Goal: Task Accomplishment & Management: Manage account settings

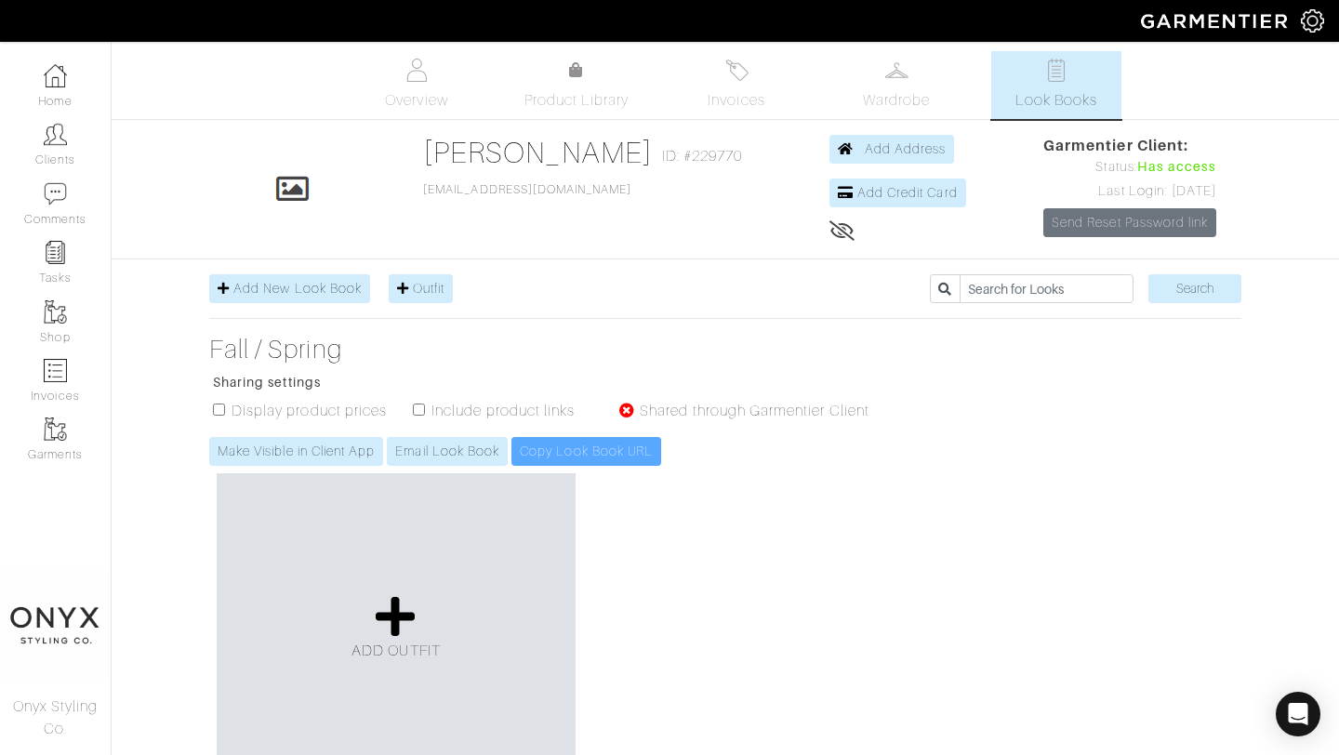
scroll to position [1394, 0]
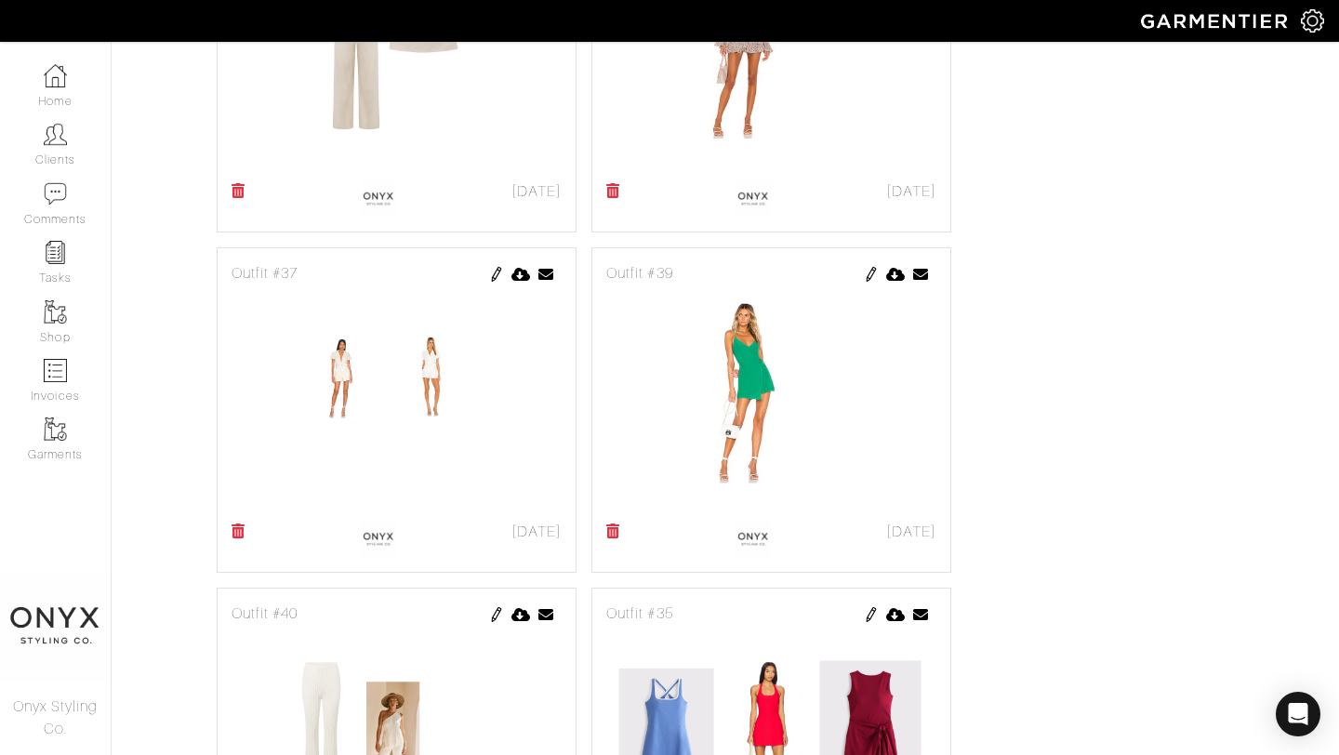
click at [493, 275] on img at bounding box center [496, 274] width 15 height 15
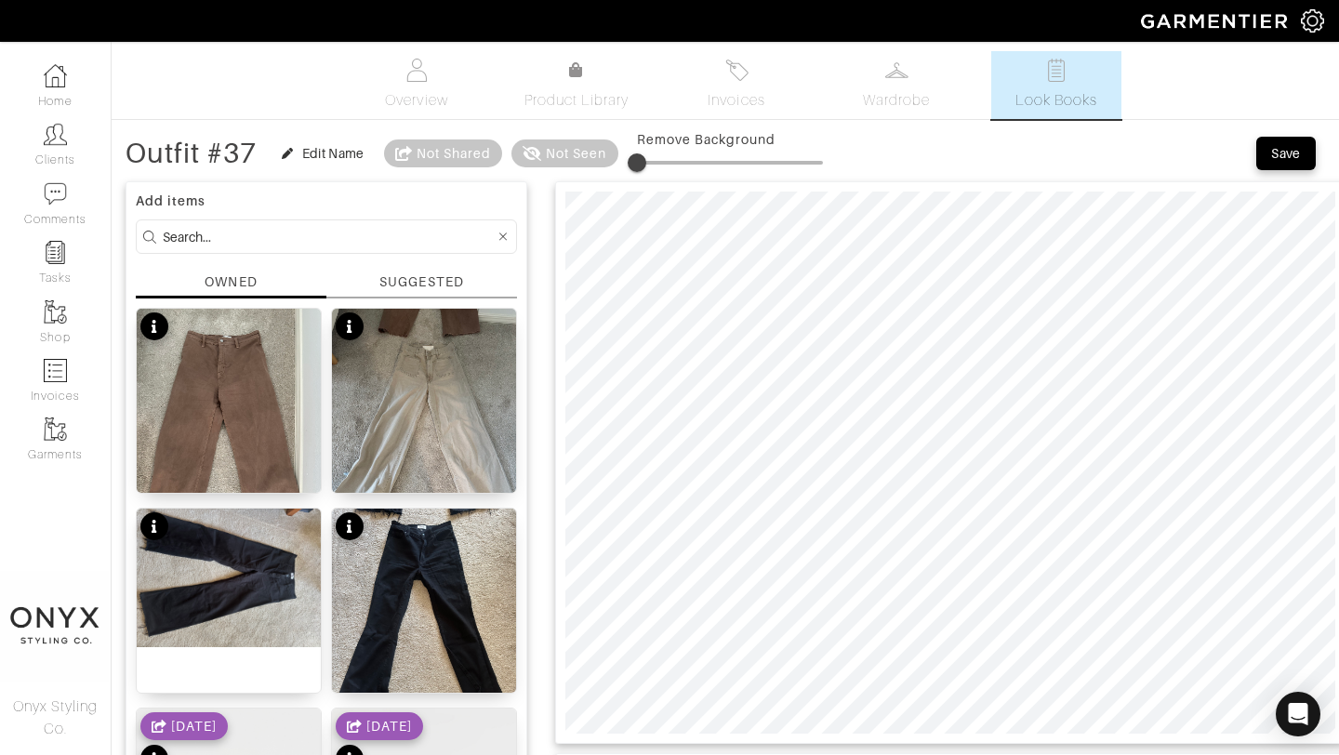
click at [422, 279] on div "SUGGESTED" at bounding box center [421, 282] width 84 height 20
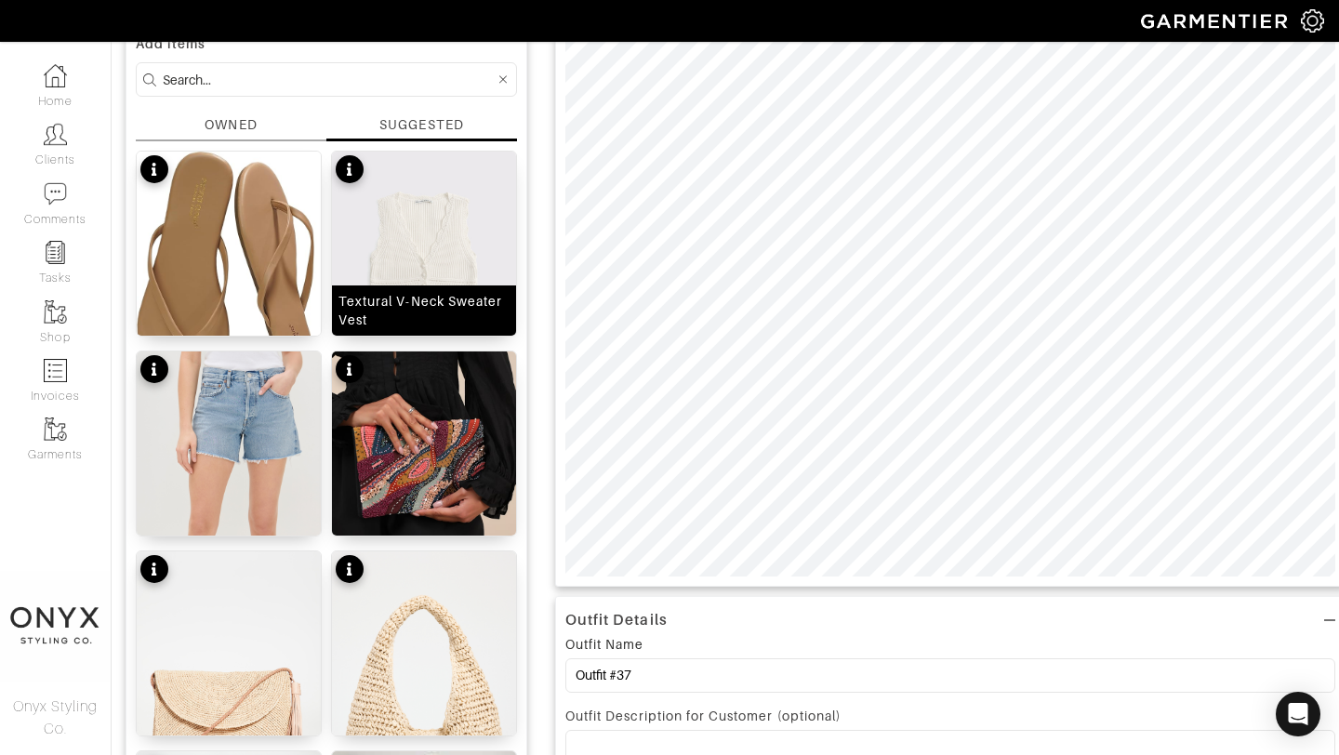
scroll to position [144, 0]
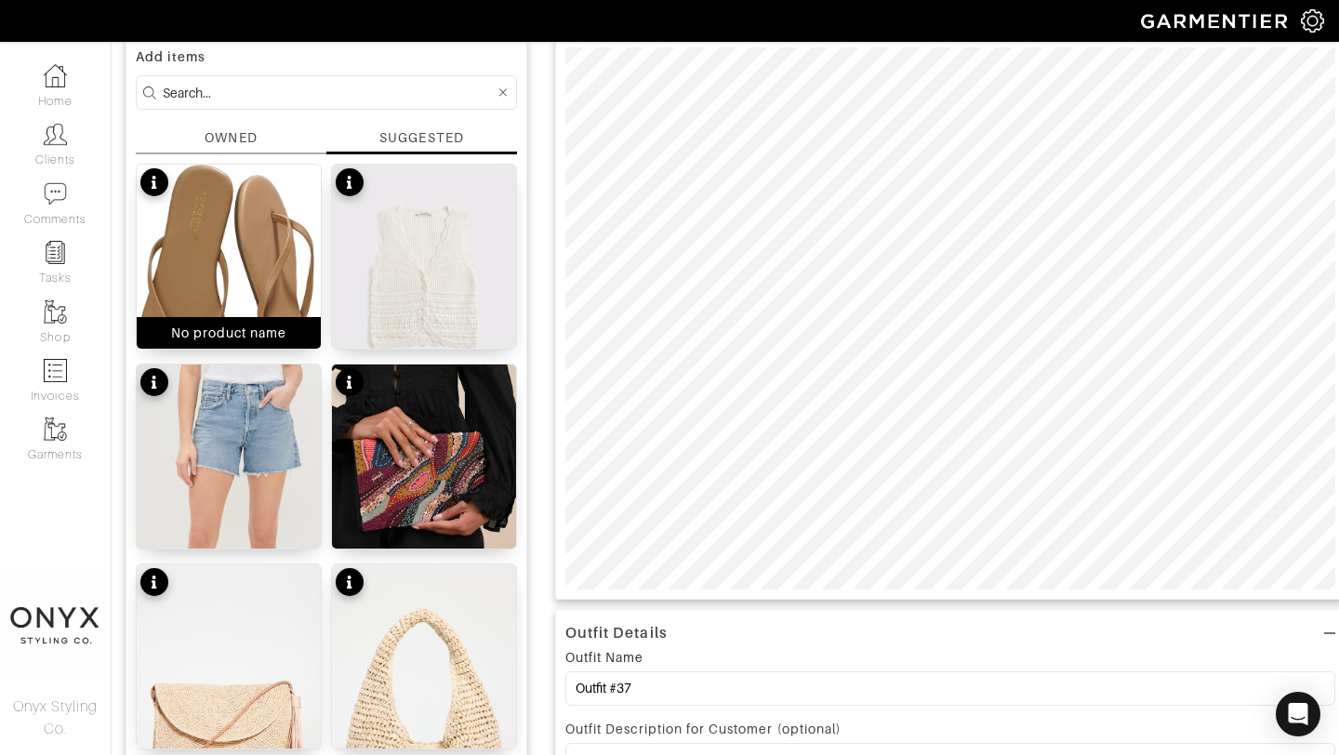
click at [245, 250] on img at bounding box center [229, 291] width 184 height 252
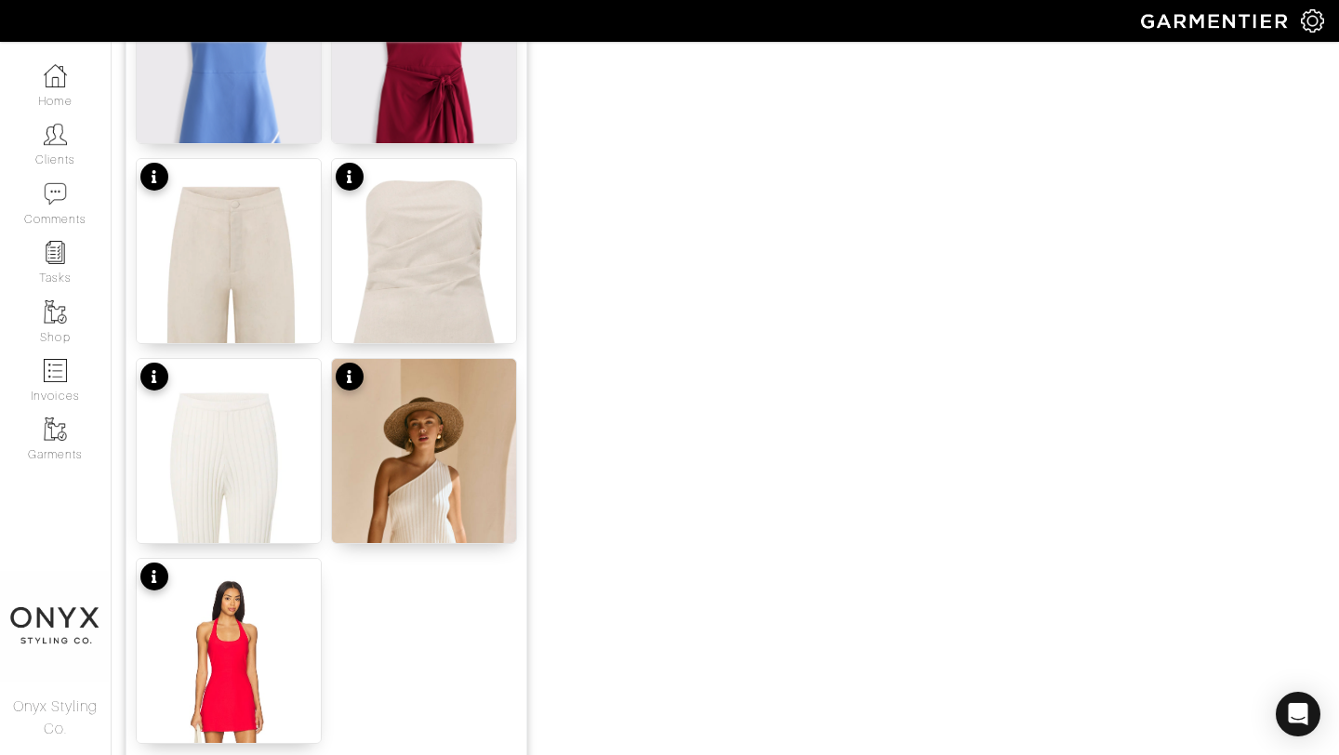
scroll to position [2286, 0]
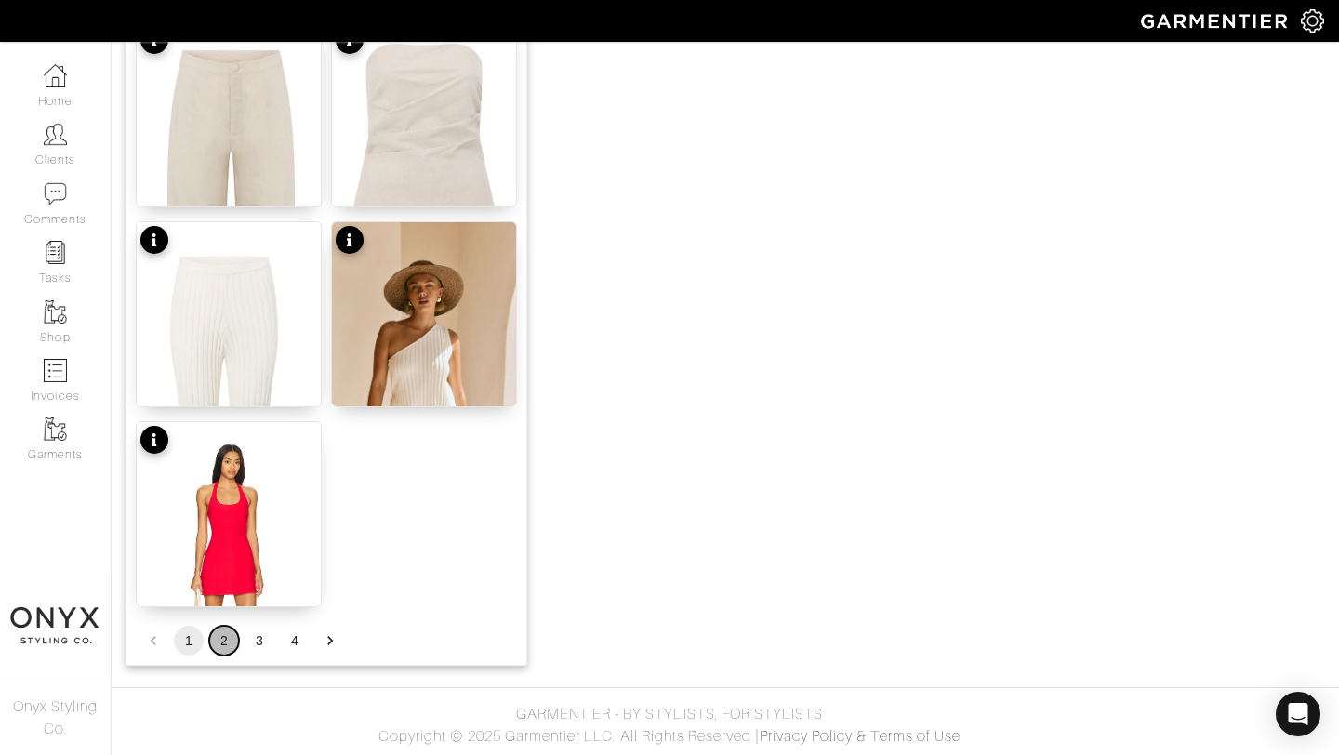
click at [226, 641] on button "2" at bounding box center [224, 641] width 30 height 30
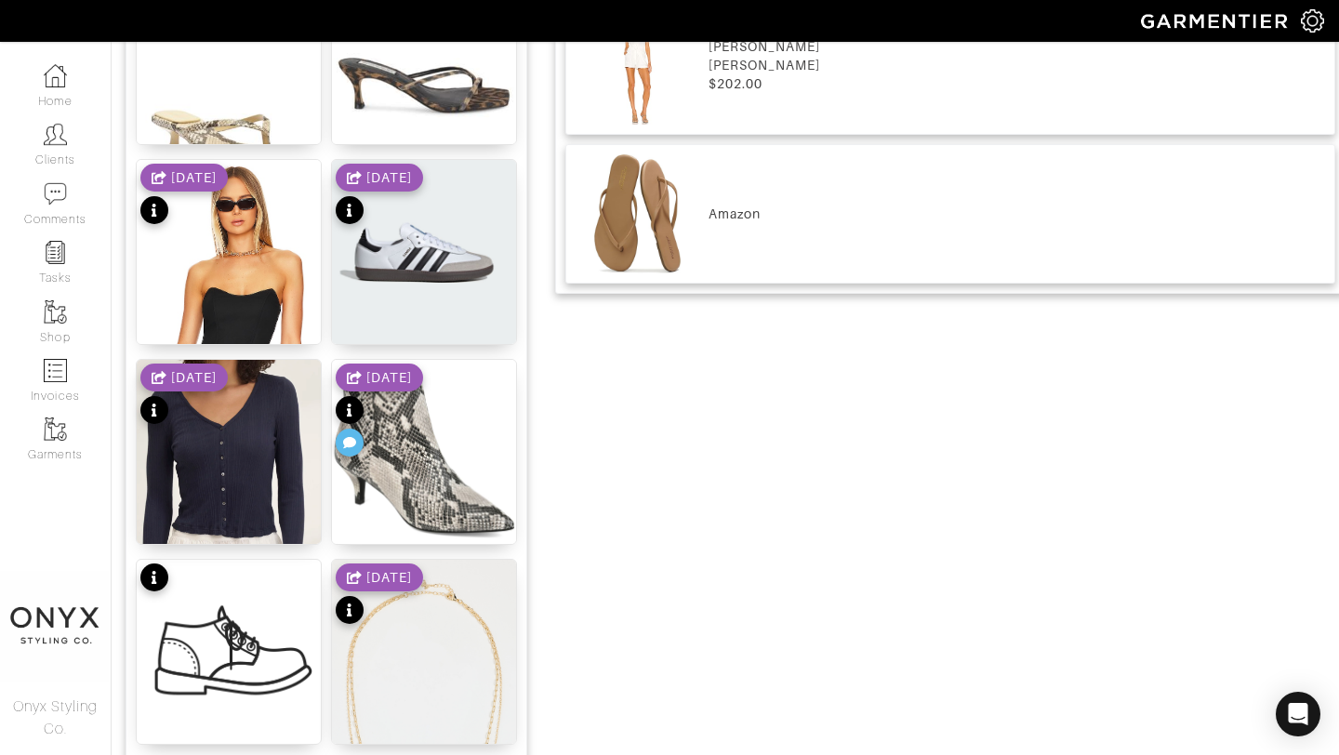
scroll to position [1101, 0]
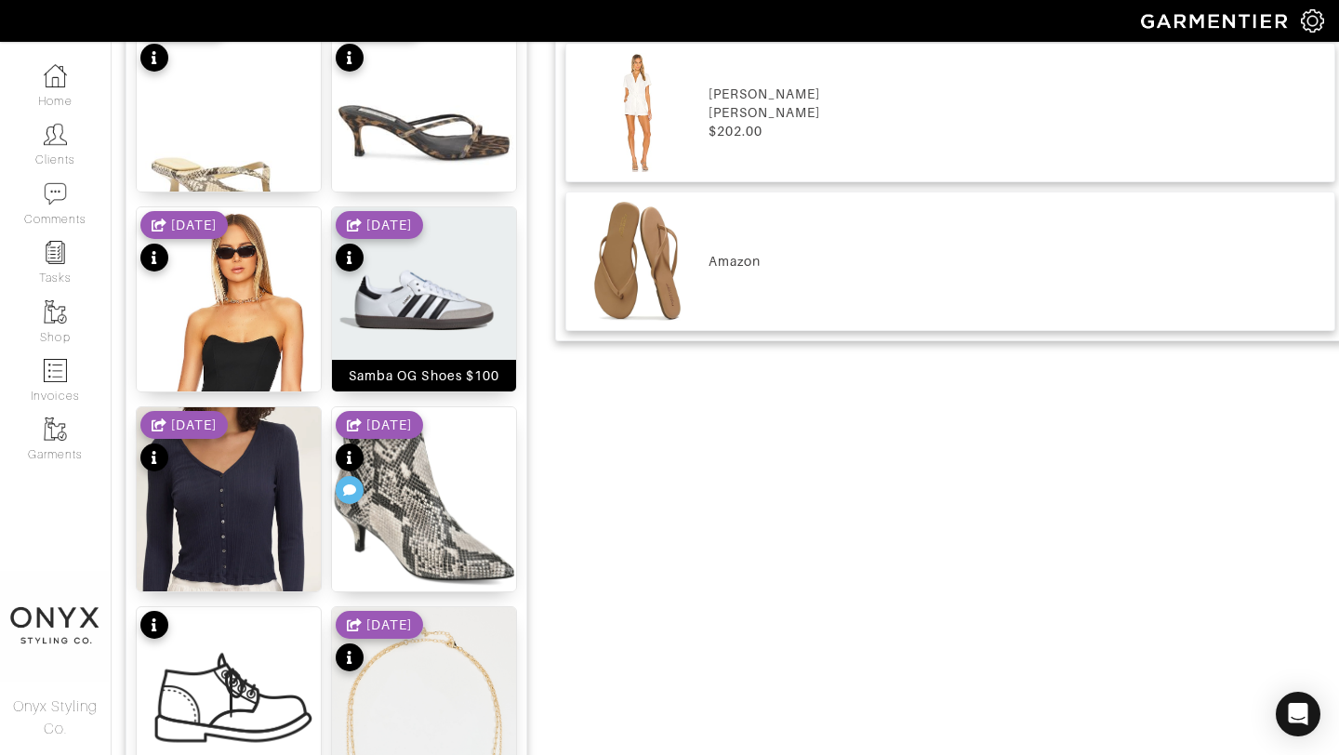
click at [423, 316] on img at bounding box center [424, 299] width 184 height 184
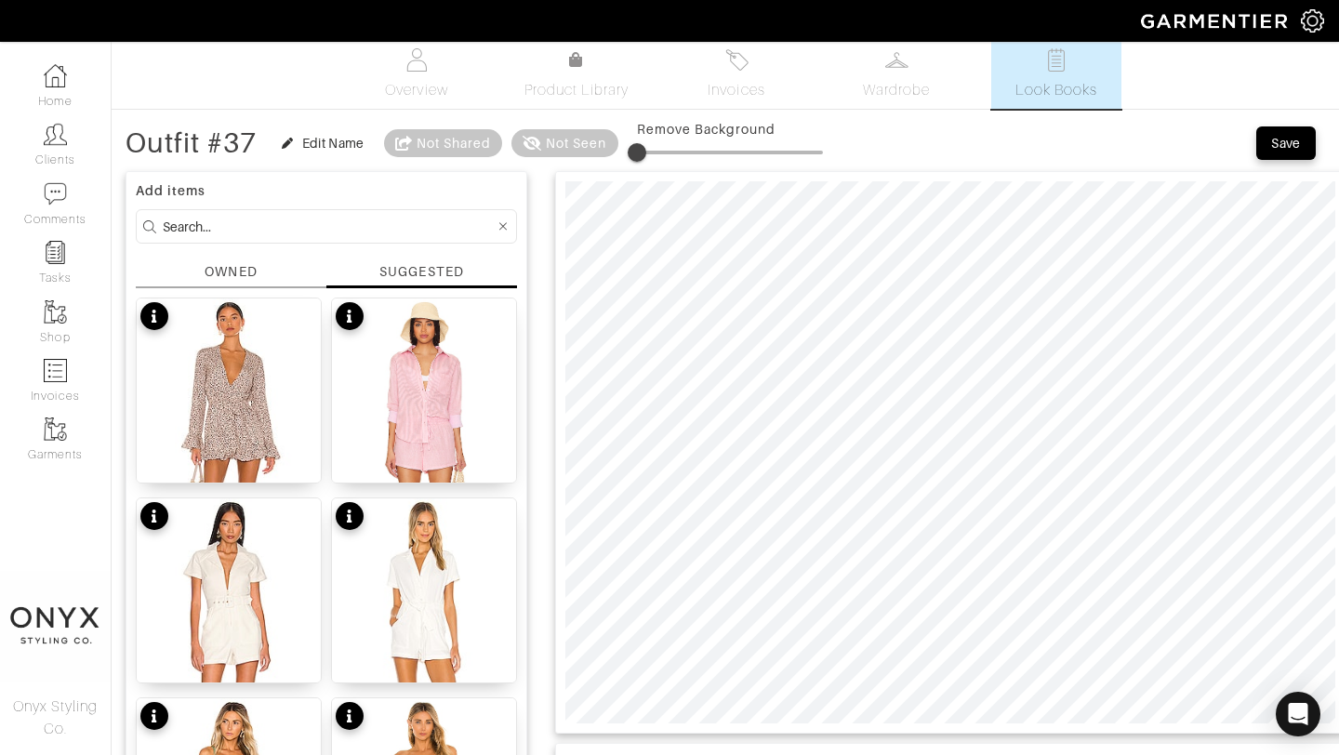
scroll to position [0, 0]
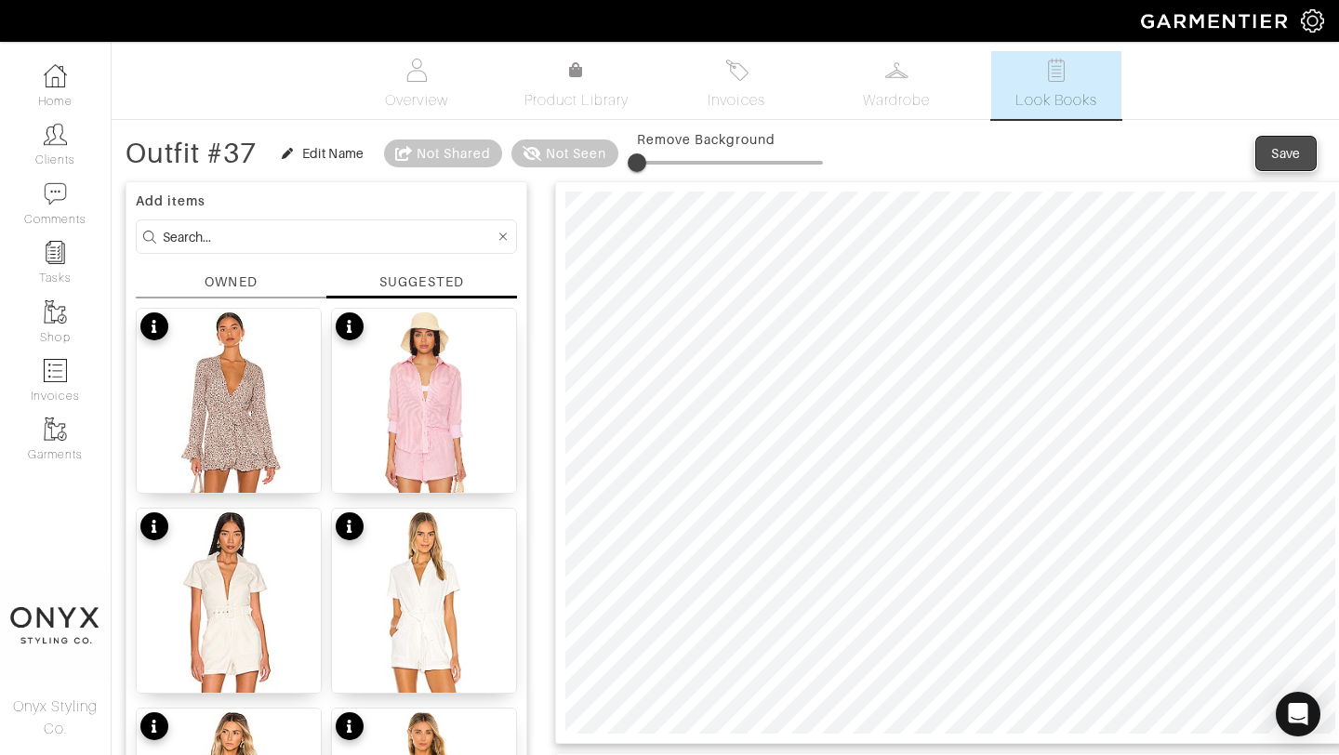
click at [1277, 158] on div "Save" at bounding box center [1286, 153] width 30 height 19
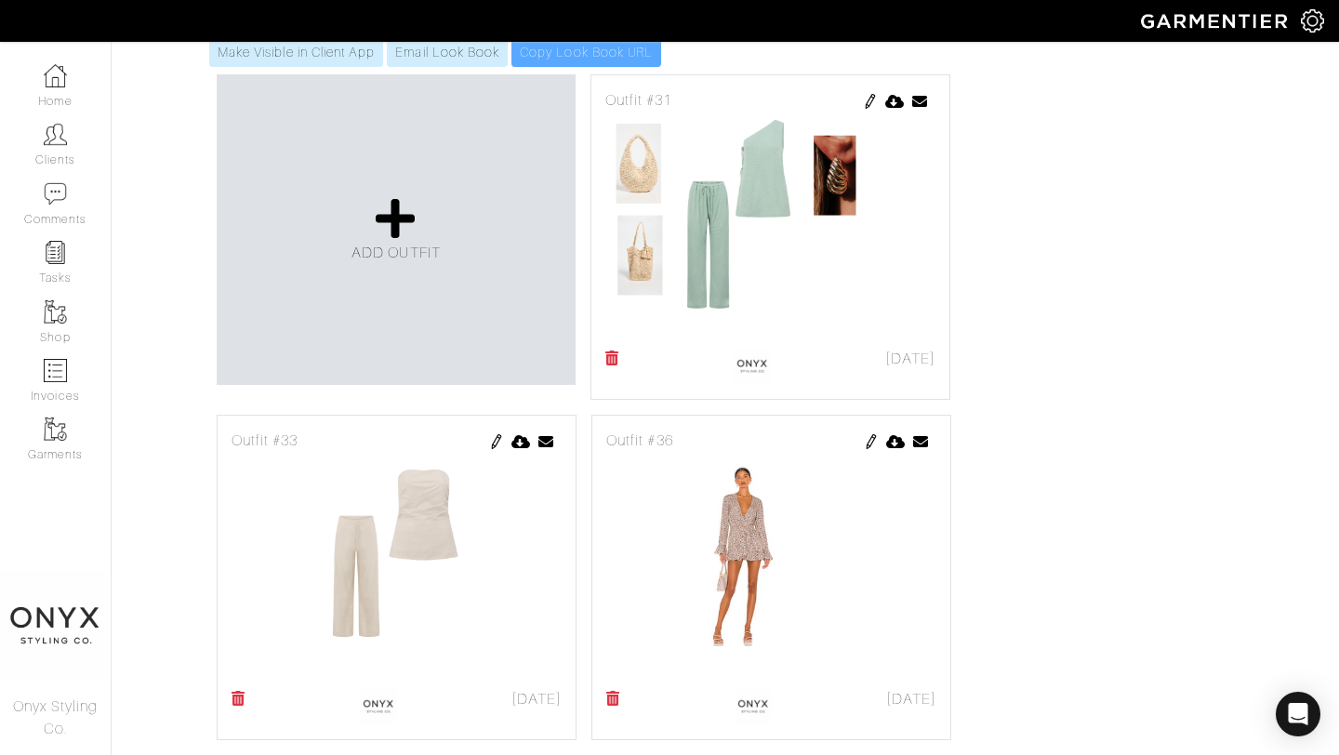
scroll to position [888, 0]
click at [870, 98] on img at bounding box center [870, 99] width 15 height 15
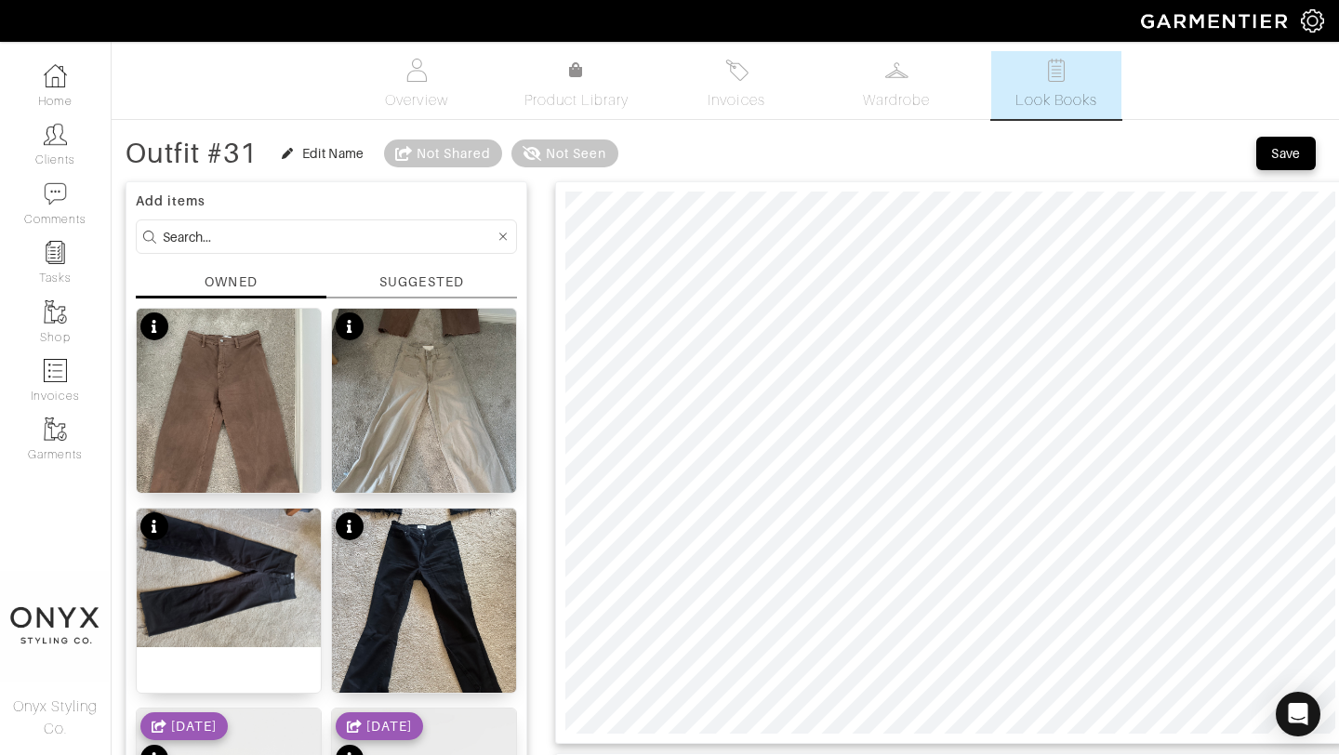
click at [440, 287] on div "SUGGESTED" at bounding box center [421, 282] width 84 height 20
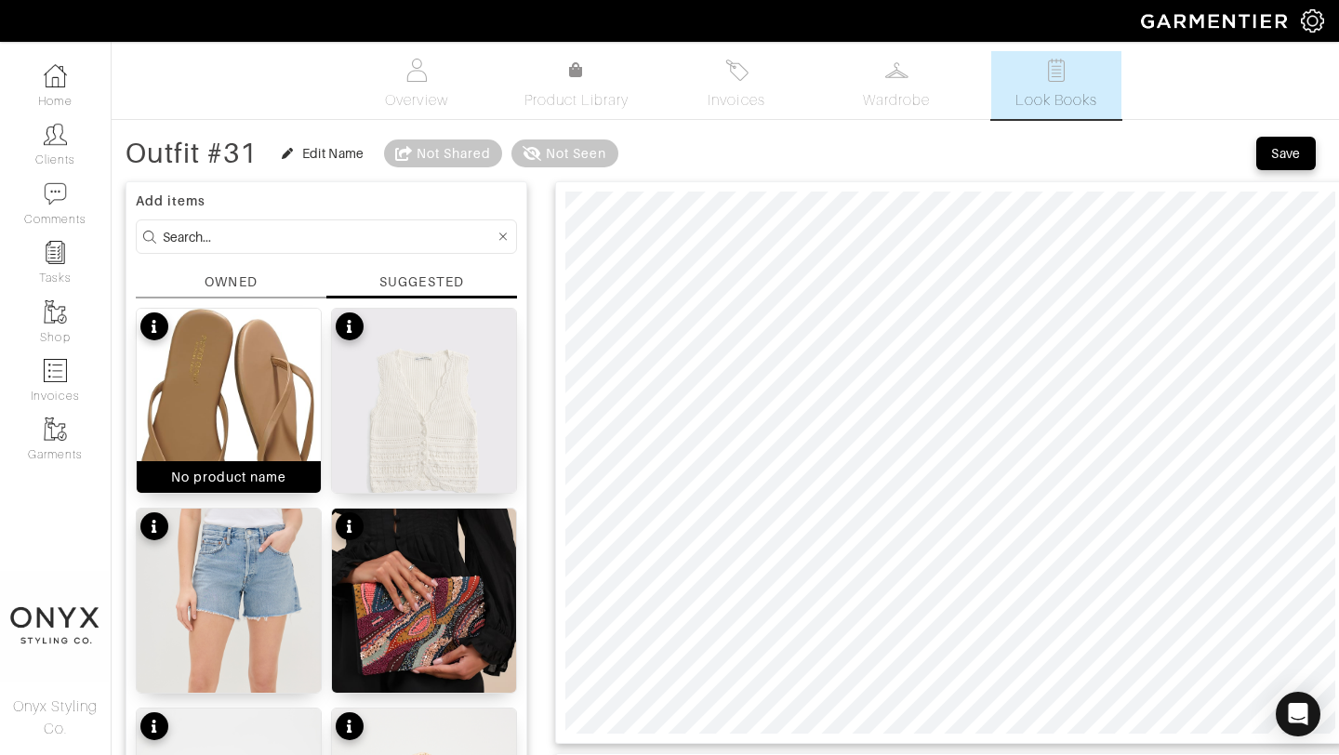
click at [243, 390] on img at bounding box center [229, 435] width 184 height 252
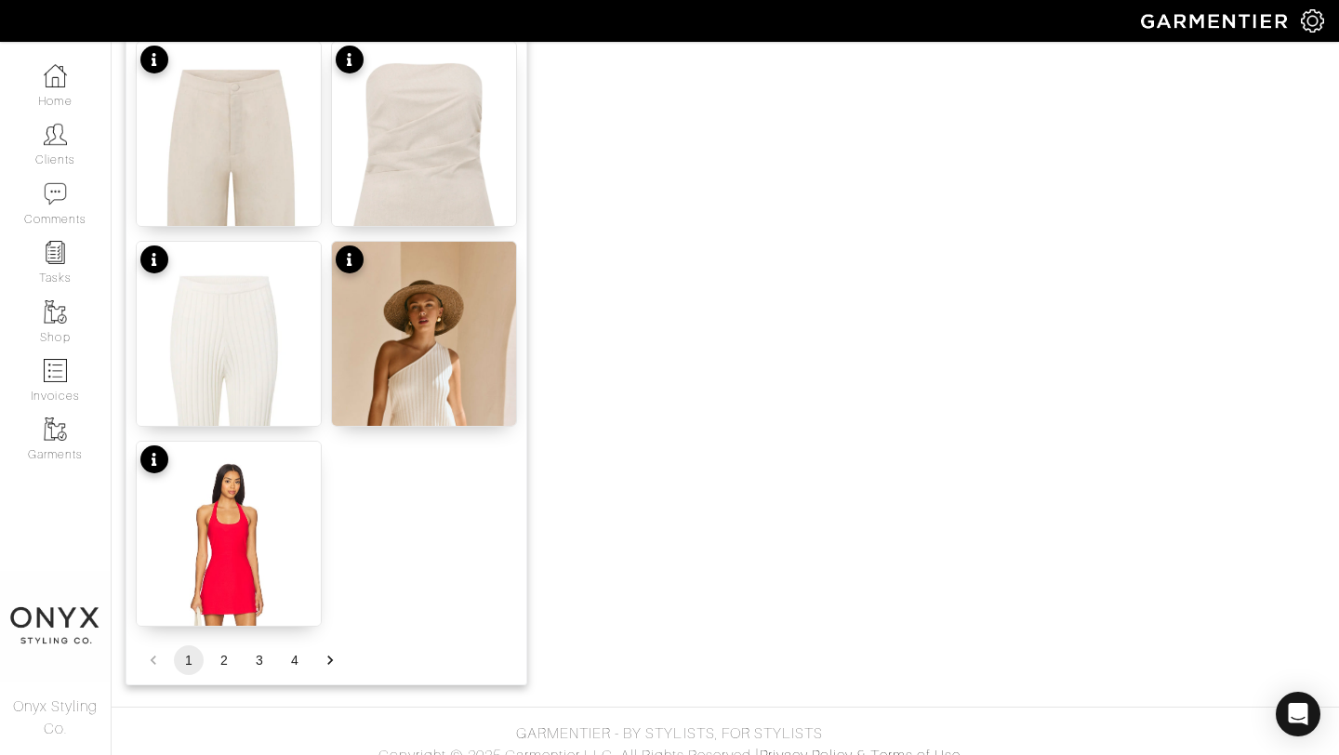
scroll to position [2286, 0]
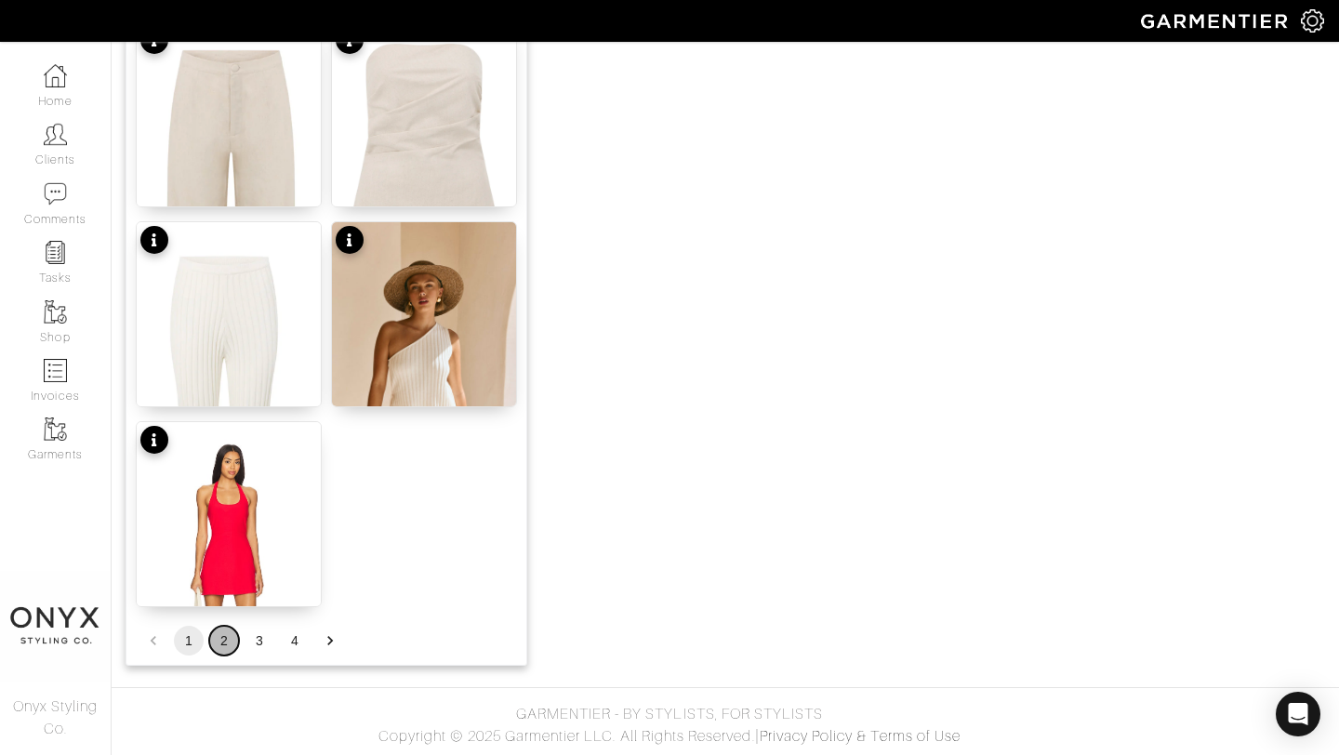
click at [225, 651] on button "2" at bounding box center [224, 641] width 30 height 30
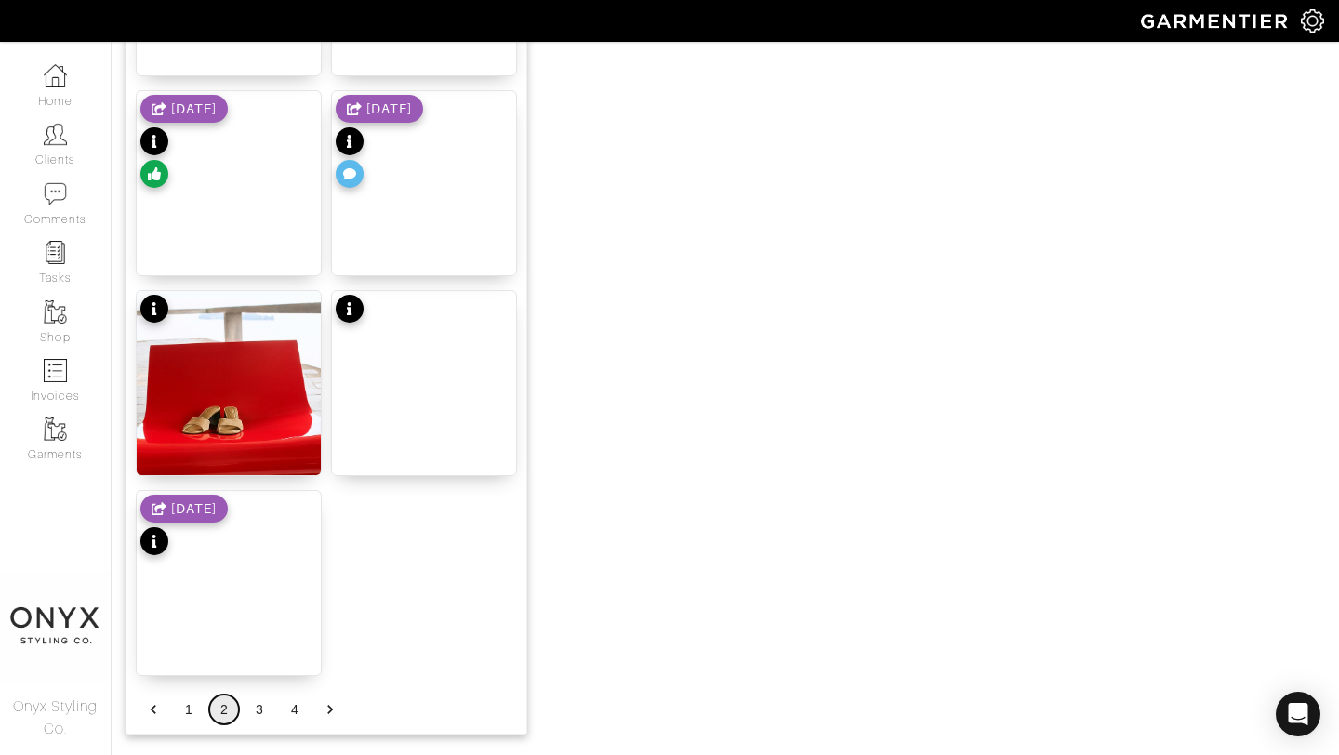
scroll to position [2207, 0]
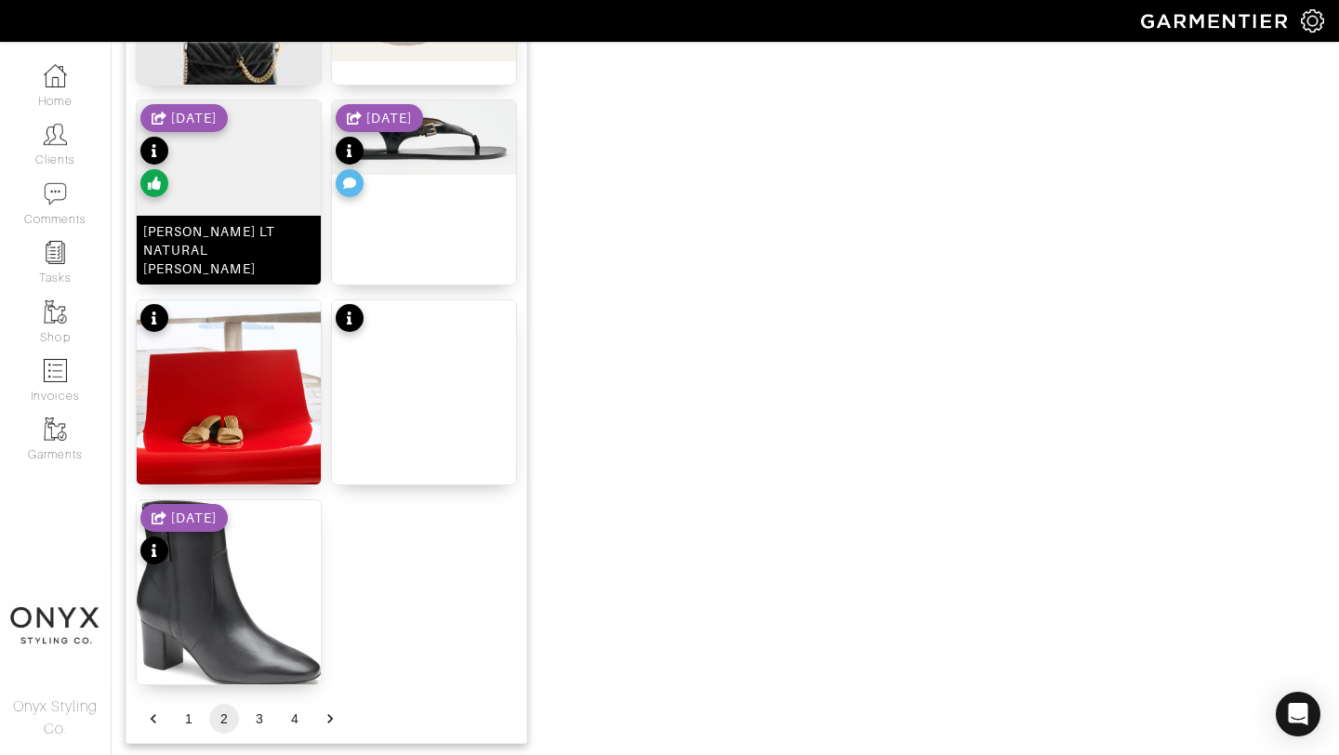
click at [242, 215] on img at bounding box center [229, 192] width 184 height 184
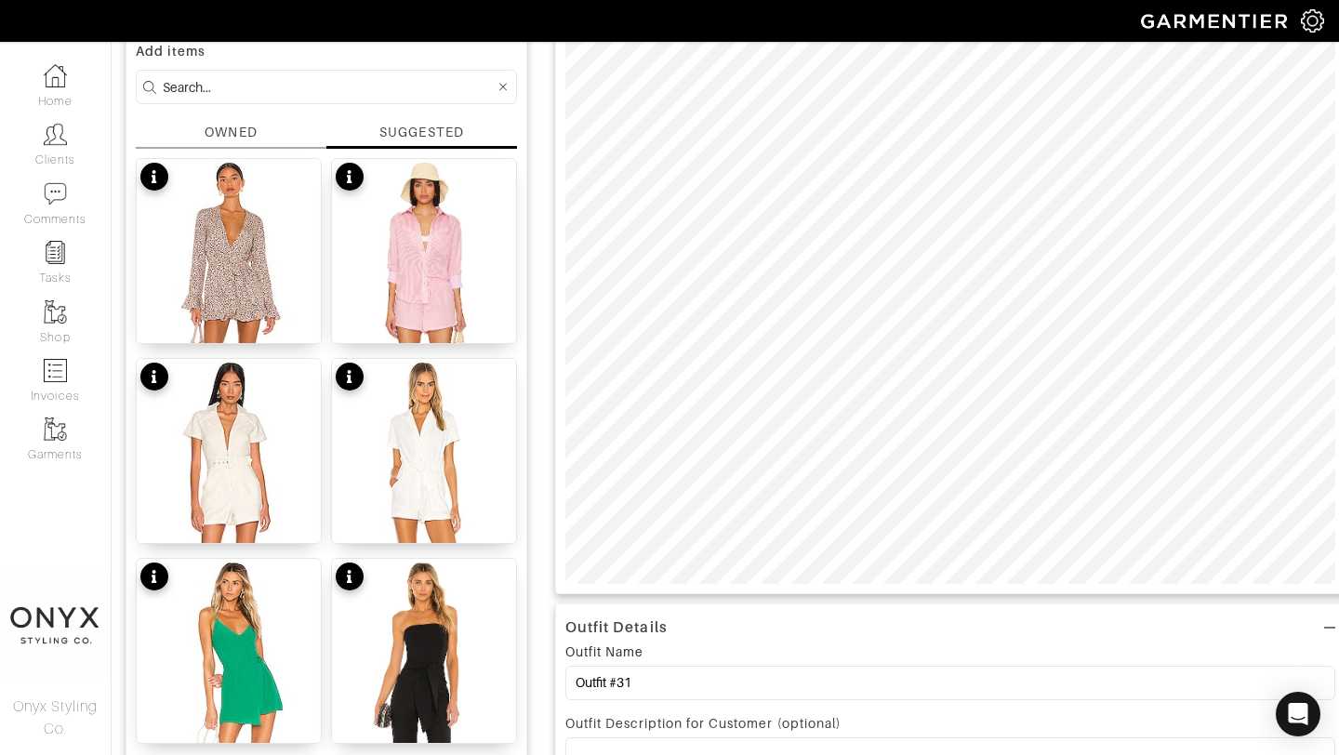
scroll to position [0, 0]
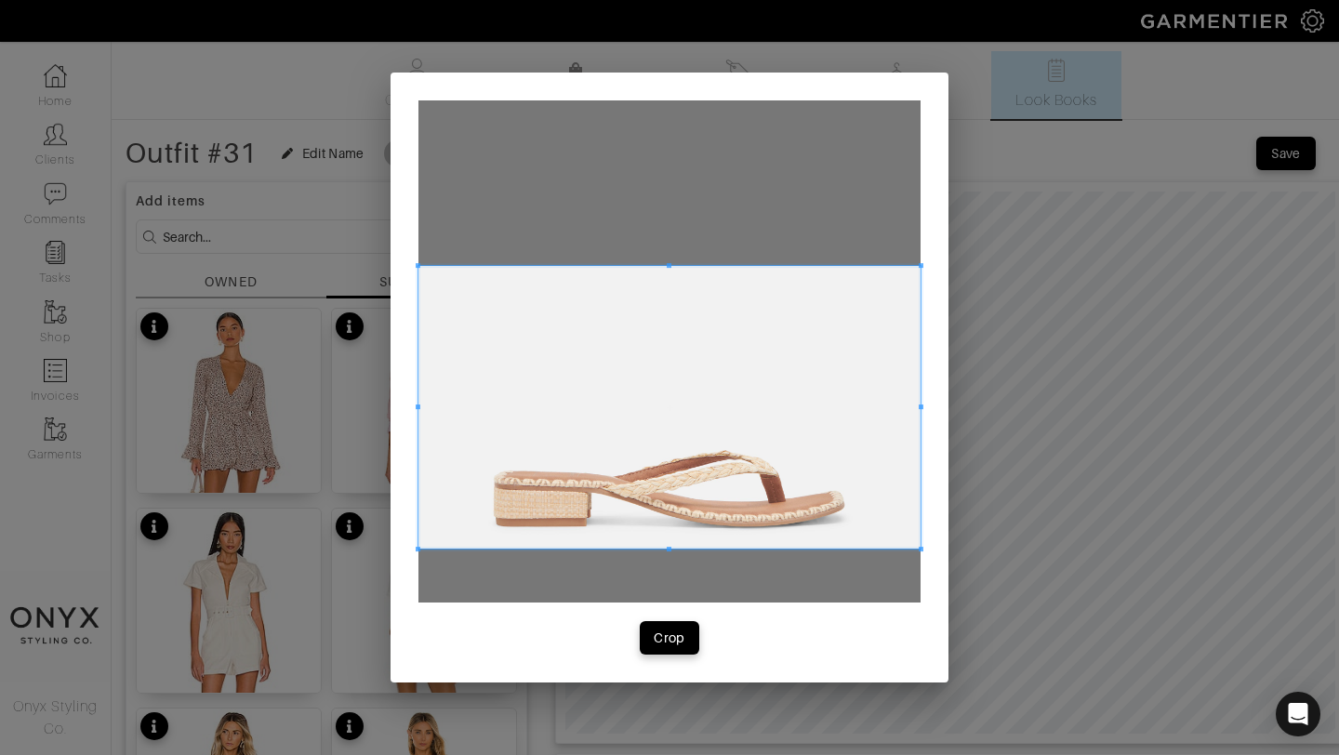
click at [798, 376] on span at bounding box center [669, 407] width 502 height 283
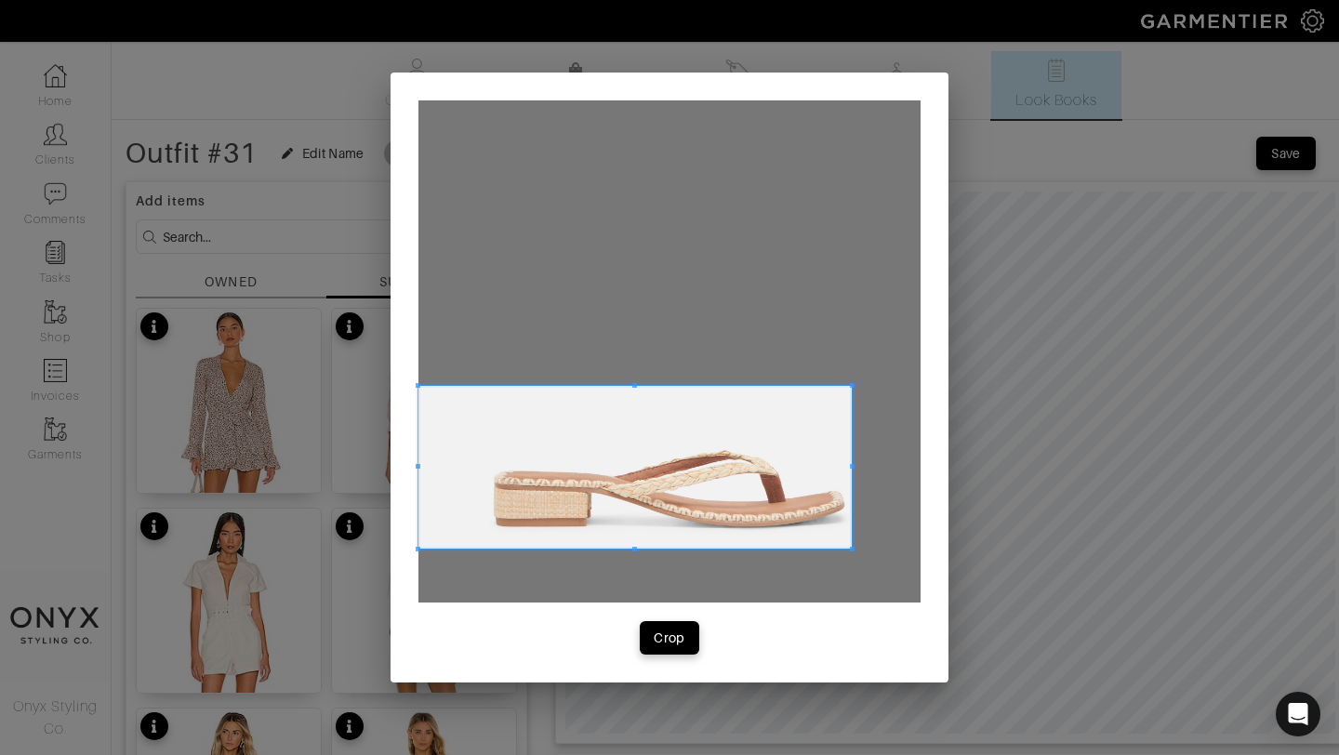
click at [850, 388] on span at bounding box center [852, 385] width 5 height 5
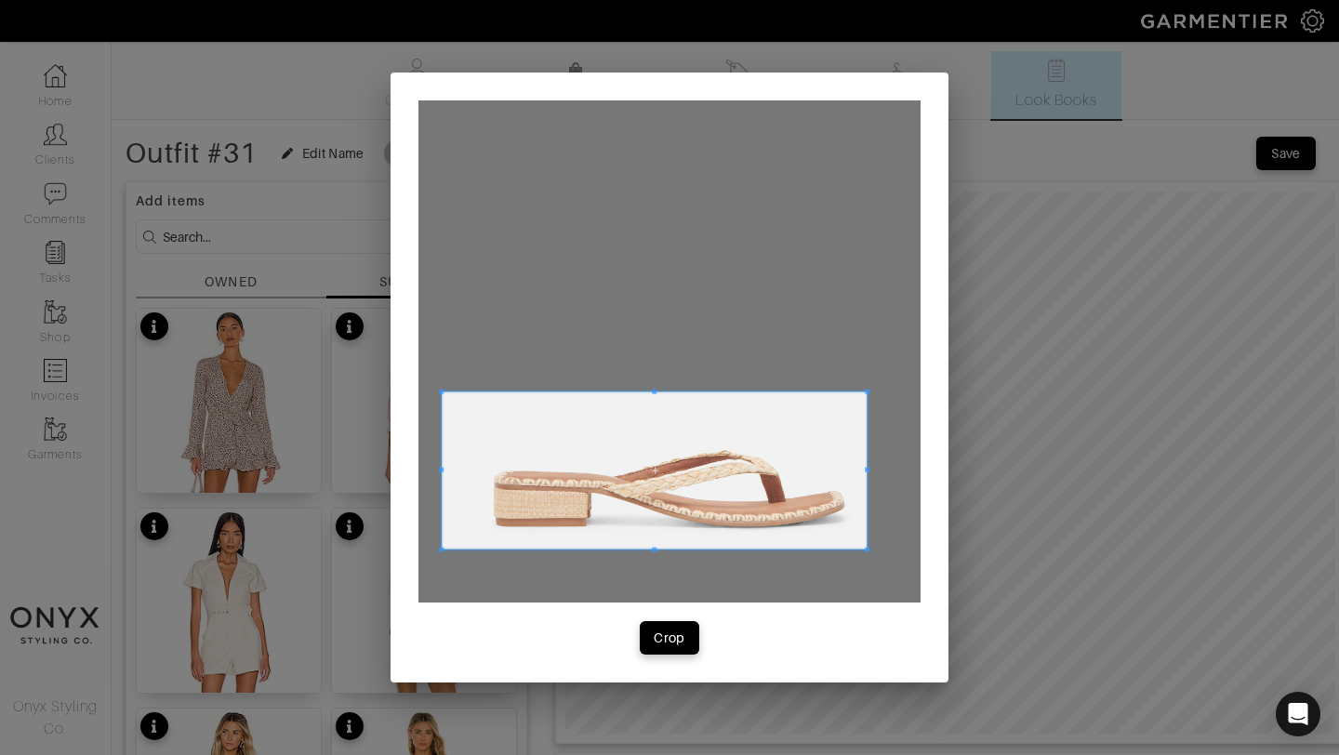
click at [783, 450] on span at bounding box center [654, 470] width 425 height 157
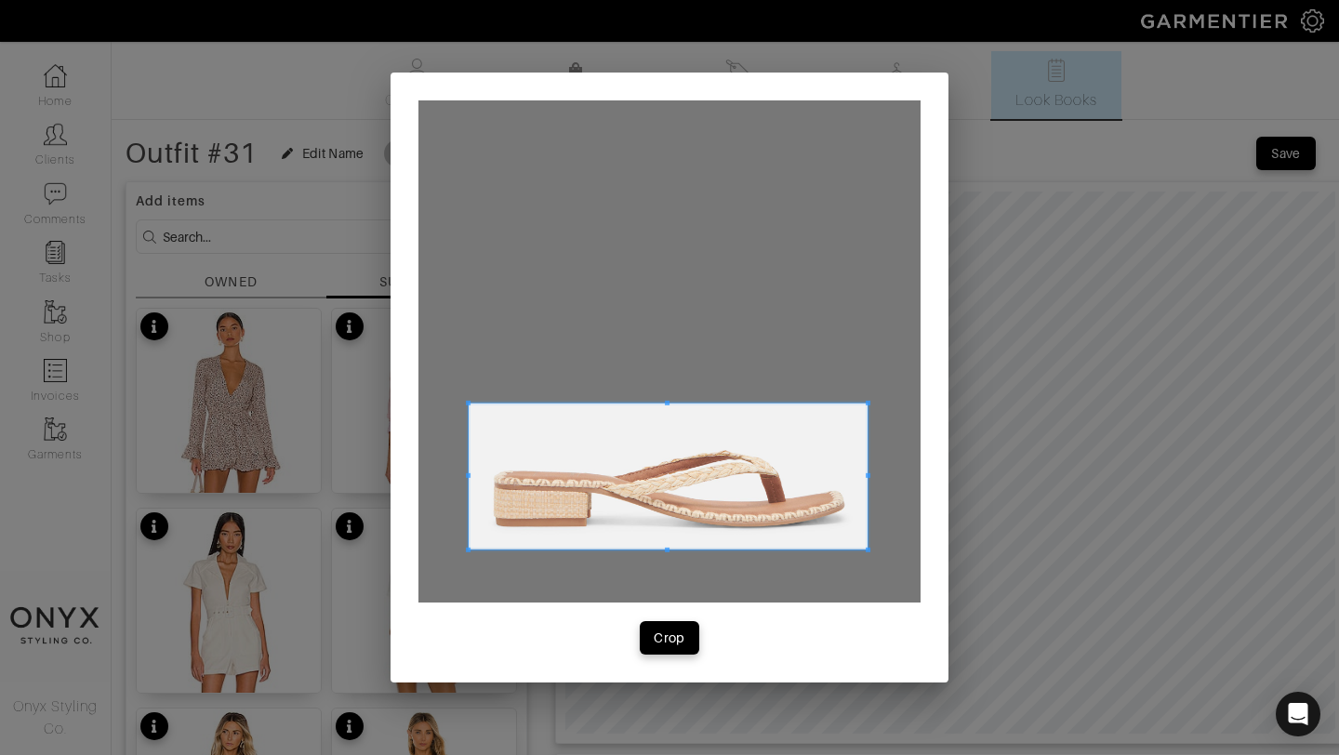
click at [470, 405] on span at bounding box center [468, 403] width 5 height 5
click at [663, 632] on div "Crop" at bounding box center [670, 638] width 32 height 19
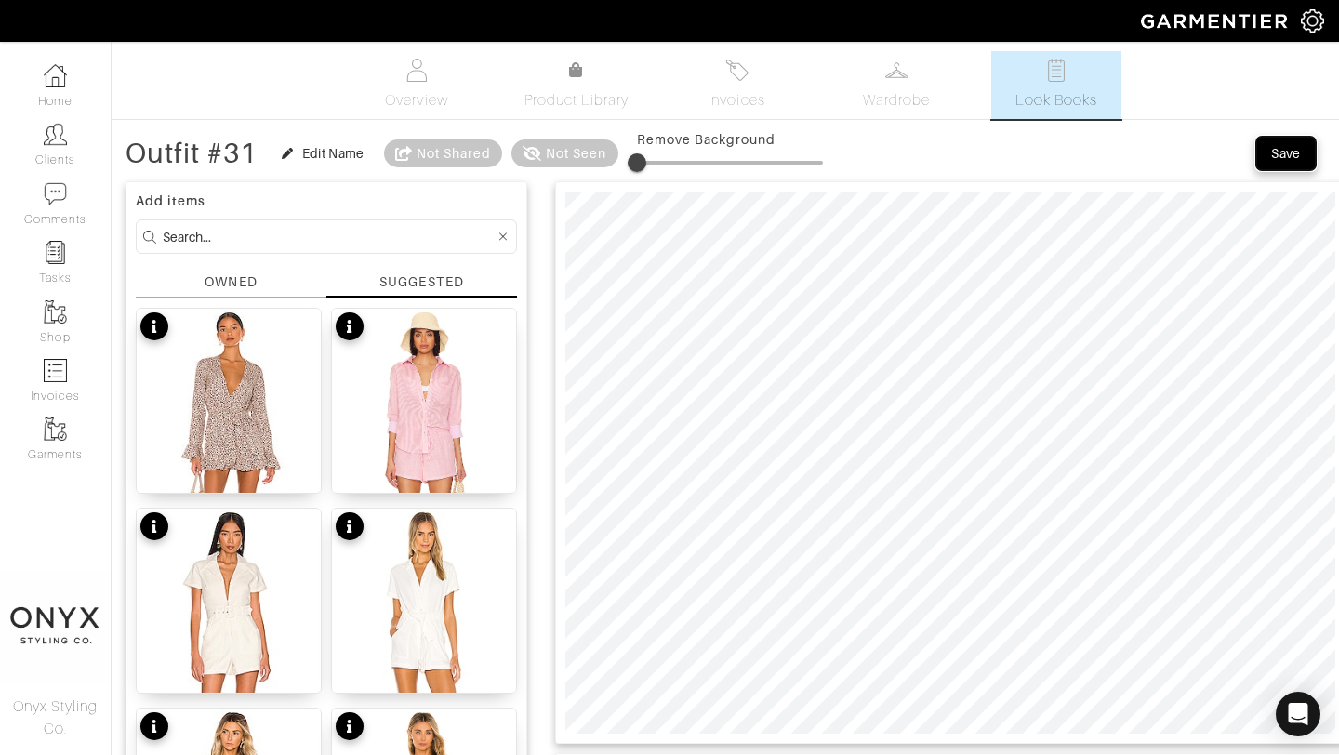
click at [1292, 155] on div "Save" at bounding box center [1286, 153] width 30 height 19
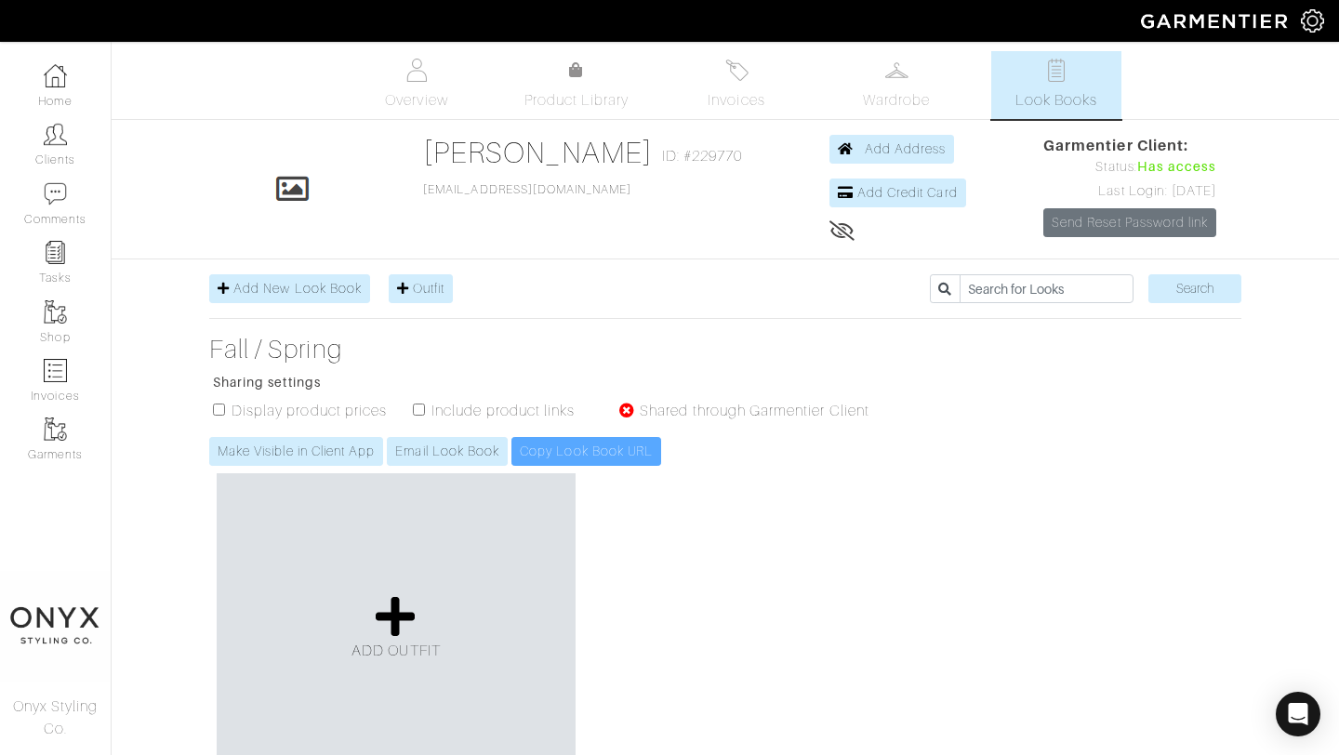
scroll to position [652, 0]
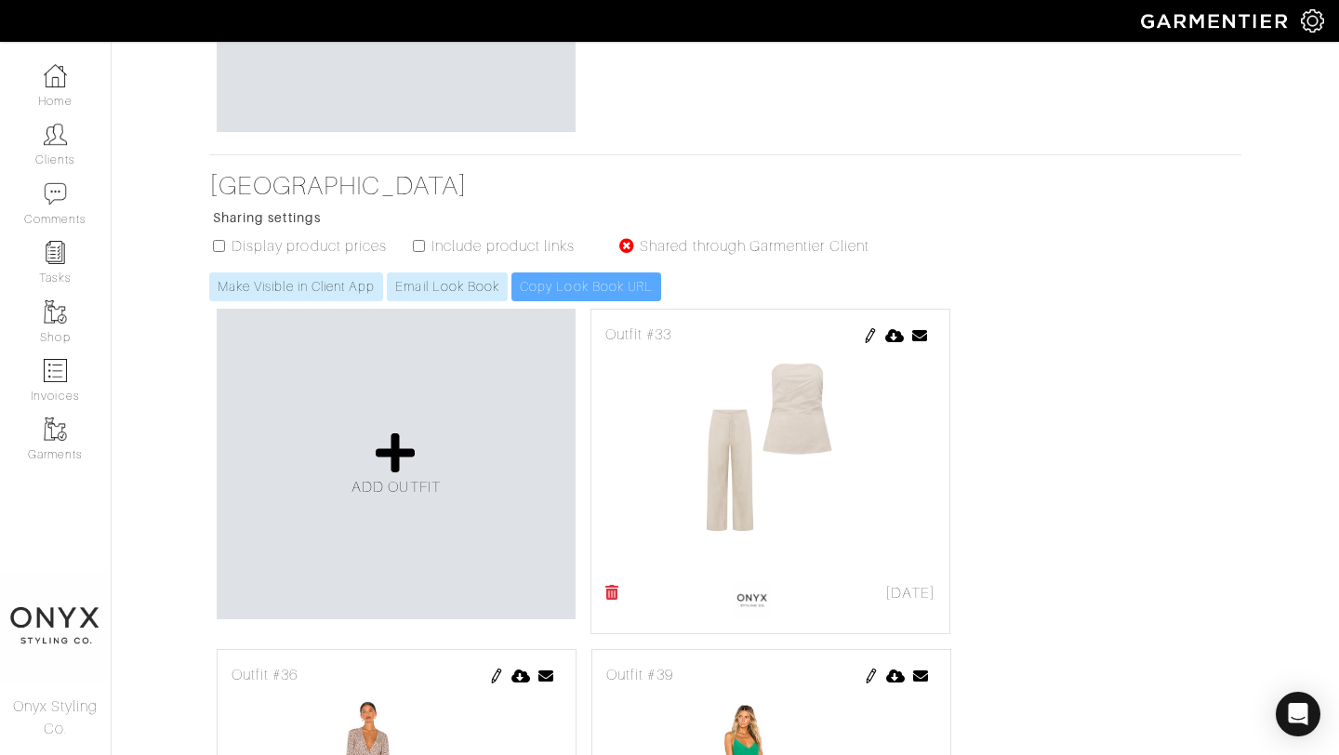
click at [868, 335] on img at bounding box center [870, 335] width 15 height 15
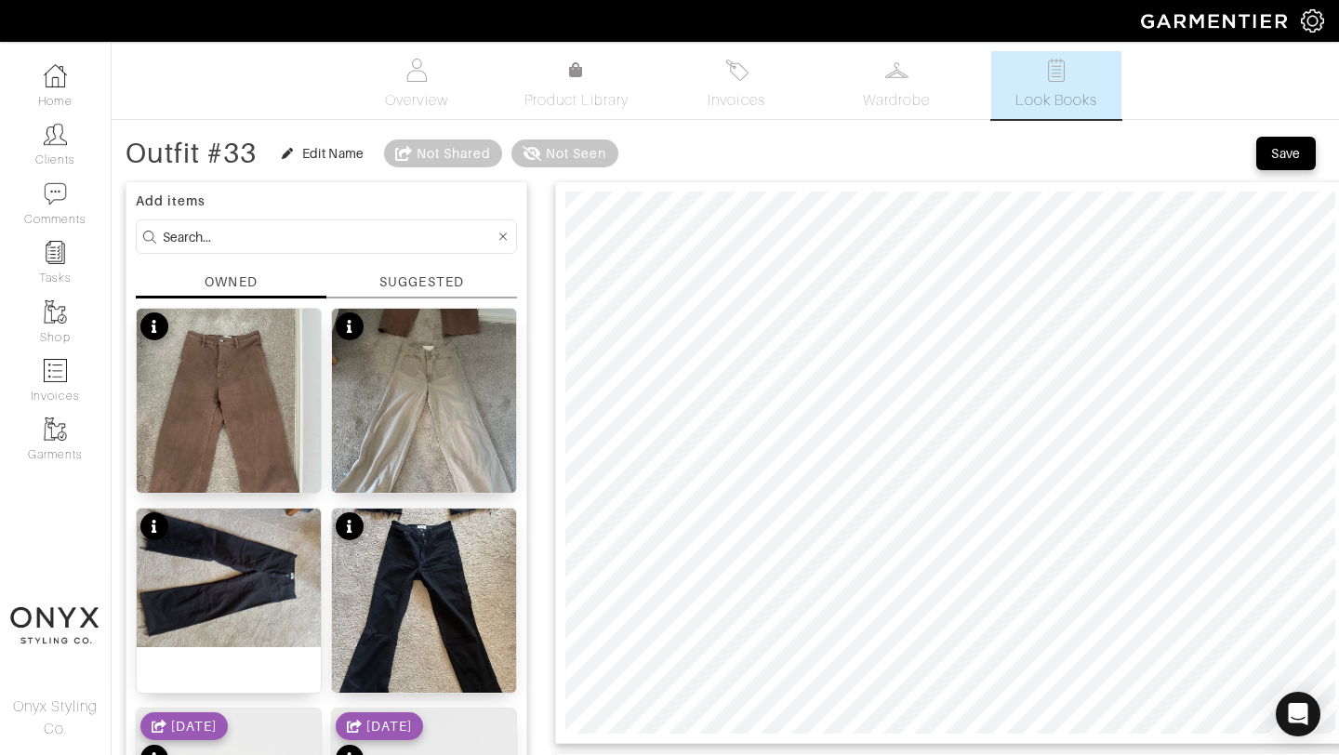
click at [432, 278] on div "SUGGESTED" at bounding box center [421, 282] width 84 height 20
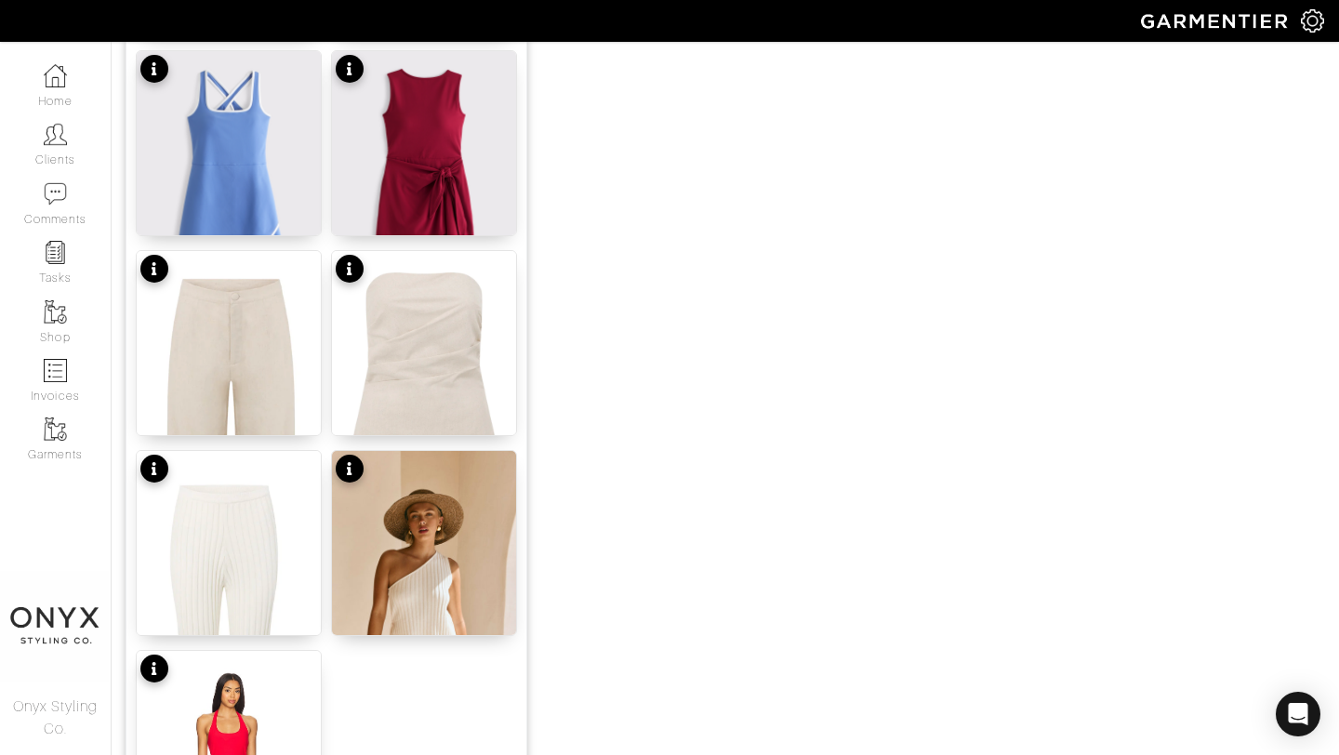
scroll to position [2286, 0]
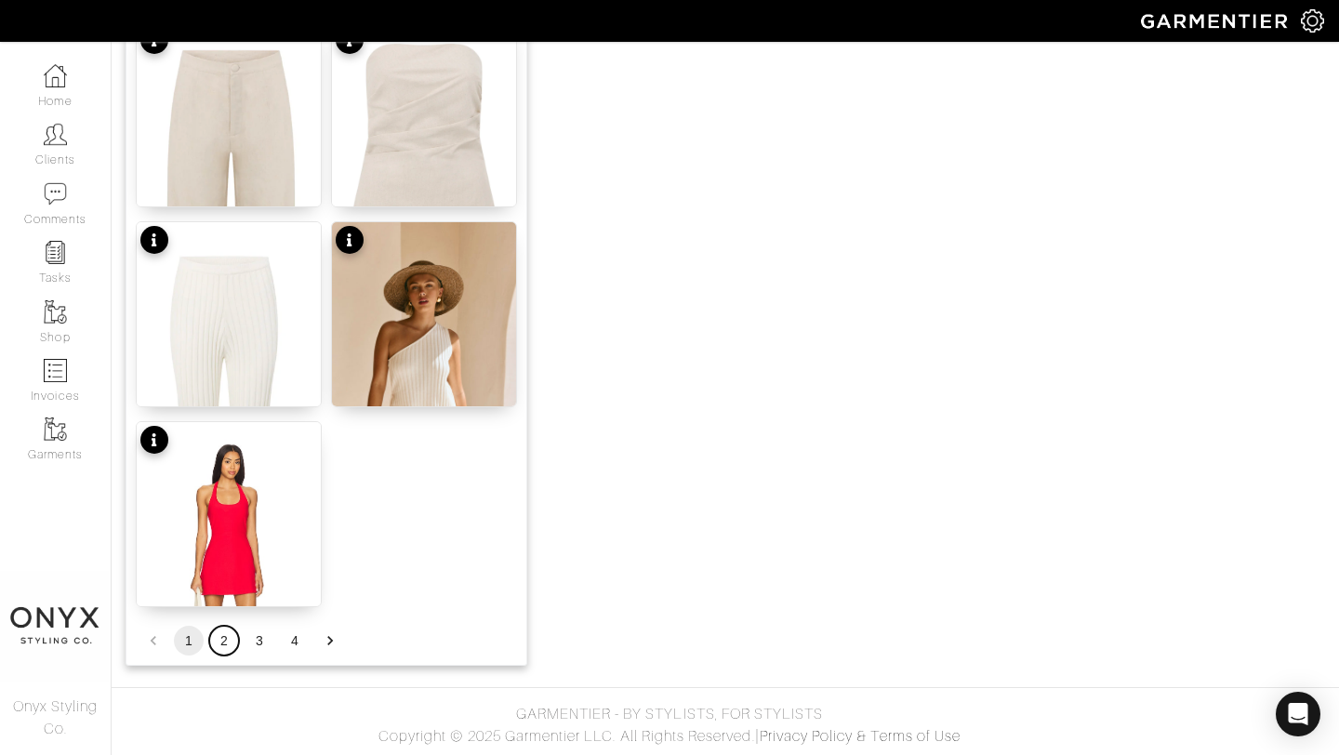
click at [229, 640] on button "2" at bounding box center [224, 641] width 30 height 30
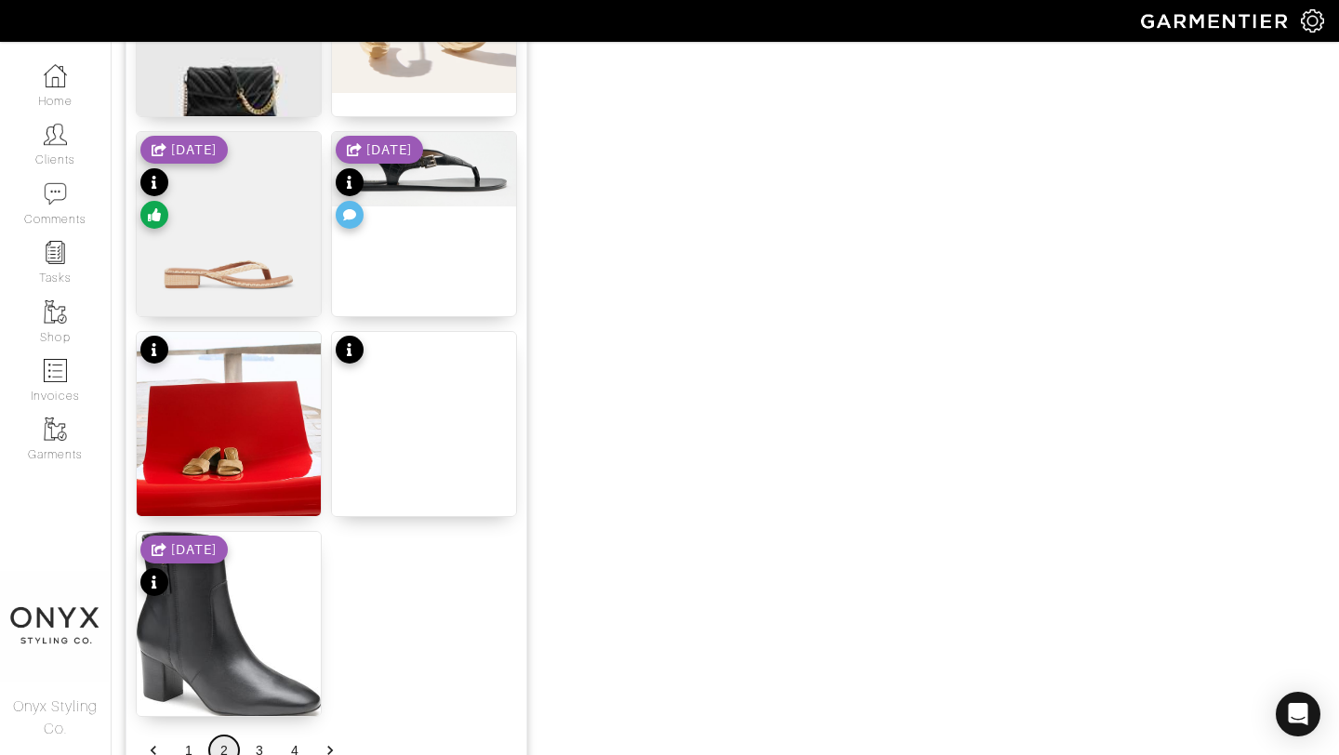
scroll to position [2171, 0]
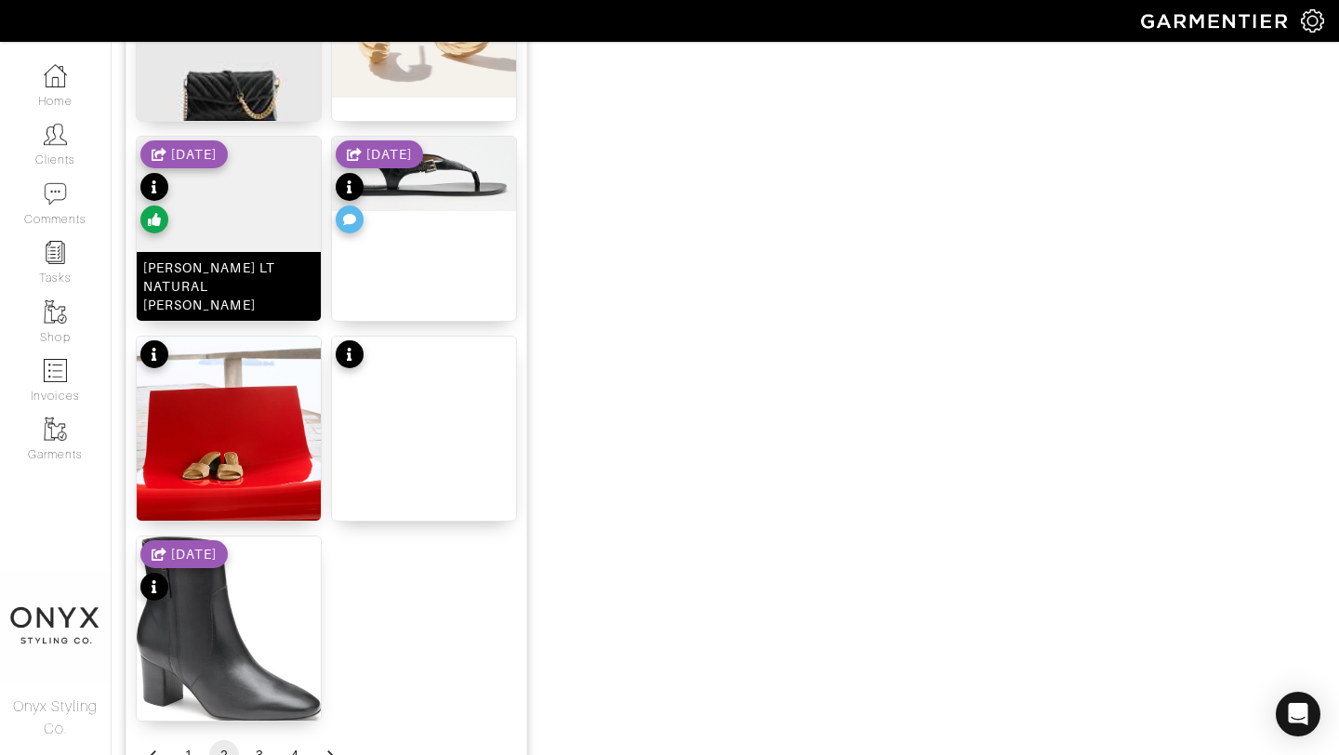
click at [260, 251] on img at bounding box center [229, 229] width 184 height 184
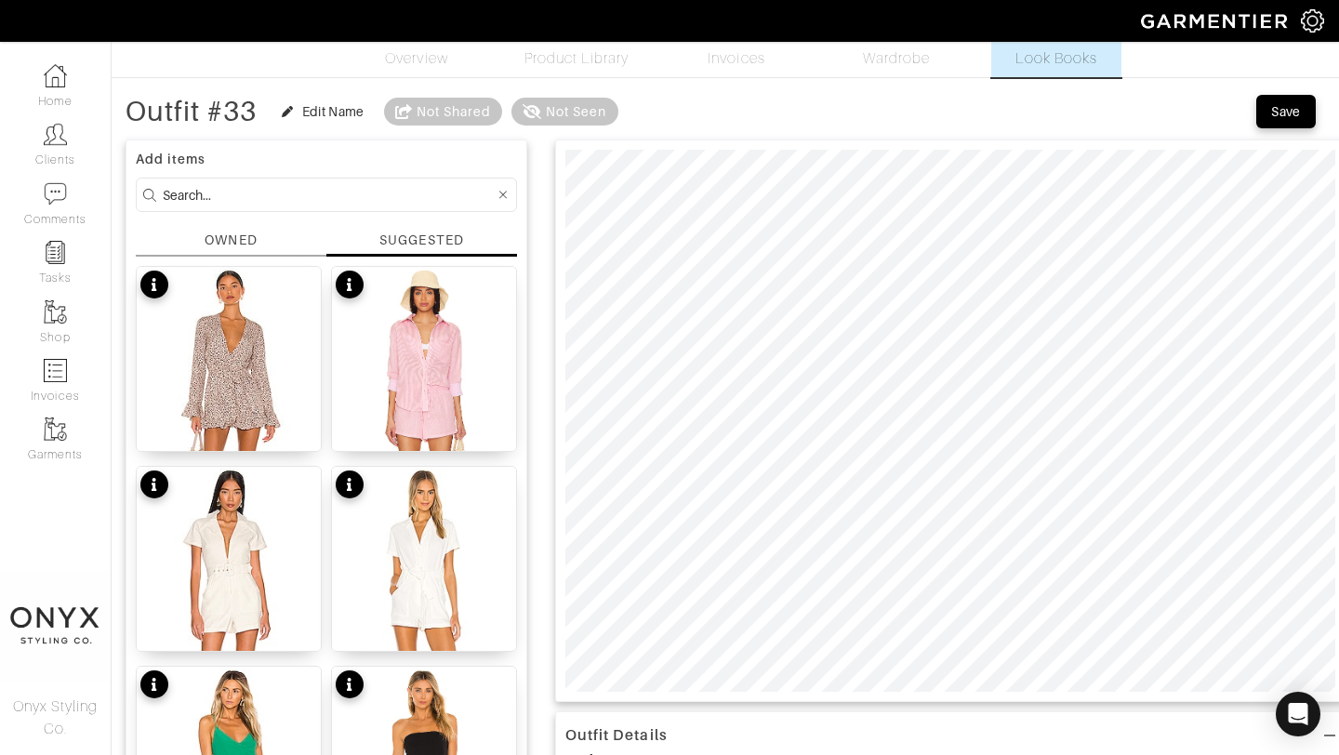
scroll to position [0, 0]
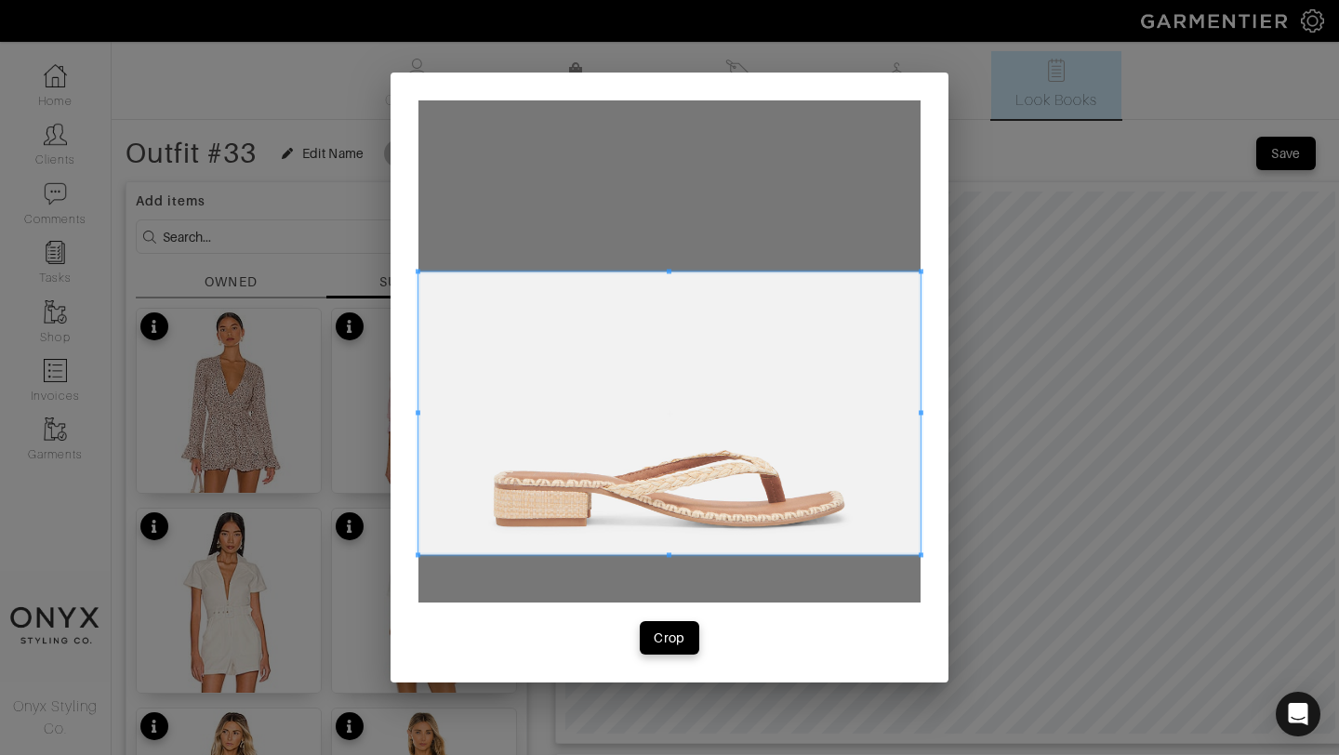
click at [741, 396] on span at bounding box center [669, 413] width 502 height 283
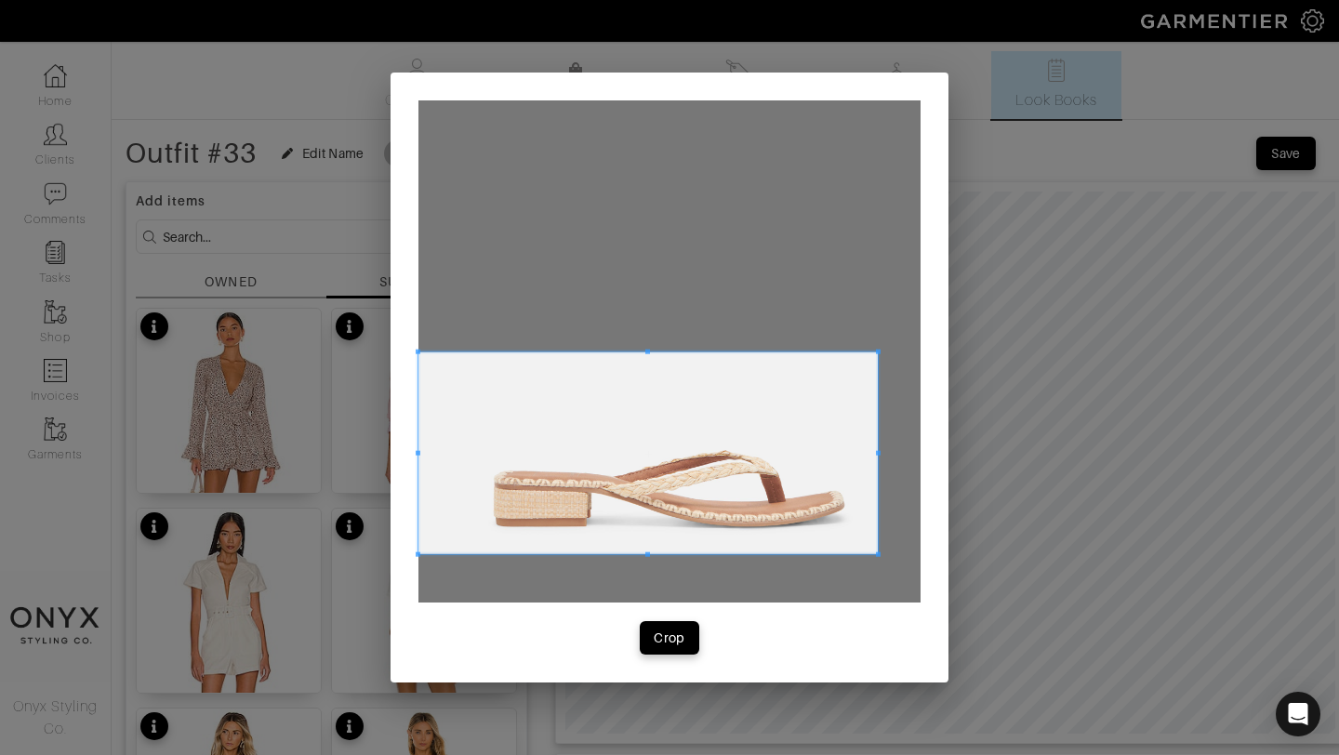
click at [876, 350] on span at bounding box center [878, 352] width 5 height 5
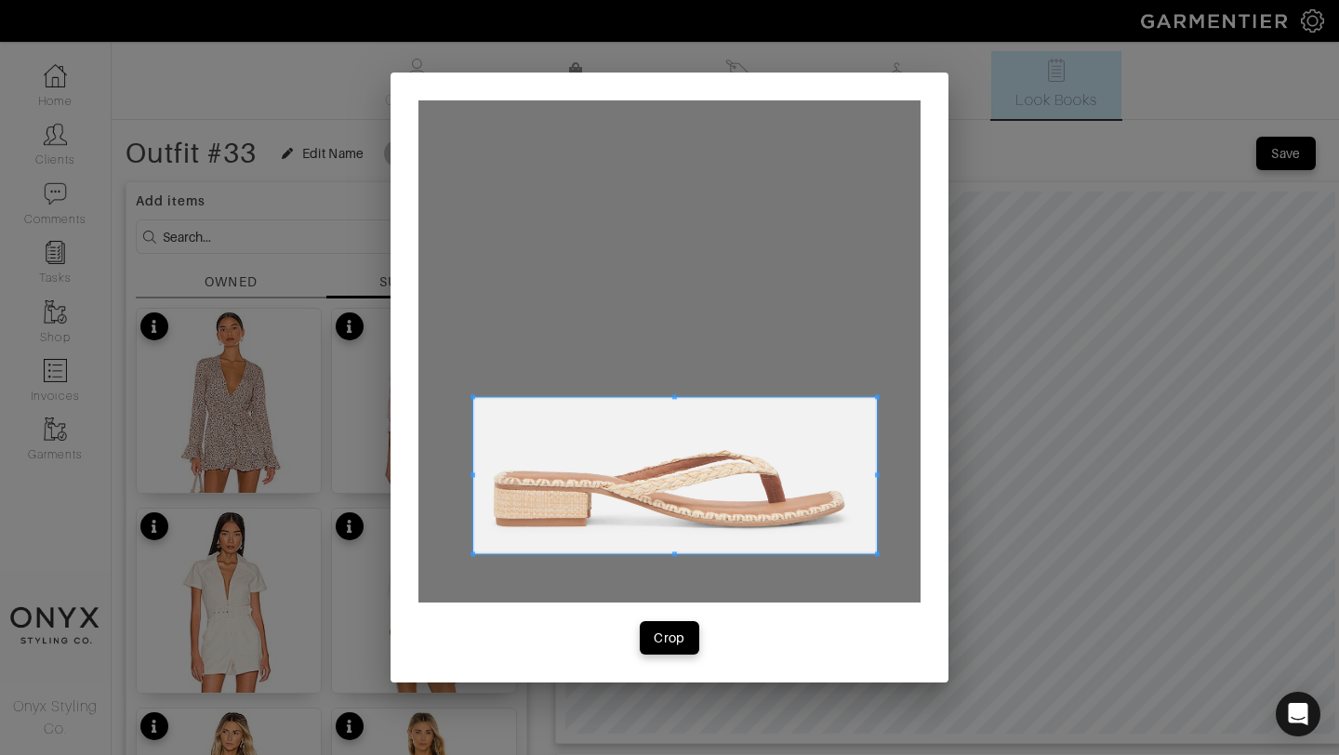
click at [470, 399] on span at bounding box center [472, 396] width 5 height 5
click at [674, 629] on div "Crop" at bounding box center [670, 638] width 32 height 19
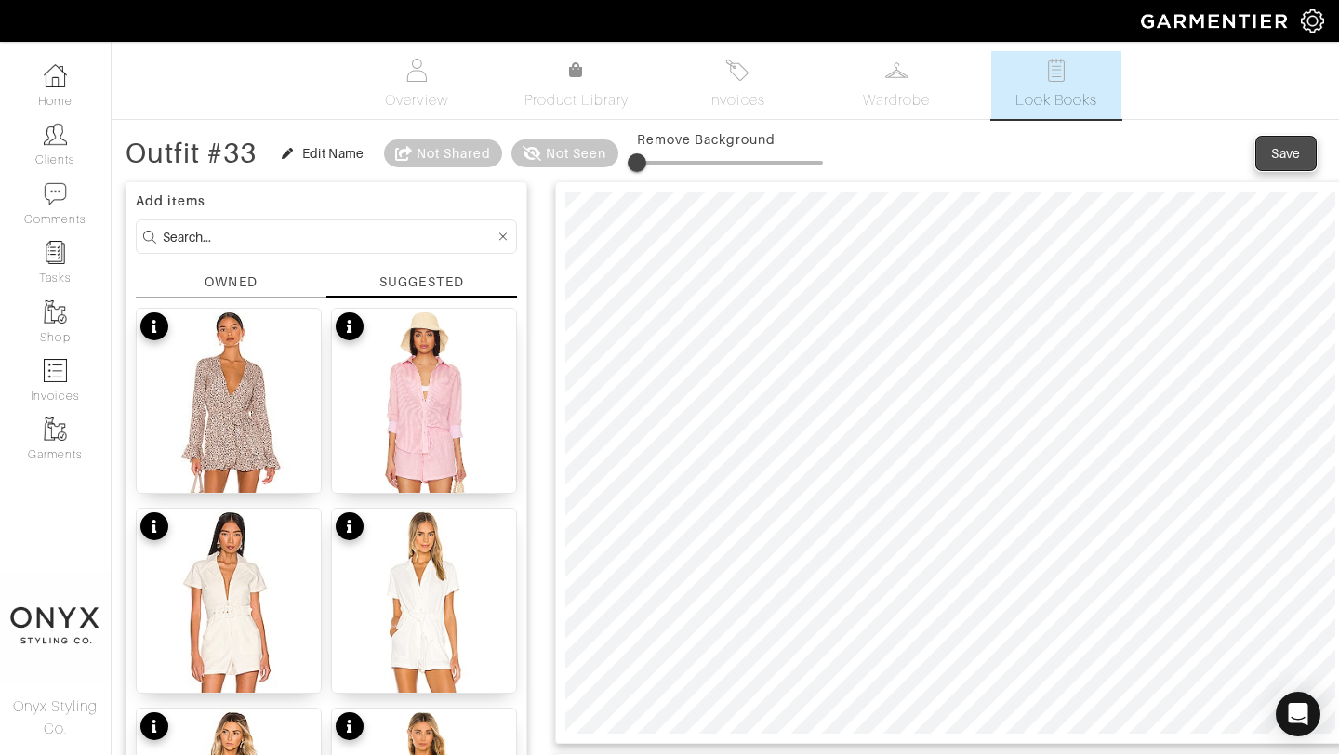
click at [1280, 150] on div "Save" at bounding box center [1286, 153] width 30 height 19
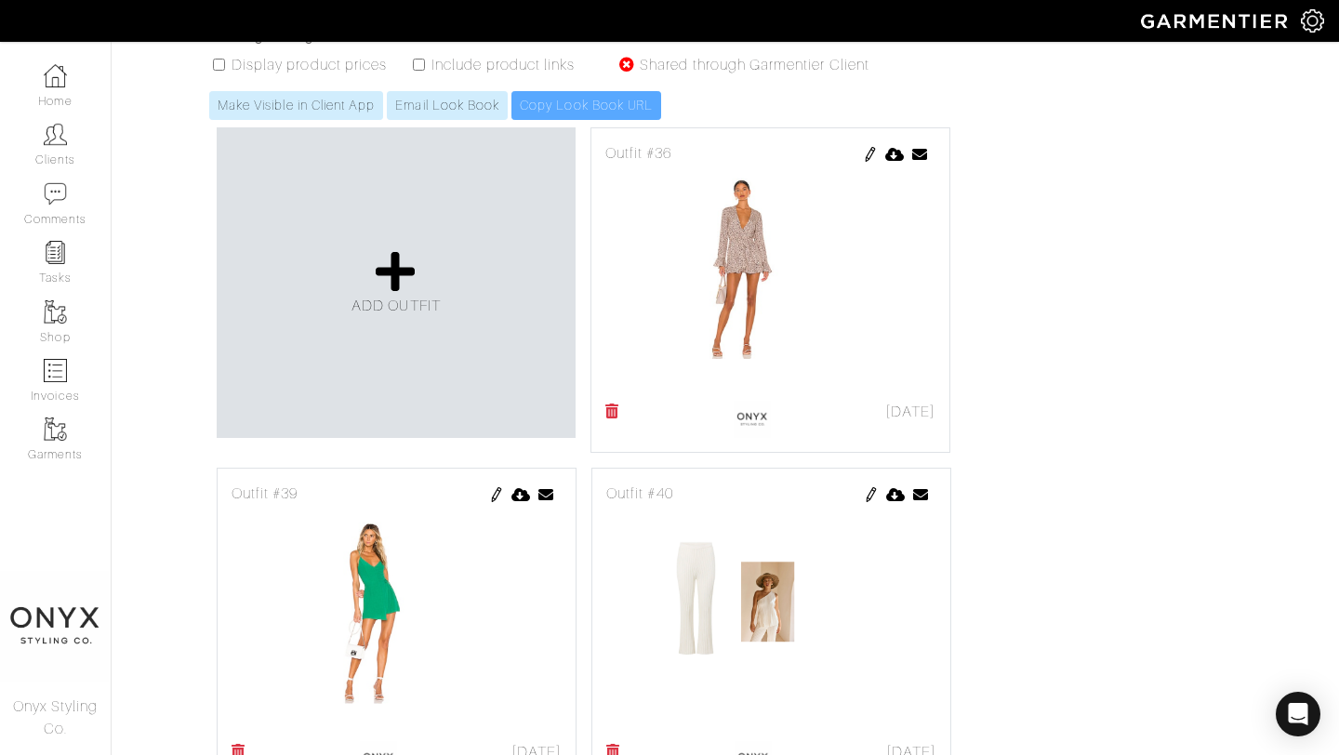
scroll to position [837, 0]
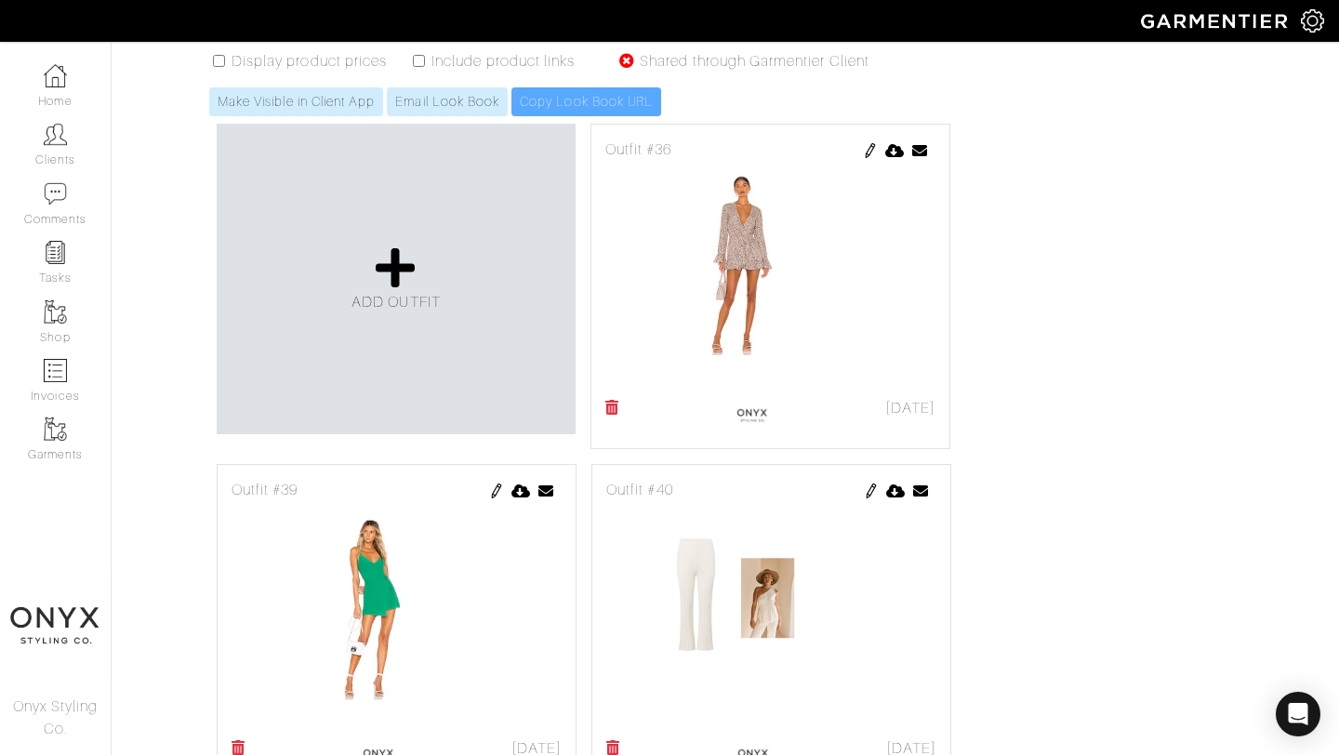
click at [870, 152] on img at bounding box center [870, 150] width 15 height 15
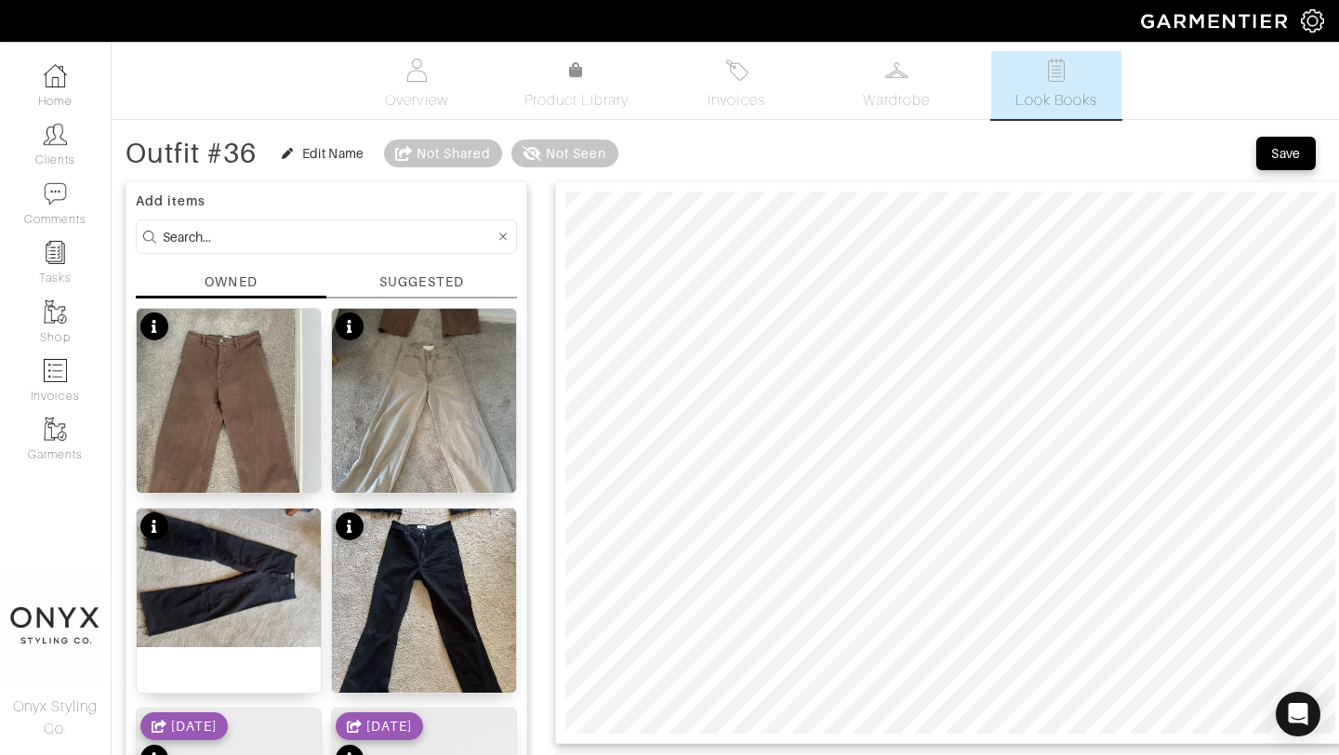
click at [427, 285] on div "SUGGESTED" at bounding box center [421, 282] width 84 height 20
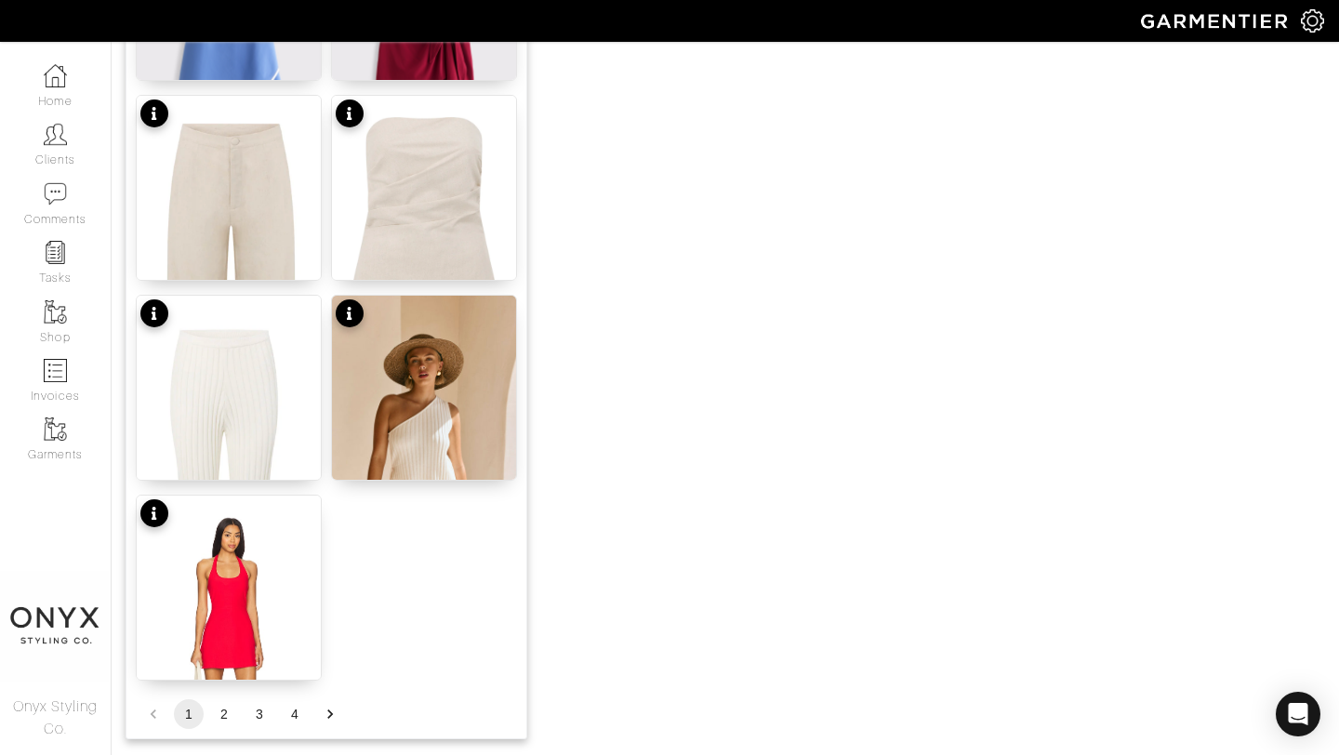
scroll to position [2286, 0]
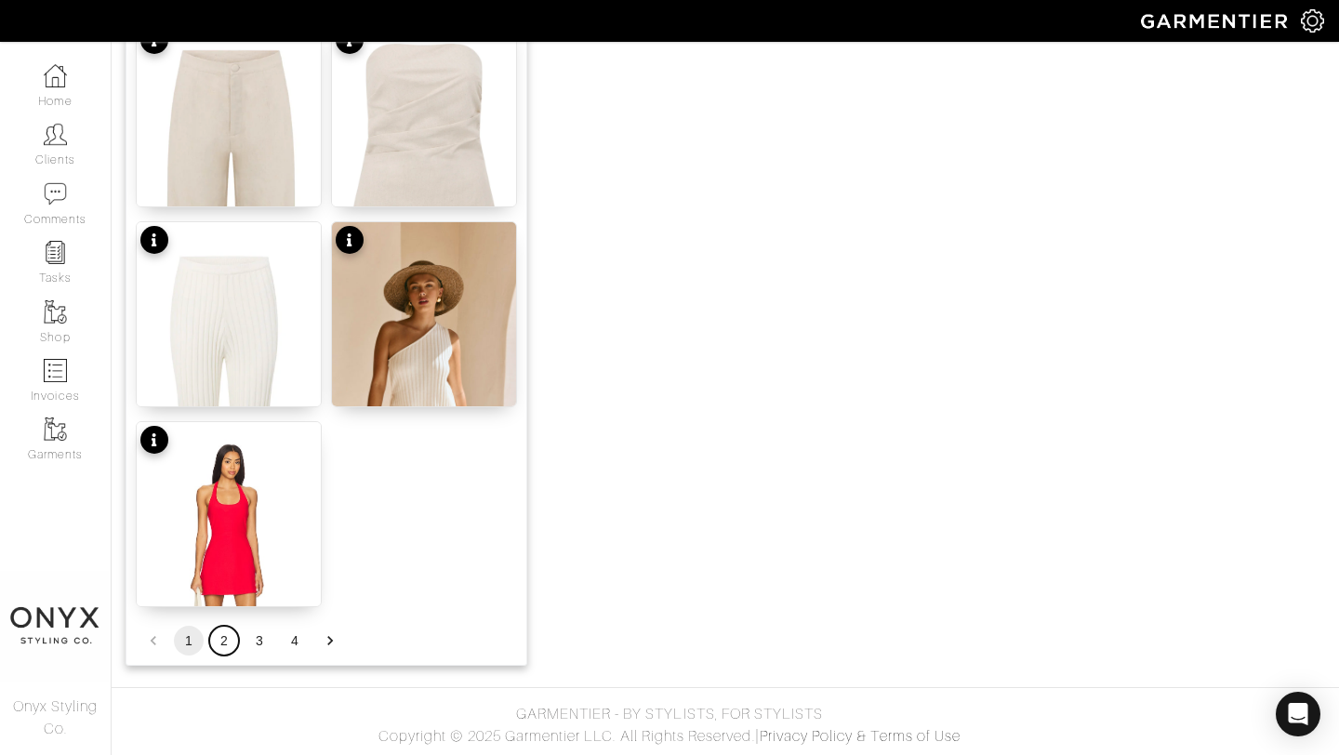
click at [223, 641] on button "2" at bounding box center [224, 641] width 30 height 30
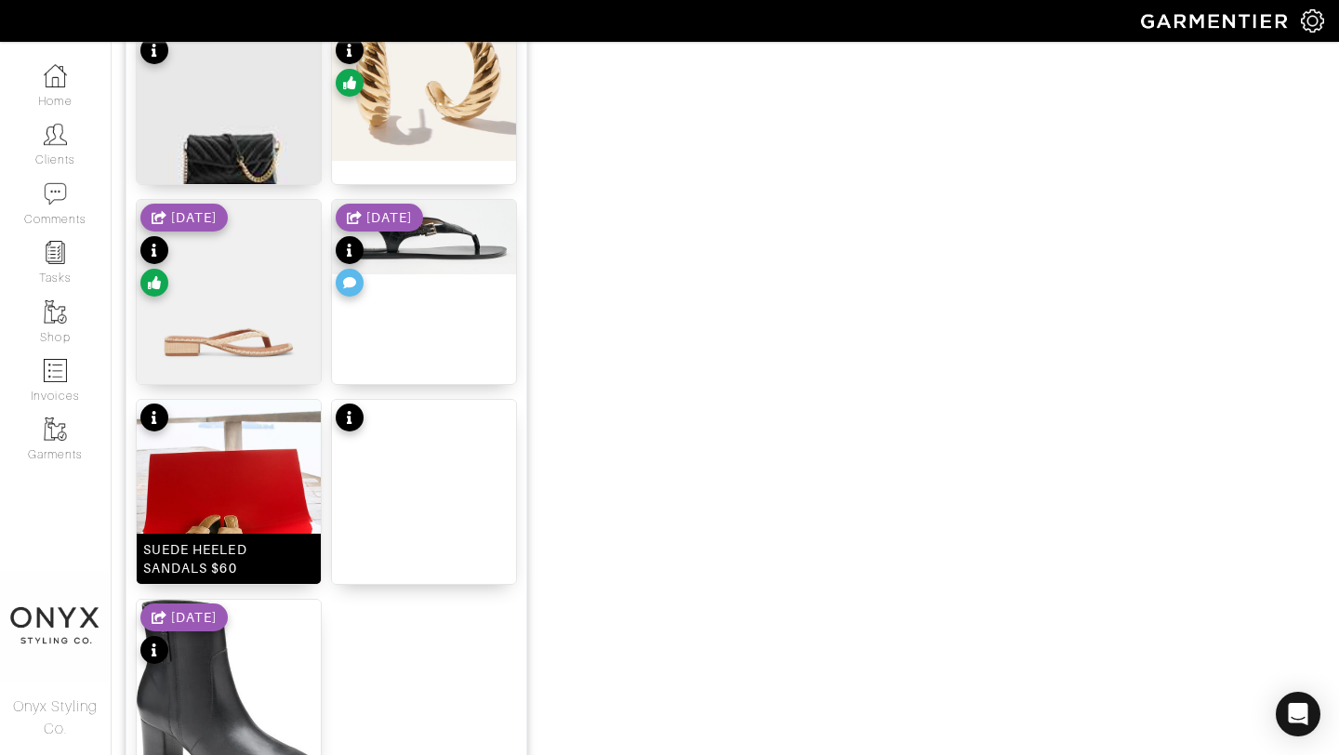
scroll to position [2100, 0]
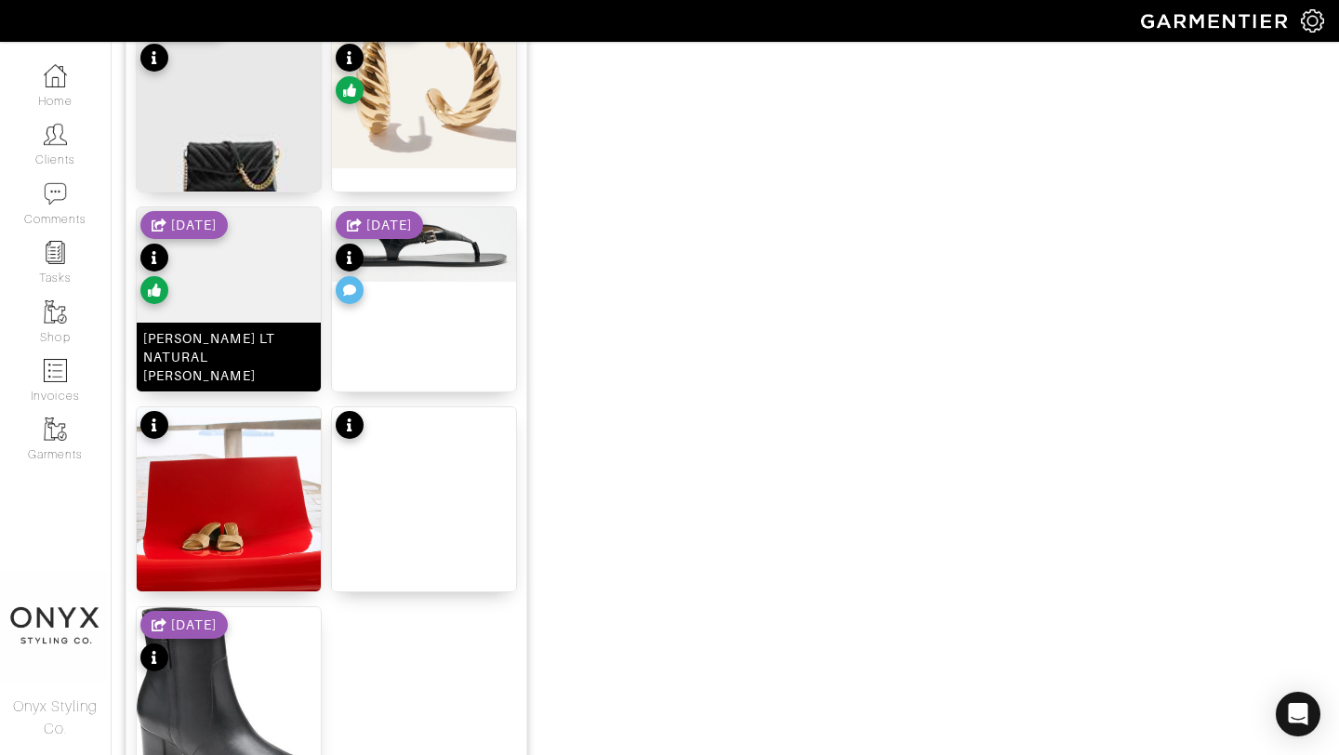
click at [251, 326] on img at bounding box center [229, 299] width 184 height 184
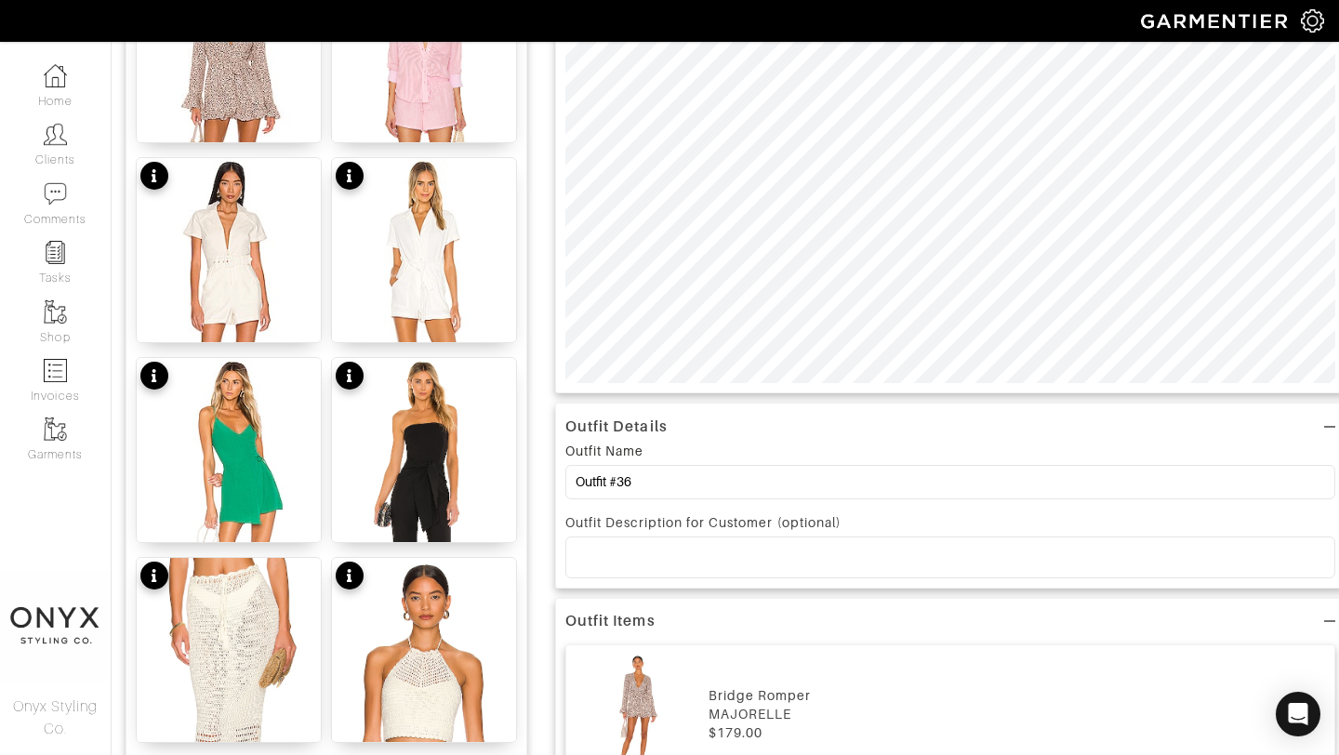
scroll to position [0, 0]
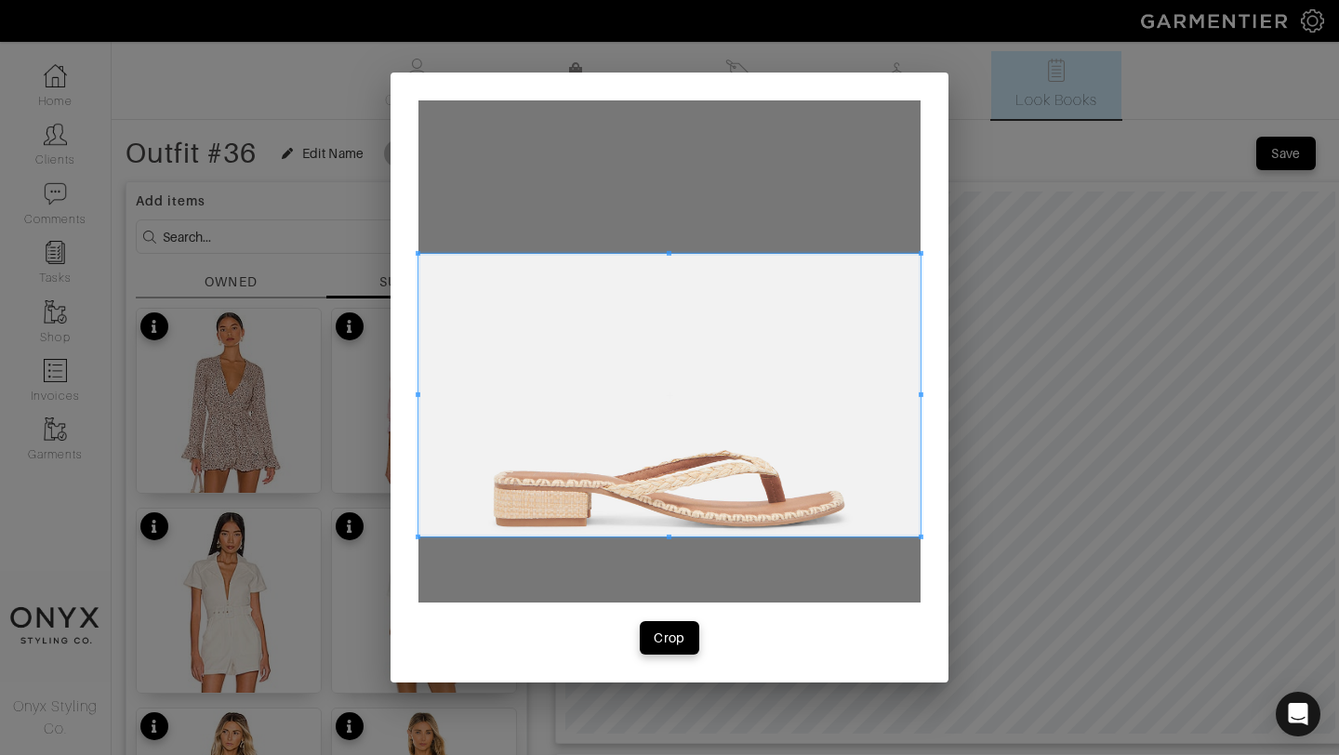
click at [738, 353] on span at bounding box center [669, 395] width 502 height 283
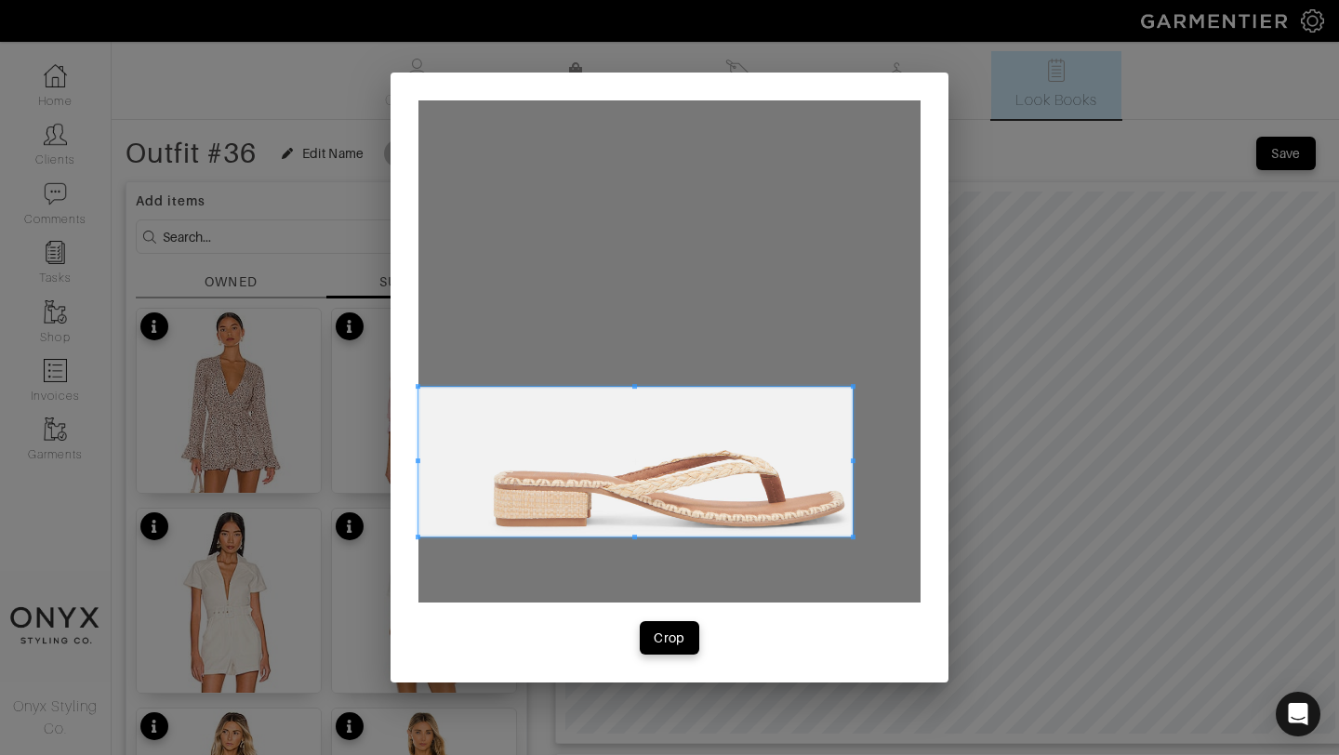
click at [851, 389] on span at bounding box center [853, 386] width 5 height 5
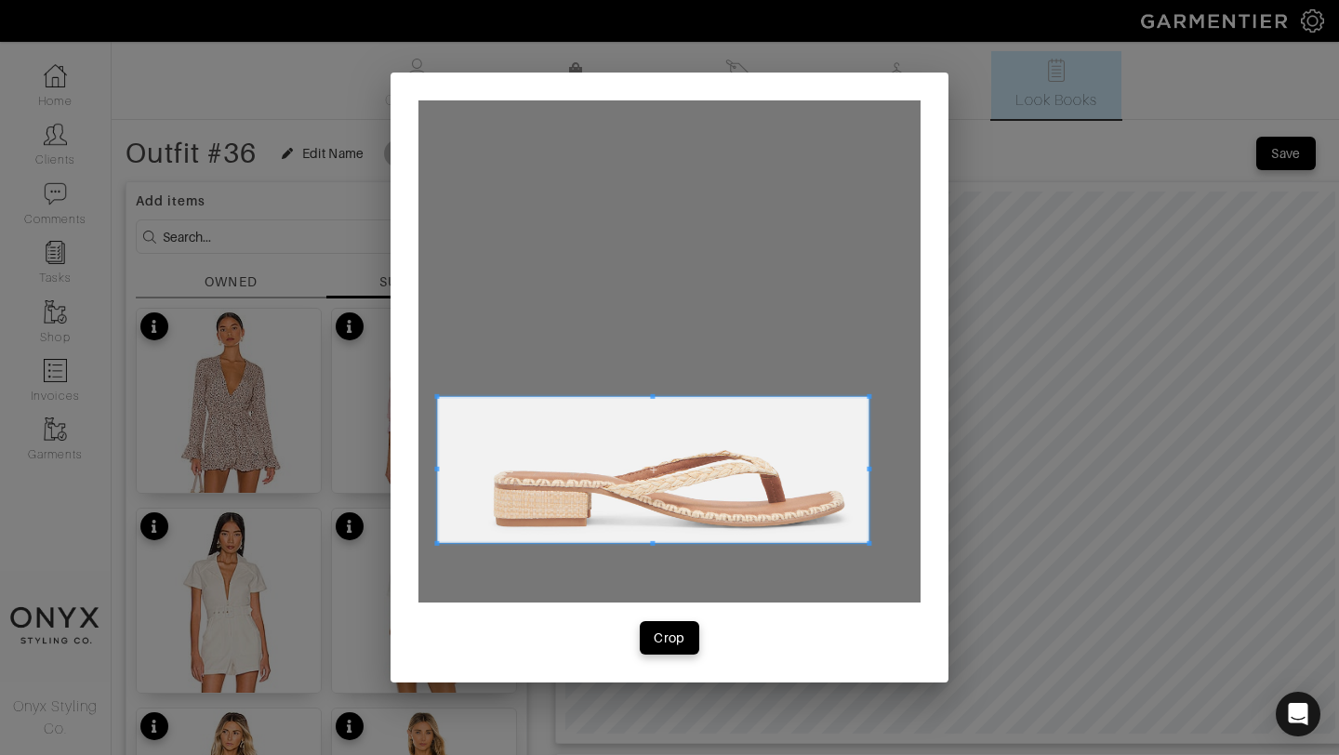
click at [783, 467] on span at bounding box center [652, 470] width 431 height 146
click at [673, 632] on div "Crop" at bounding box center [670, 638] width 32 height 19
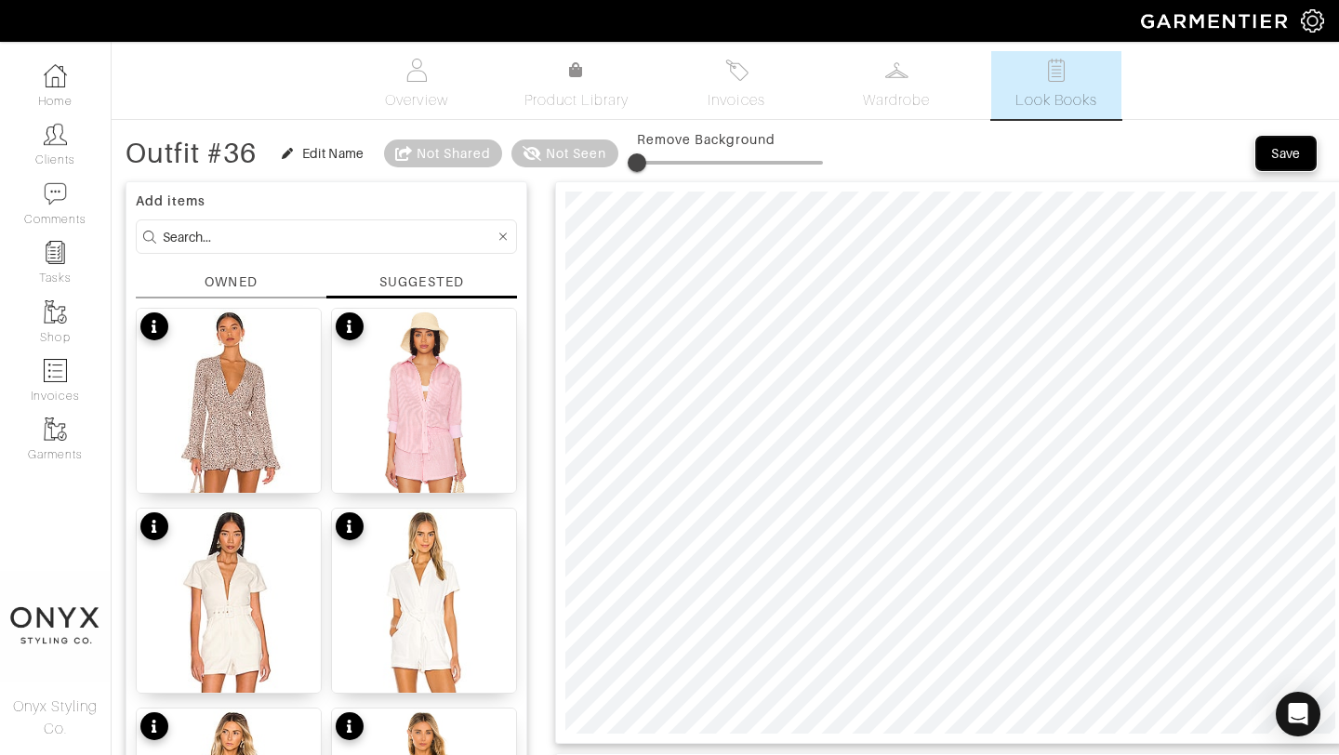
click at [1296, 151] on div "Save" at bounding box center [1286, 153] width 30 height 19
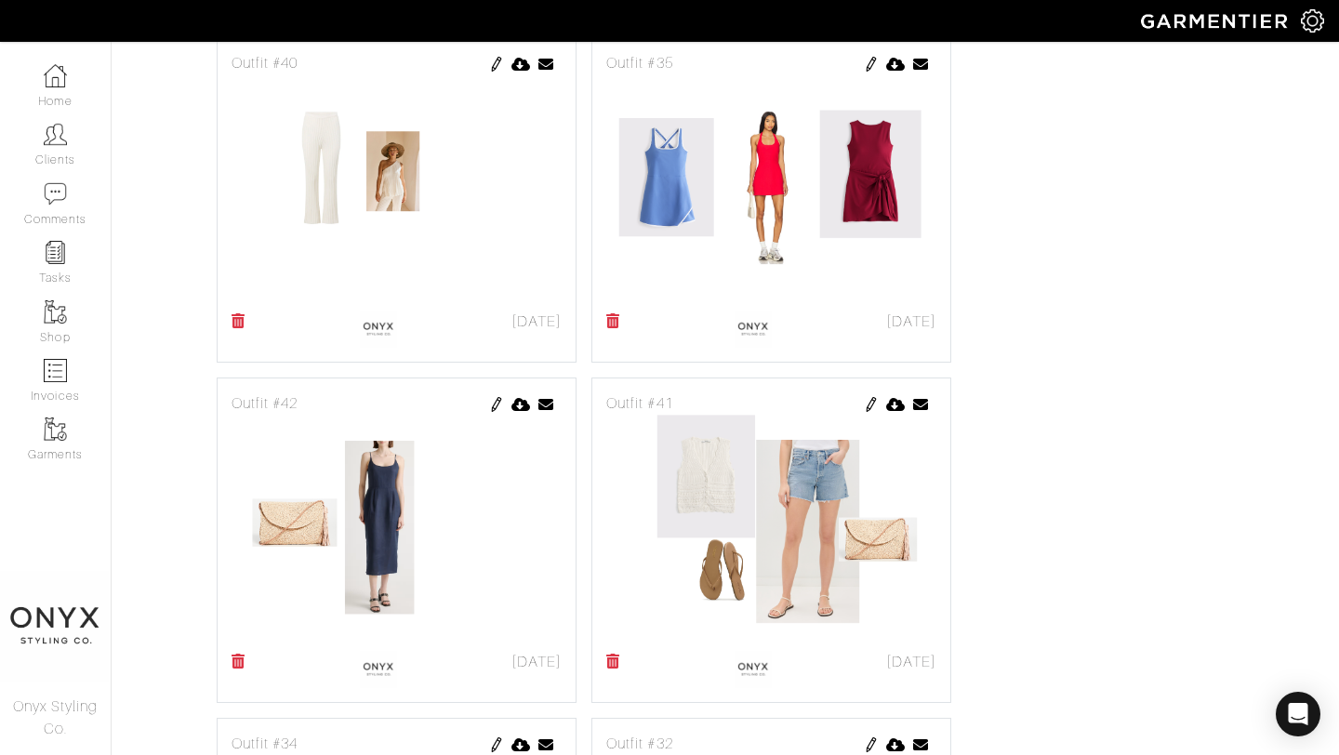
scroll to position [1270, 0]
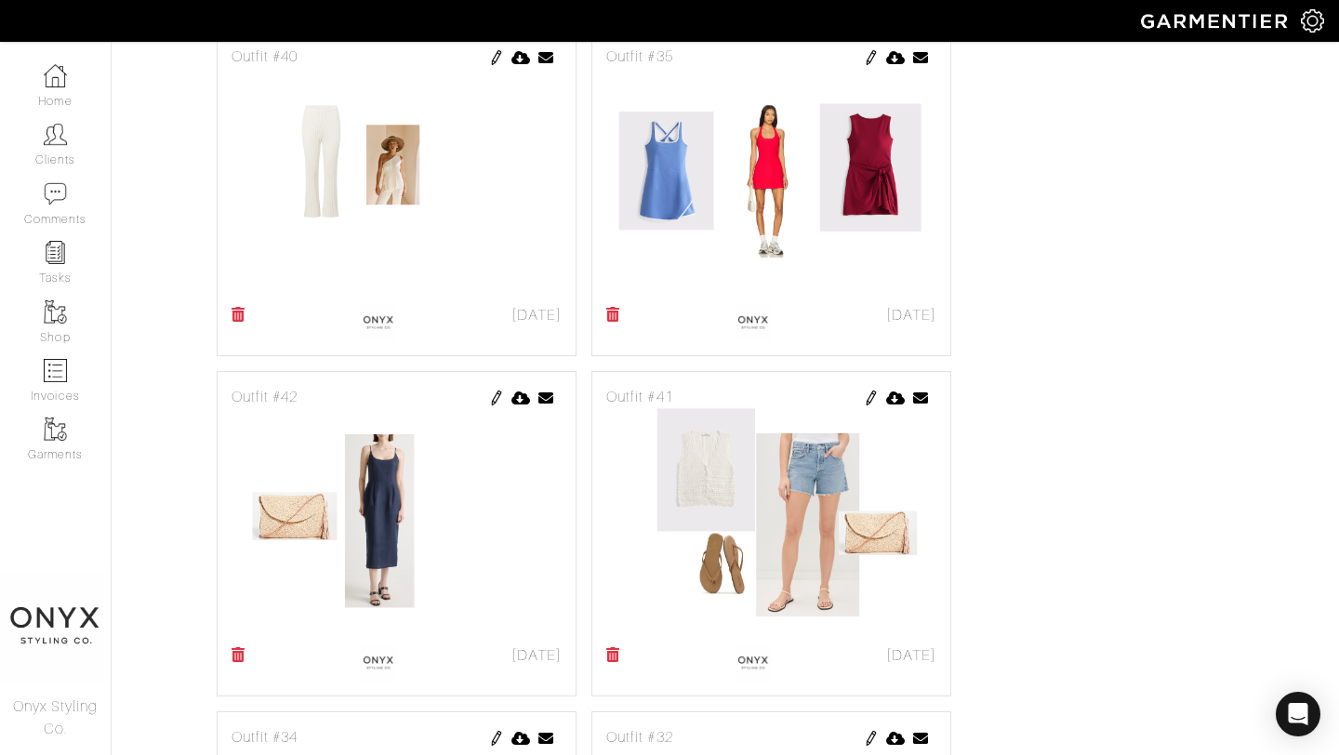
click at [499, 398] on img at bounding box center [496, 398] width 15 height 15
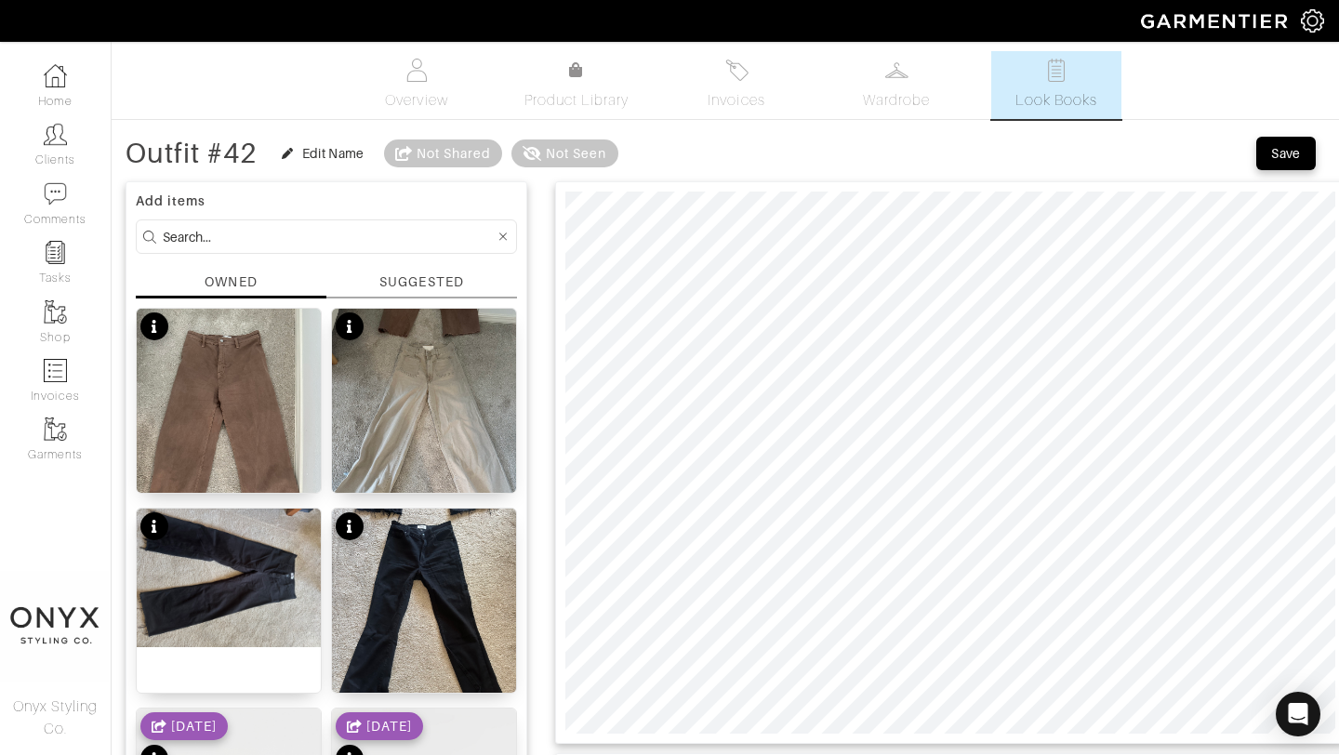
click at [444, 278] on div "SUGGESTED" at bounding box center [421, 282] width 84 height 20
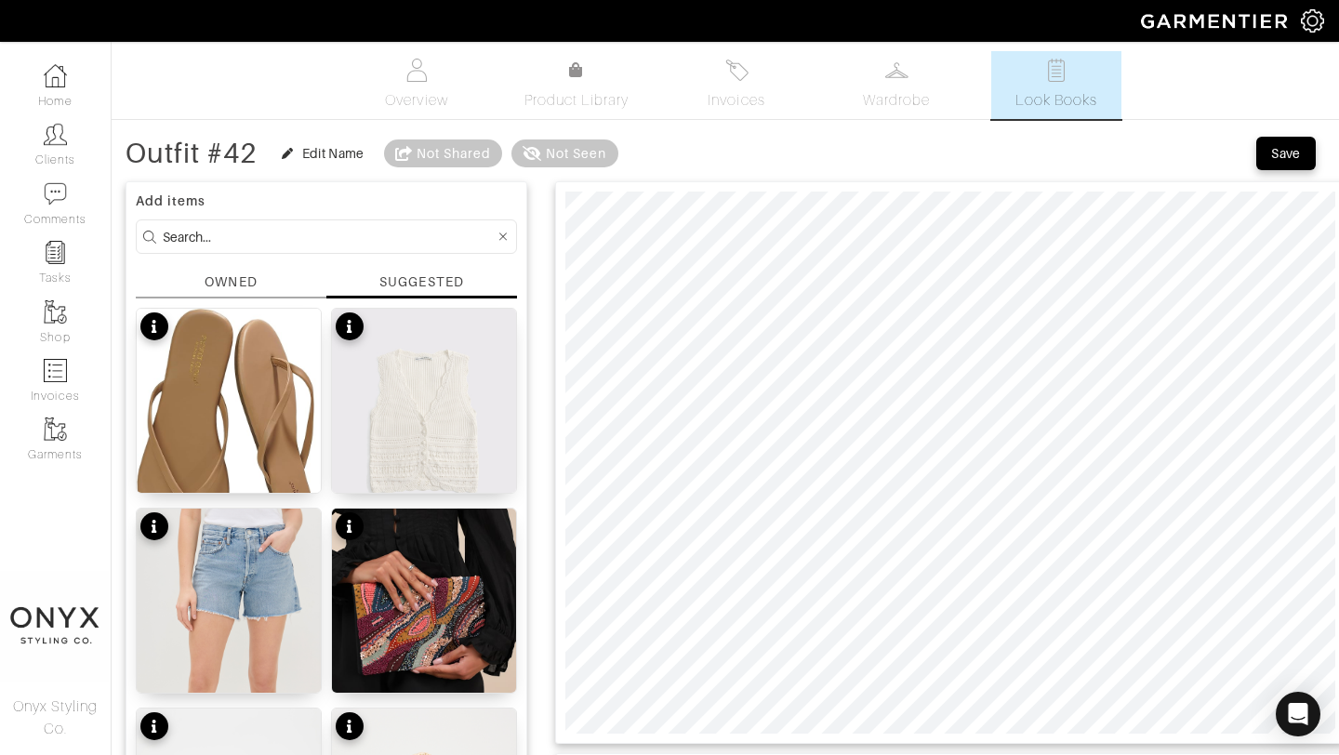
click at [425, 279] on div "SUGGESTED" at bounding box center [421, 281] width 84 height 19
click at [262, 391] on img at bounding box center [229, 435] width 184 height 252
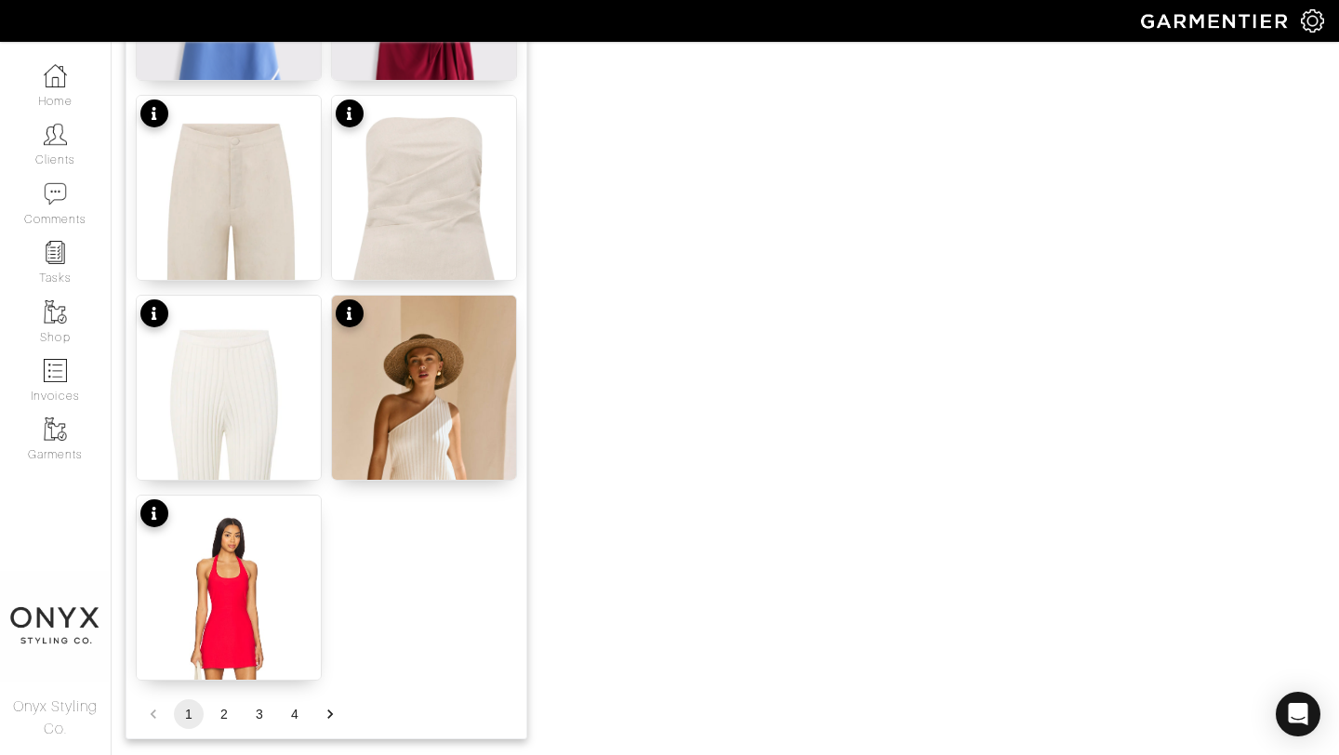
scroll to position [2286, 0]
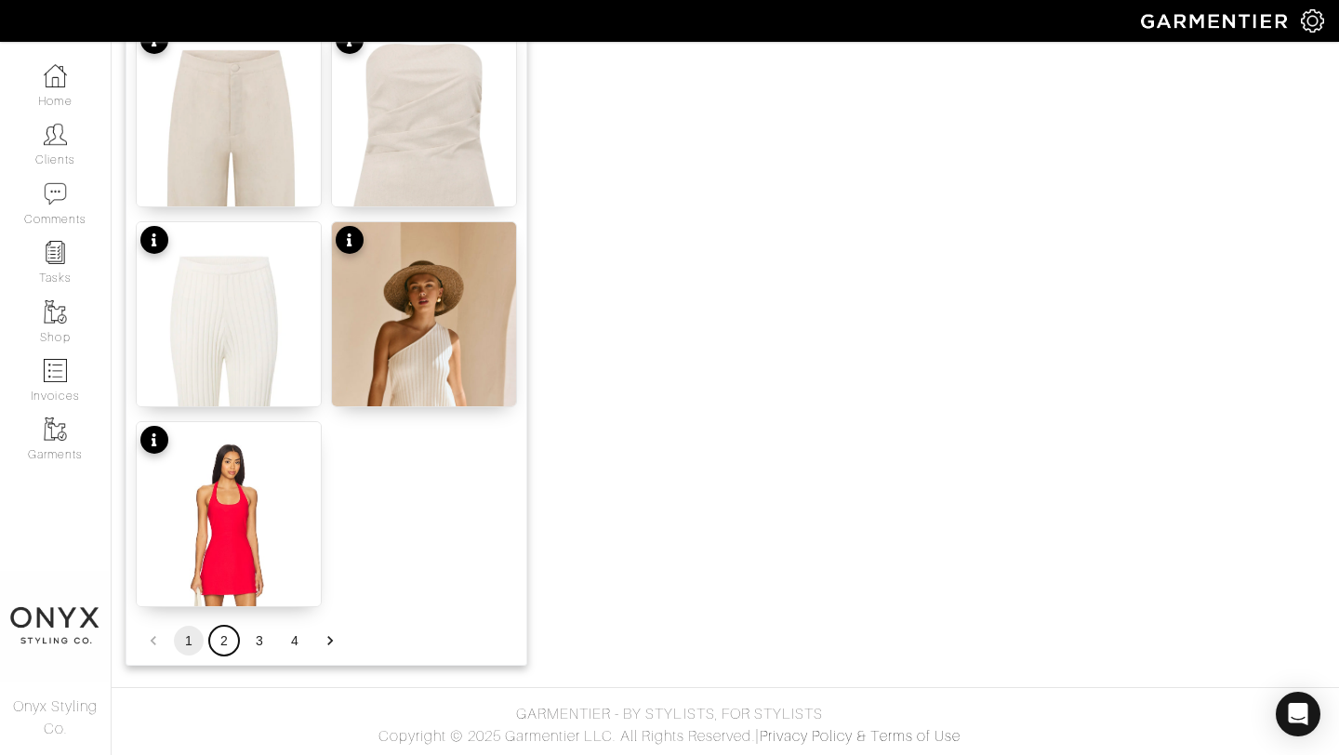
click at [226, 642] on button "2" at bounding box center [224, 641] width 30 height 30
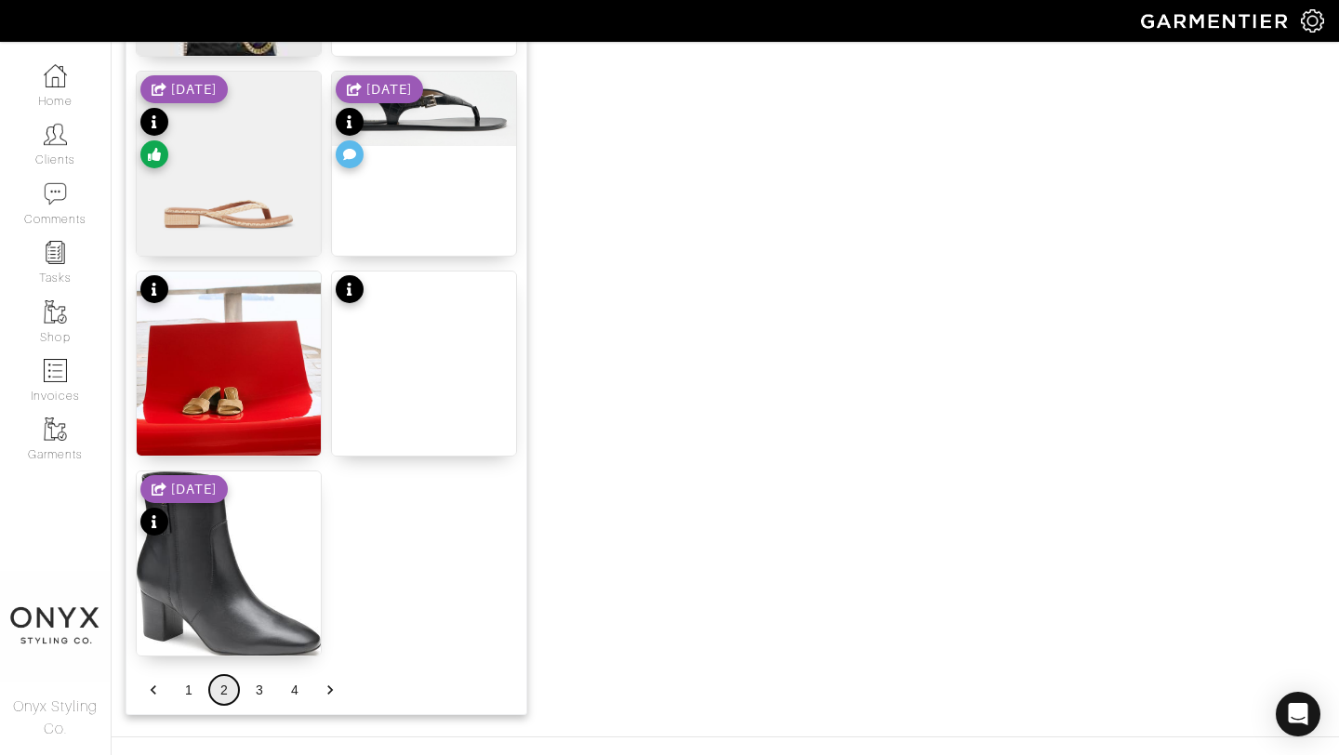
scroll to position [2229, 0]
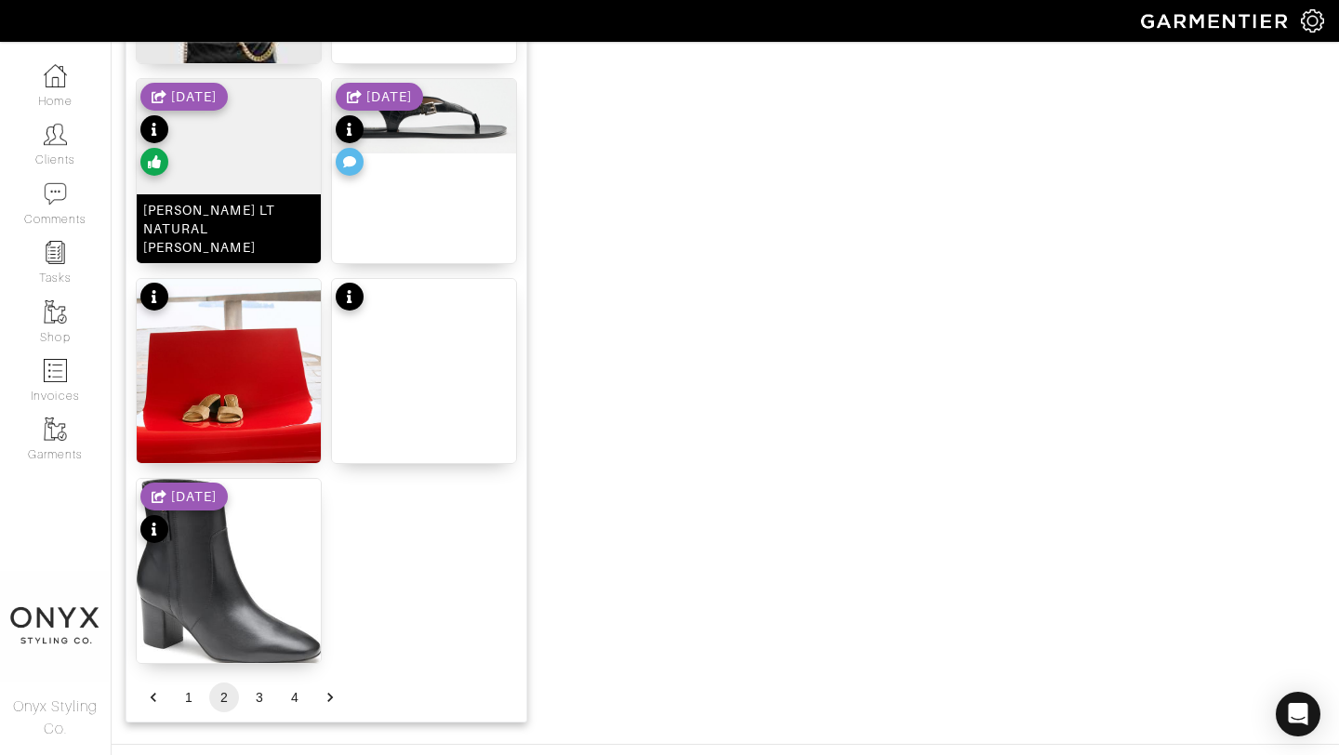
click at [236, 189] on img at bounding box center [229, 171] width 184 height 184
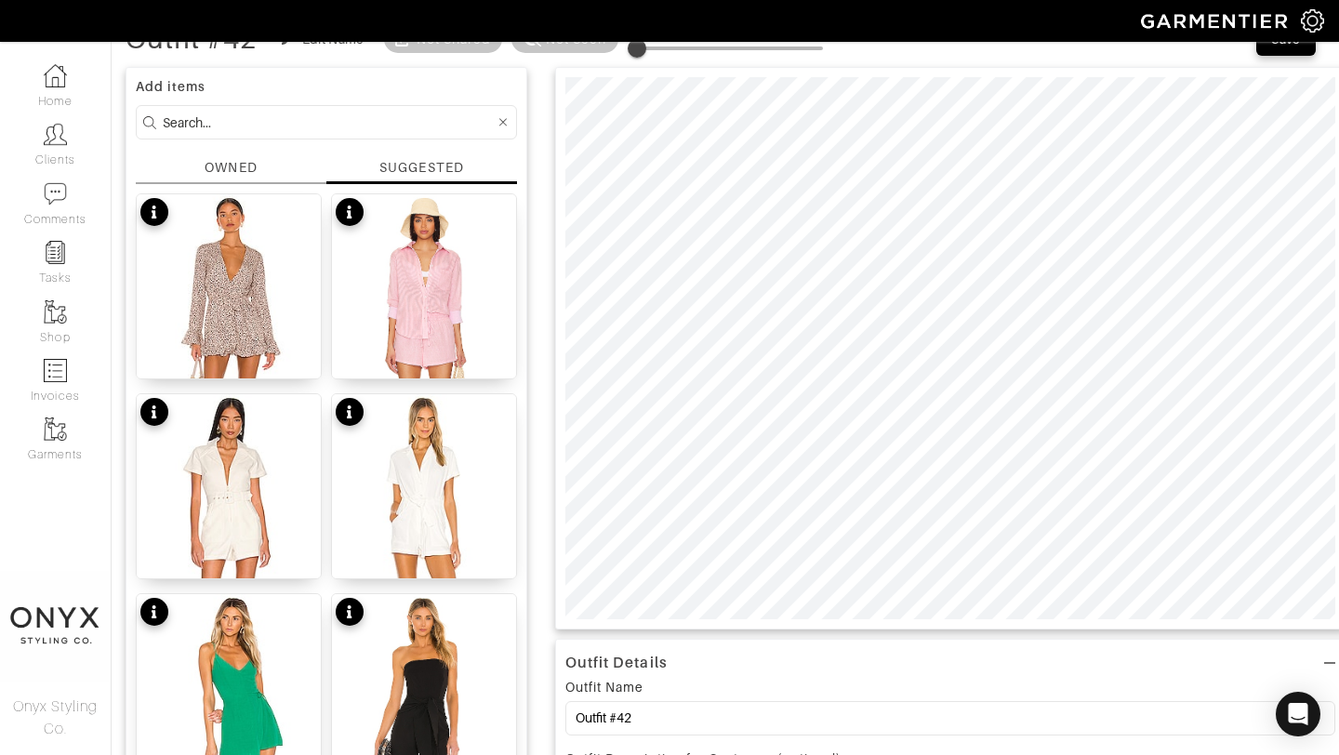
scroll to position [0, 0]
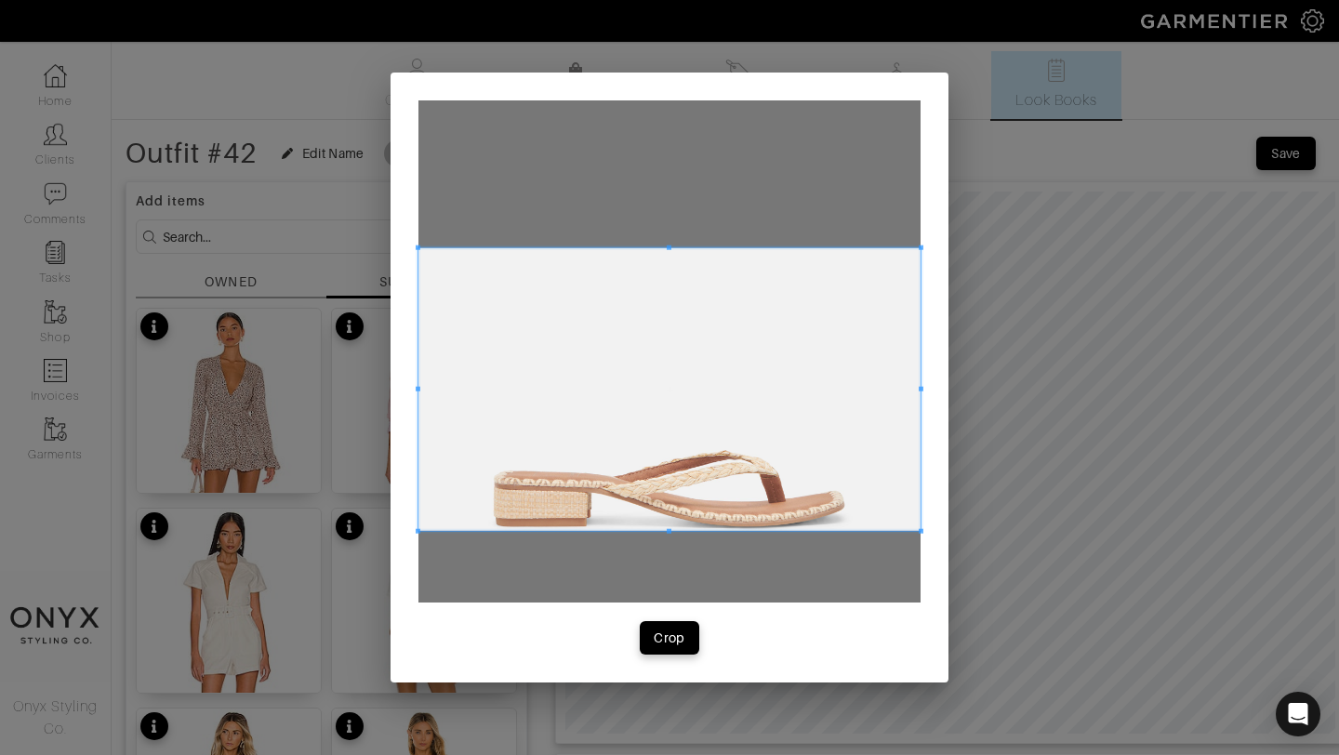
click at [738, 404] on span at bounding box center [669, 389] width 502 height 283
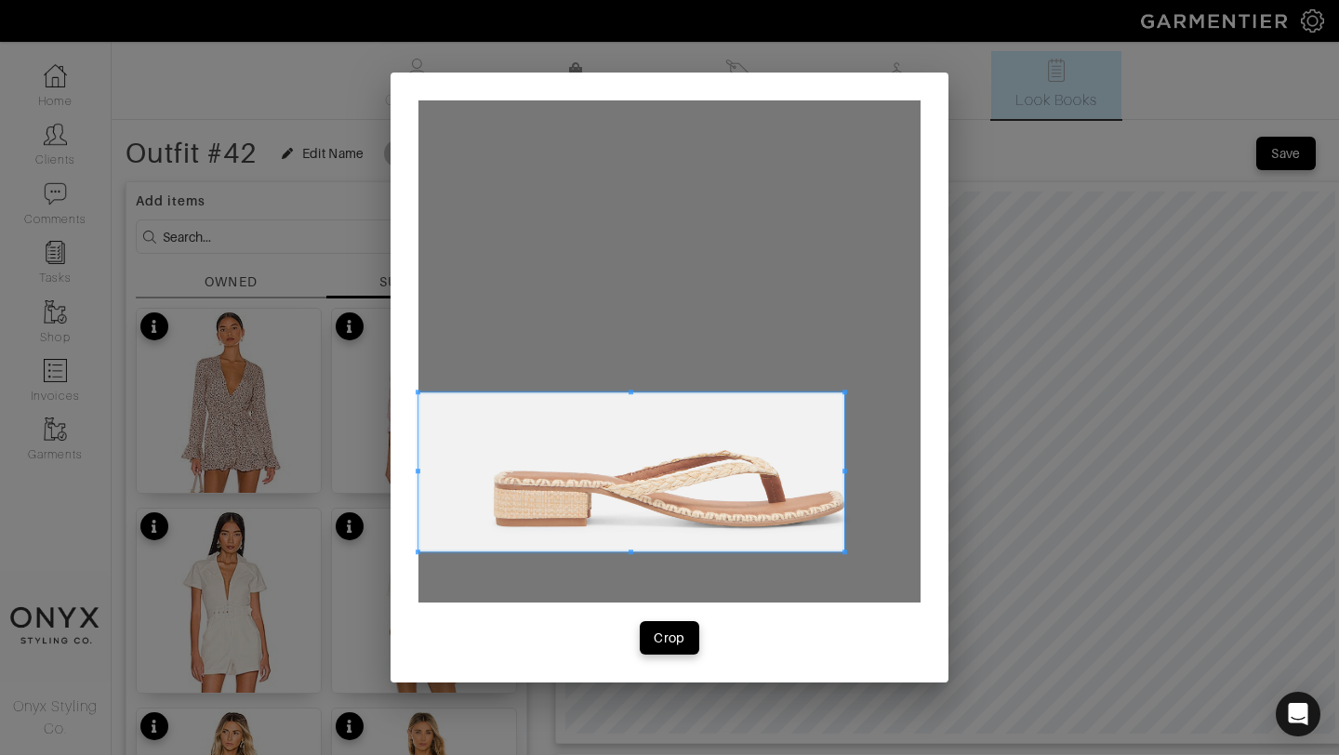
click at [842, 394] on span at bounding box center [844, 392] width 5 height 5
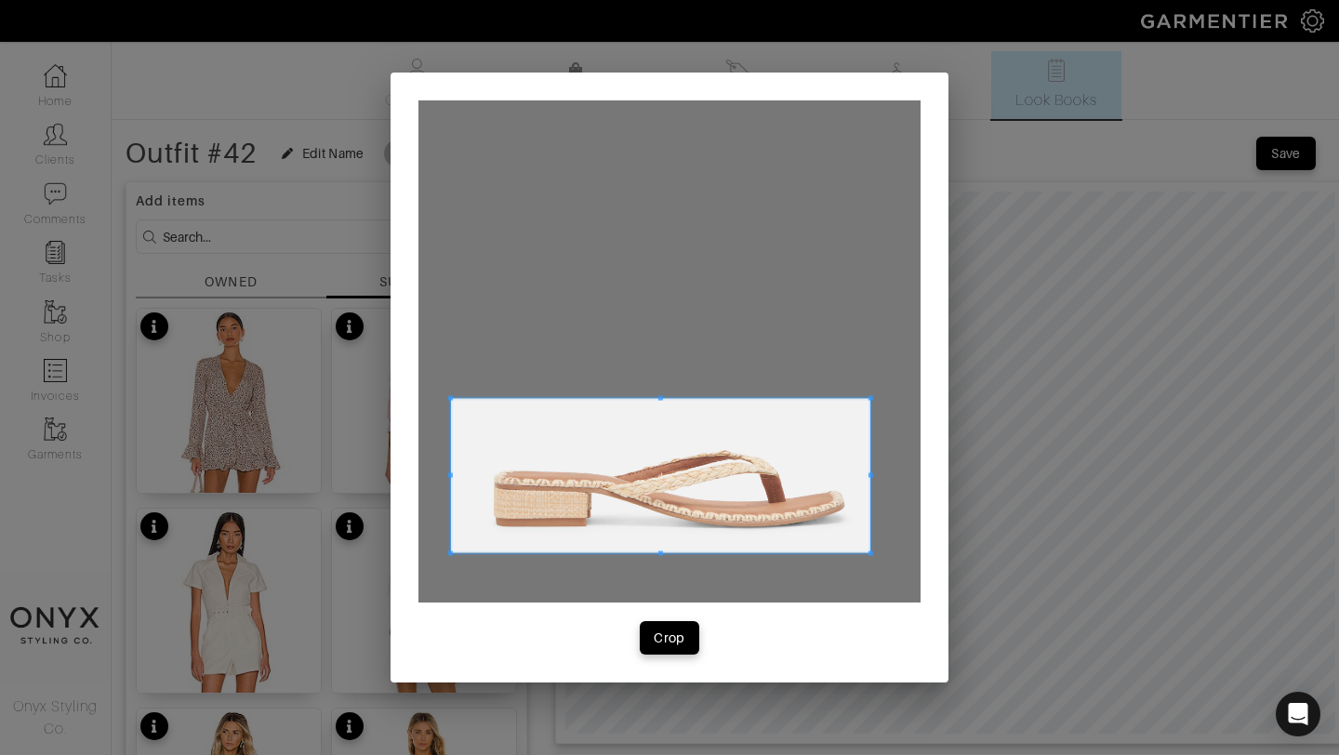
click at [797, 455] on span at bounding box center [660, 476] width 419 height 154
click at [670, 637] on div "Crop" at bounding box center [670, 638] width 32 height 19
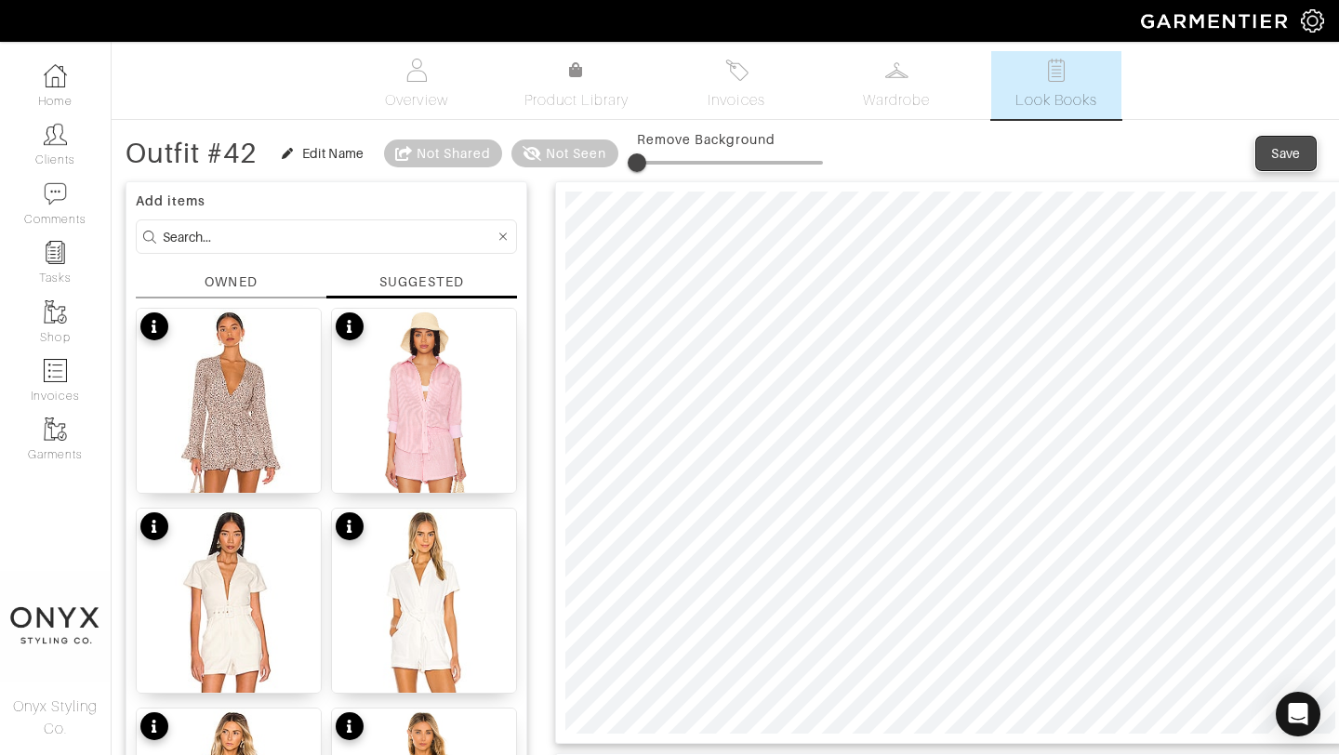
click at [1287, 154] on div "Save" at bounding box center [1286, 153] width 30 height 19
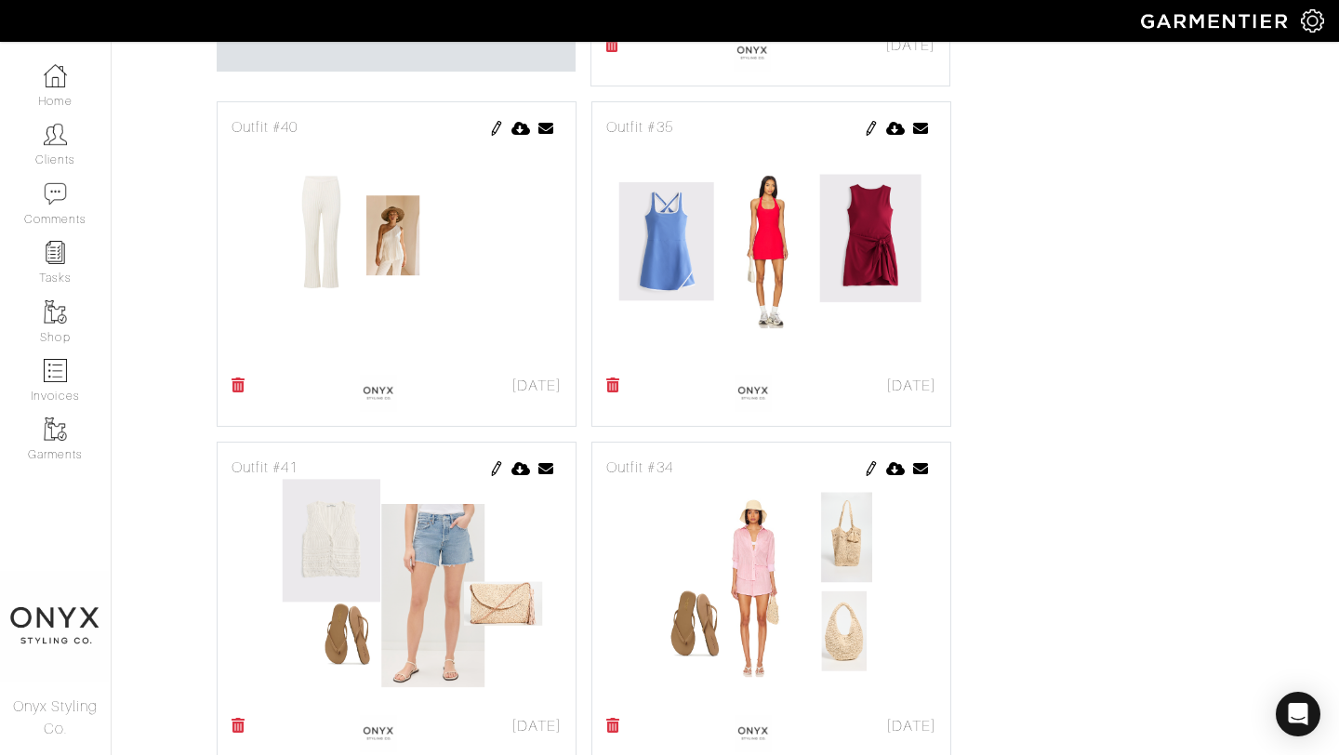
scroll to position [1172, 0]
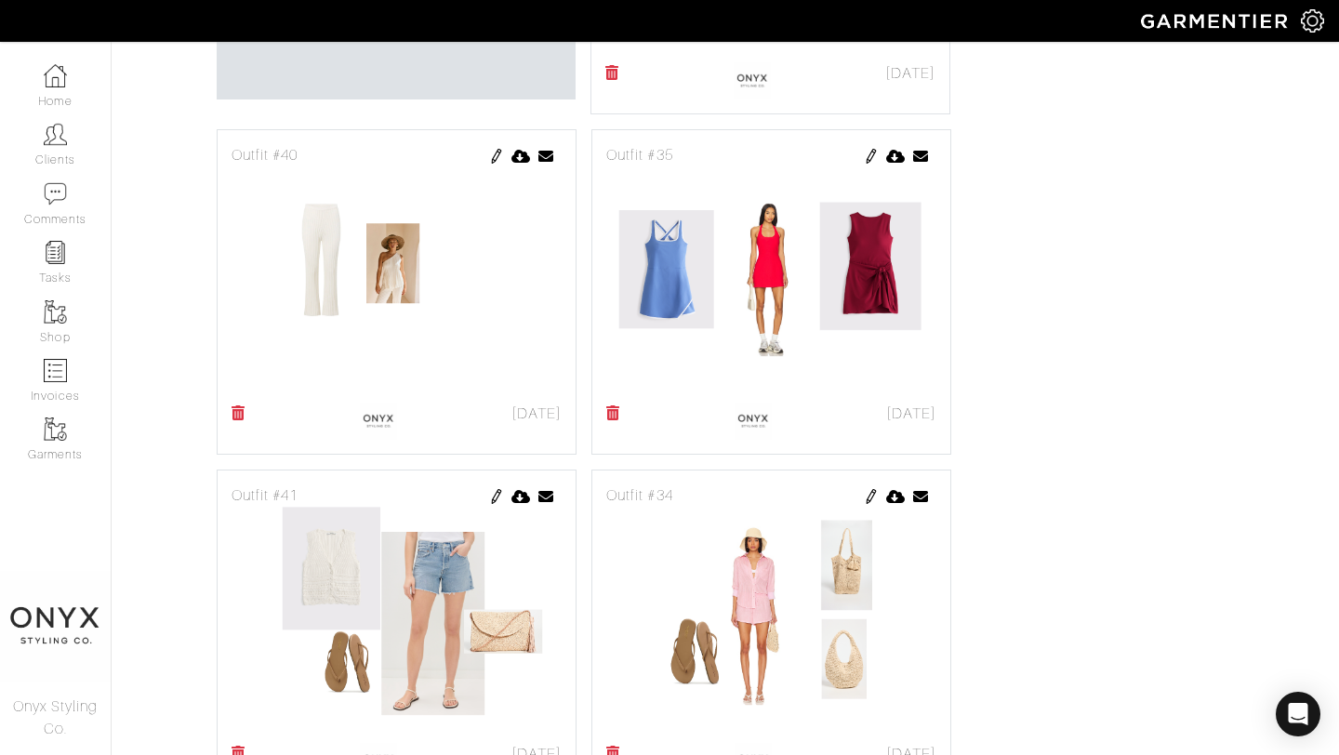
click at [868, 156] on img at bounding box center [871, 156] width 15 height 15
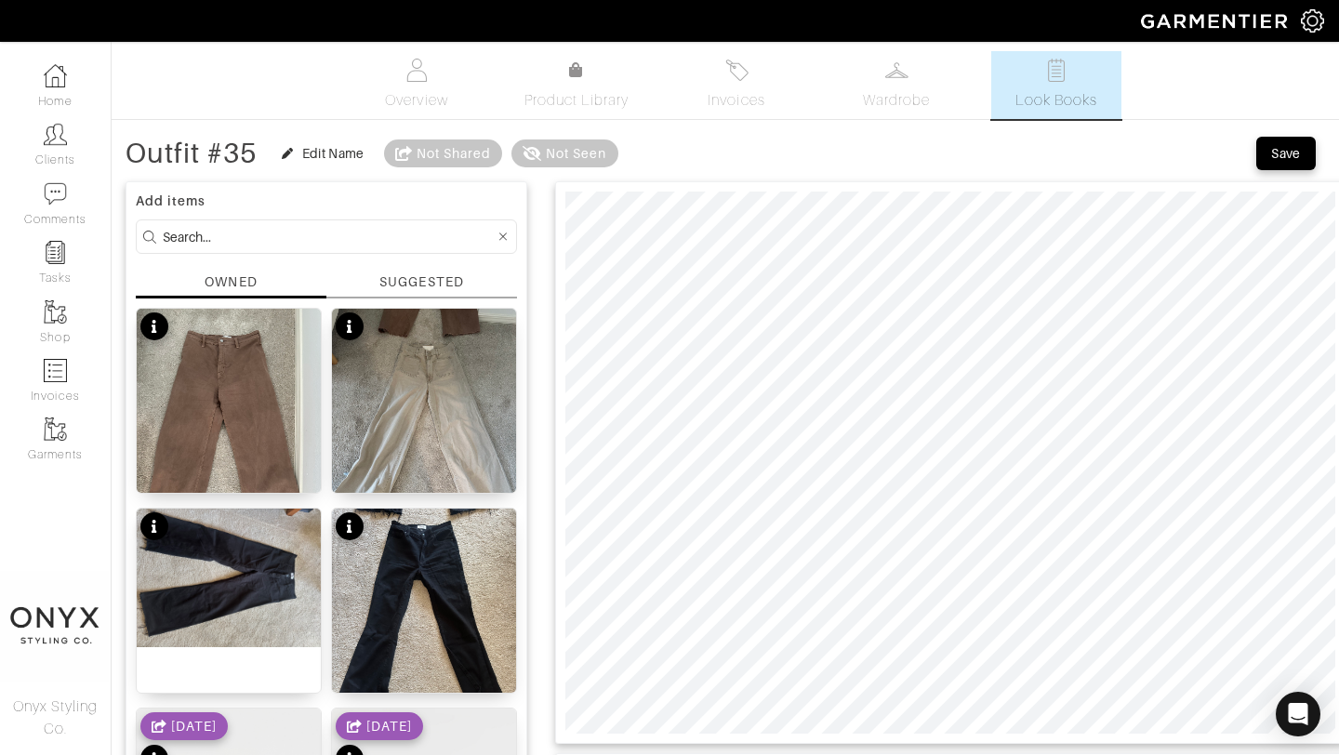
click at [419, 281] on div "SUGGESTED" at bounding box center [421, 282] width 84 height 20
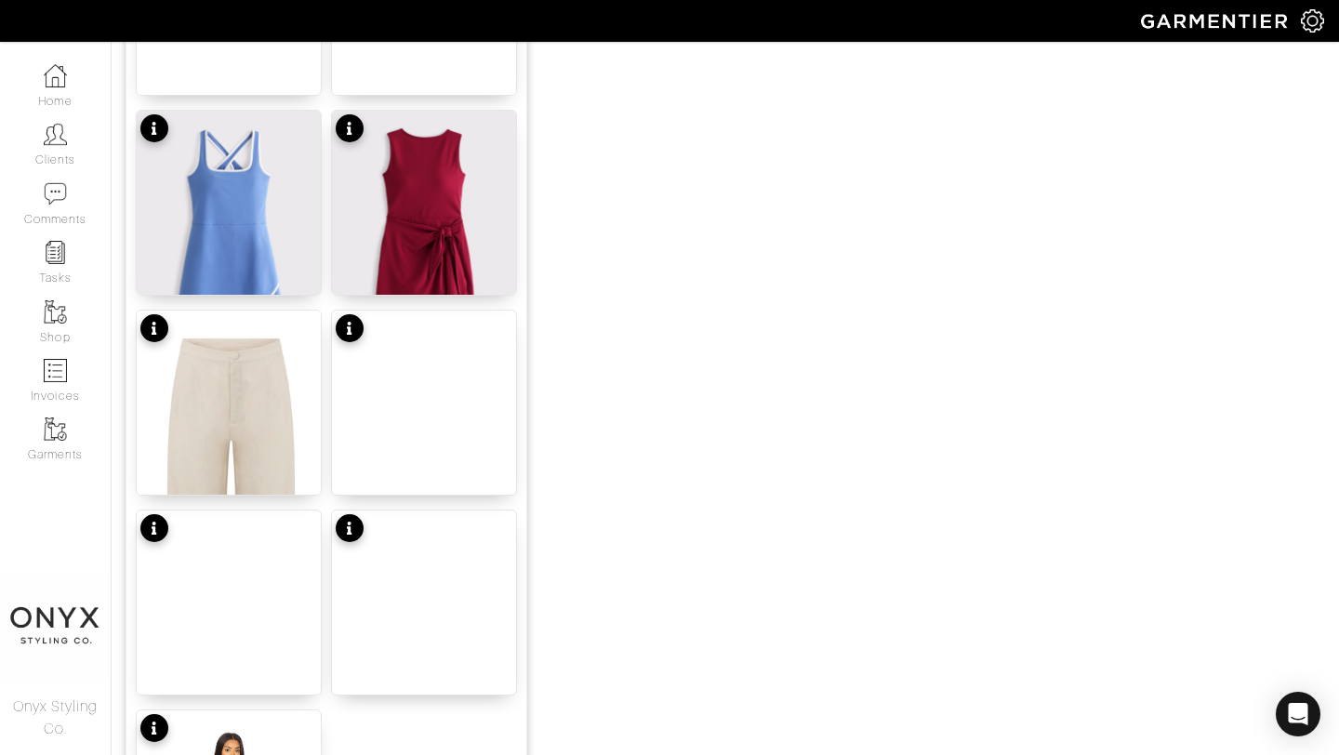
scroll to position [2286, 0]
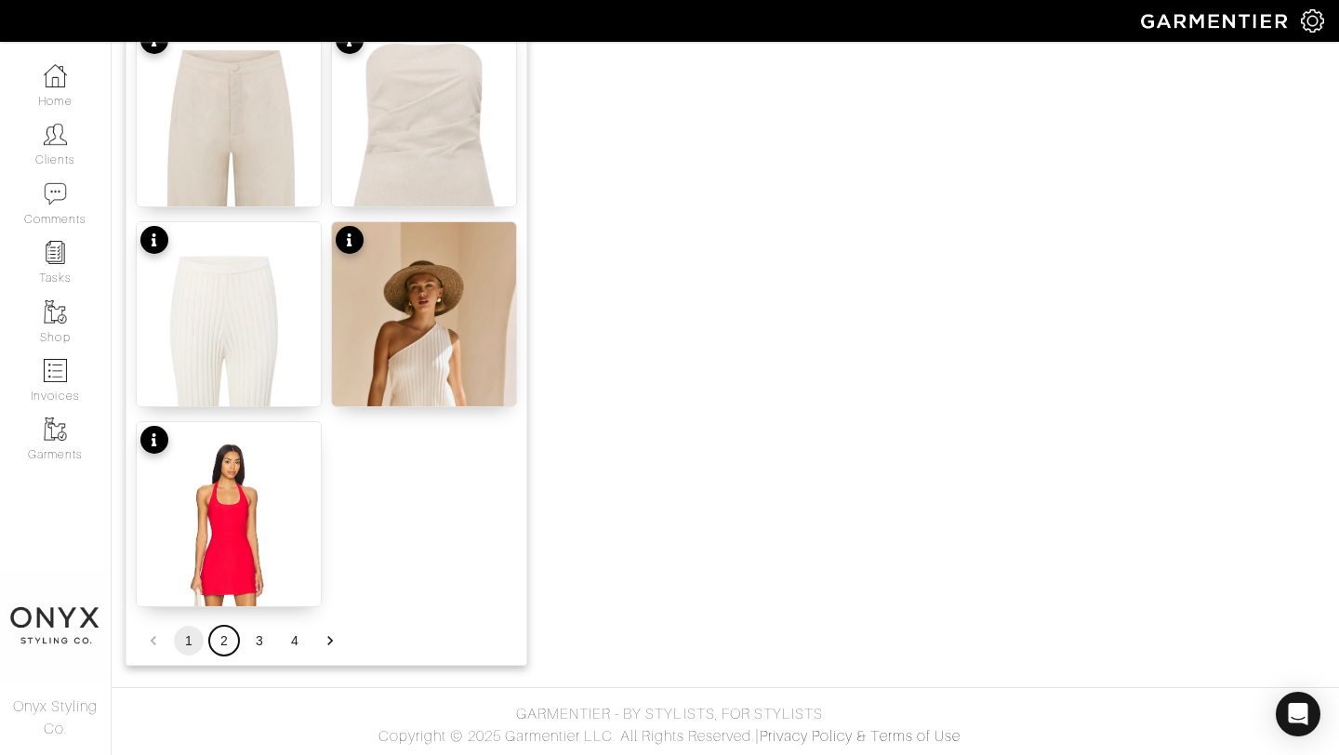
click at [225, 643] on button "2" at bounding box center [224, 641] width 30 height 30
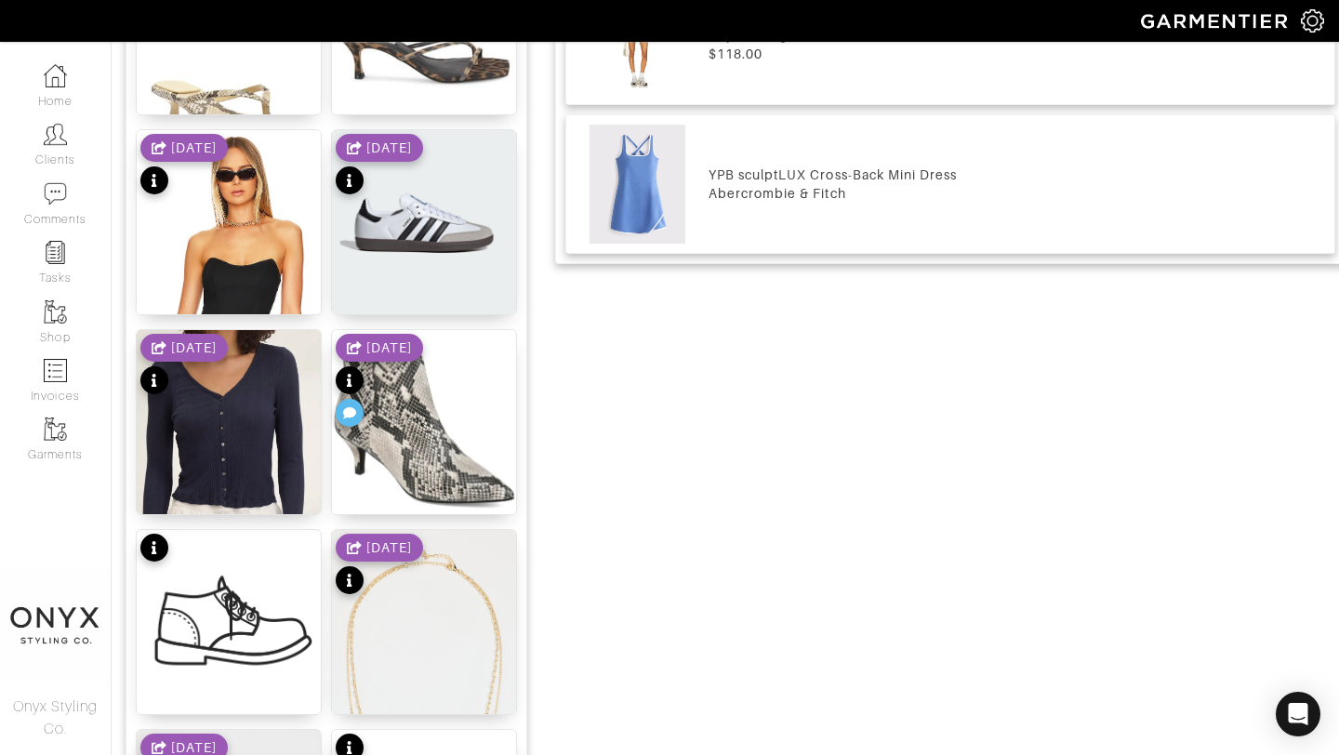
scroll to position [1177, 0]
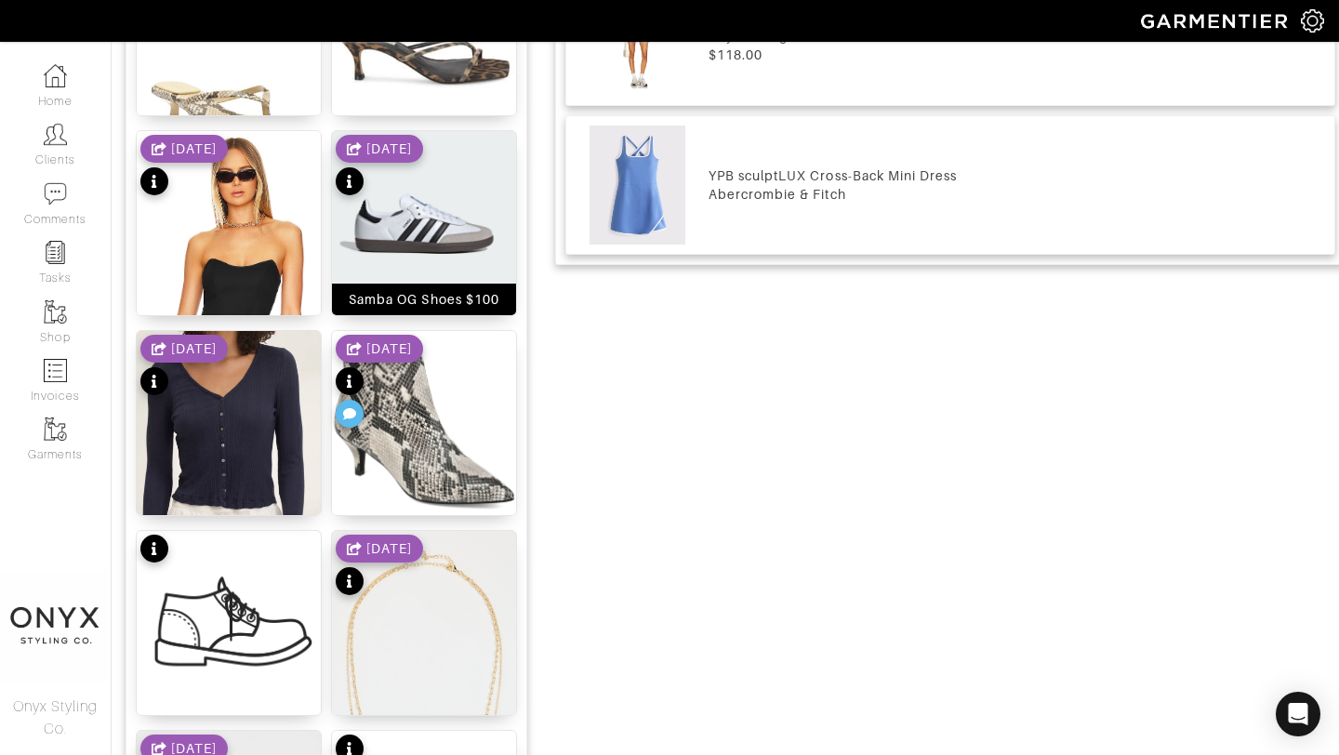
click at [432, 214] on img at bounding box center [424, 223] width 184 height 184
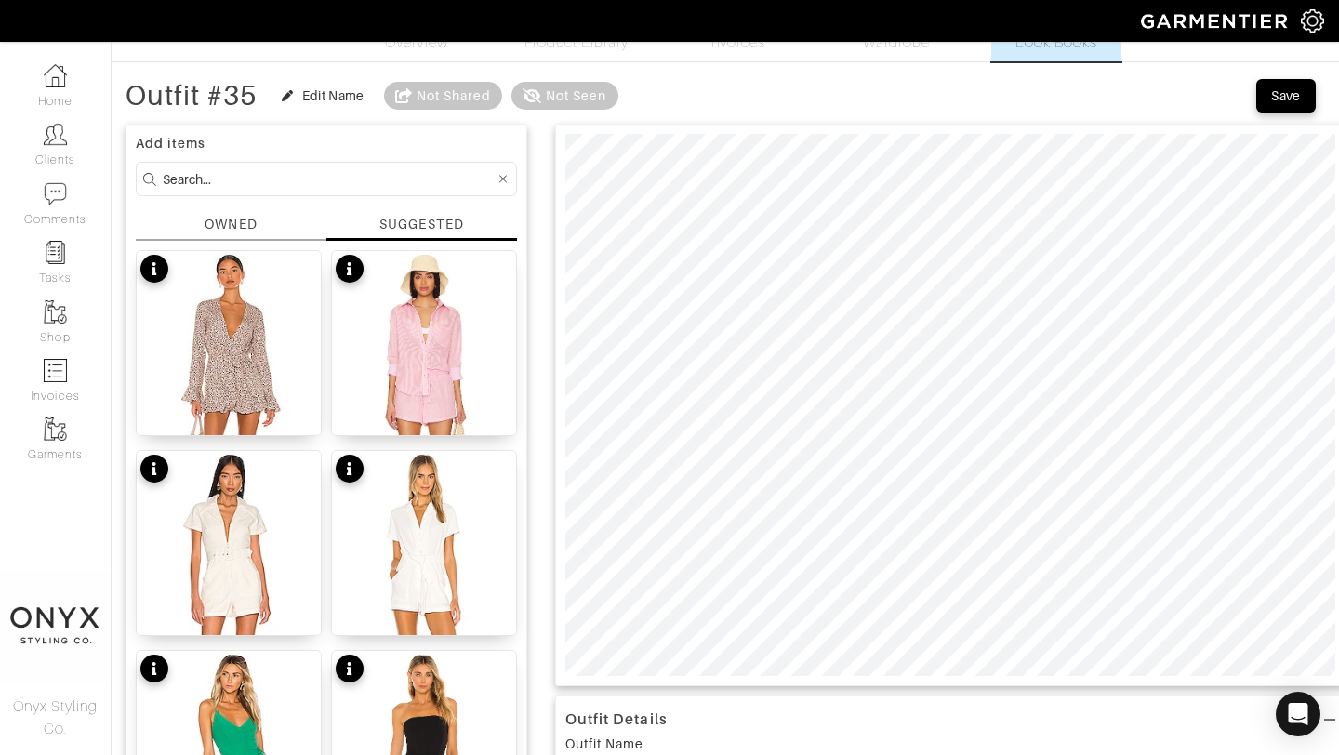
scroll to position [0, 0]
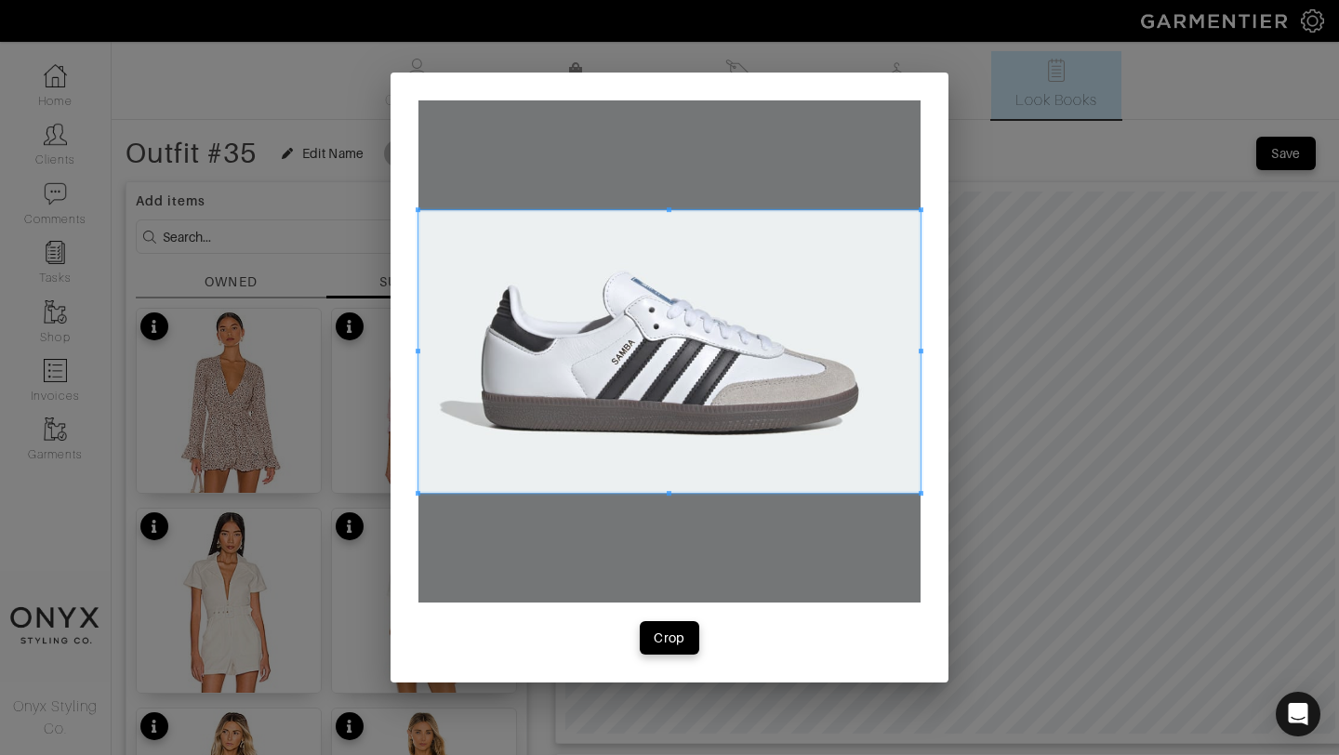
click at [690, 342] on span at bounding box center [669, 351] width 502 height 283
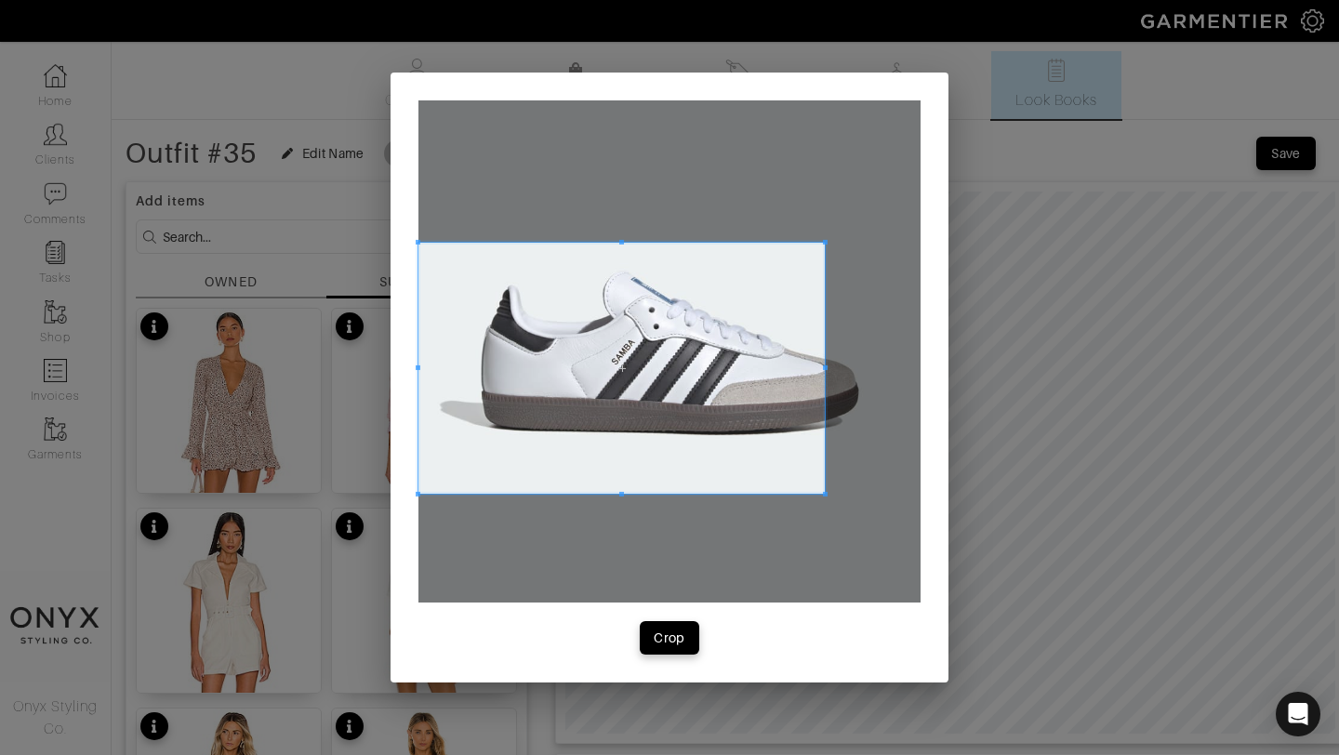
click at [823, 244] on span at bounding box center [825, 242] width 5 height 5
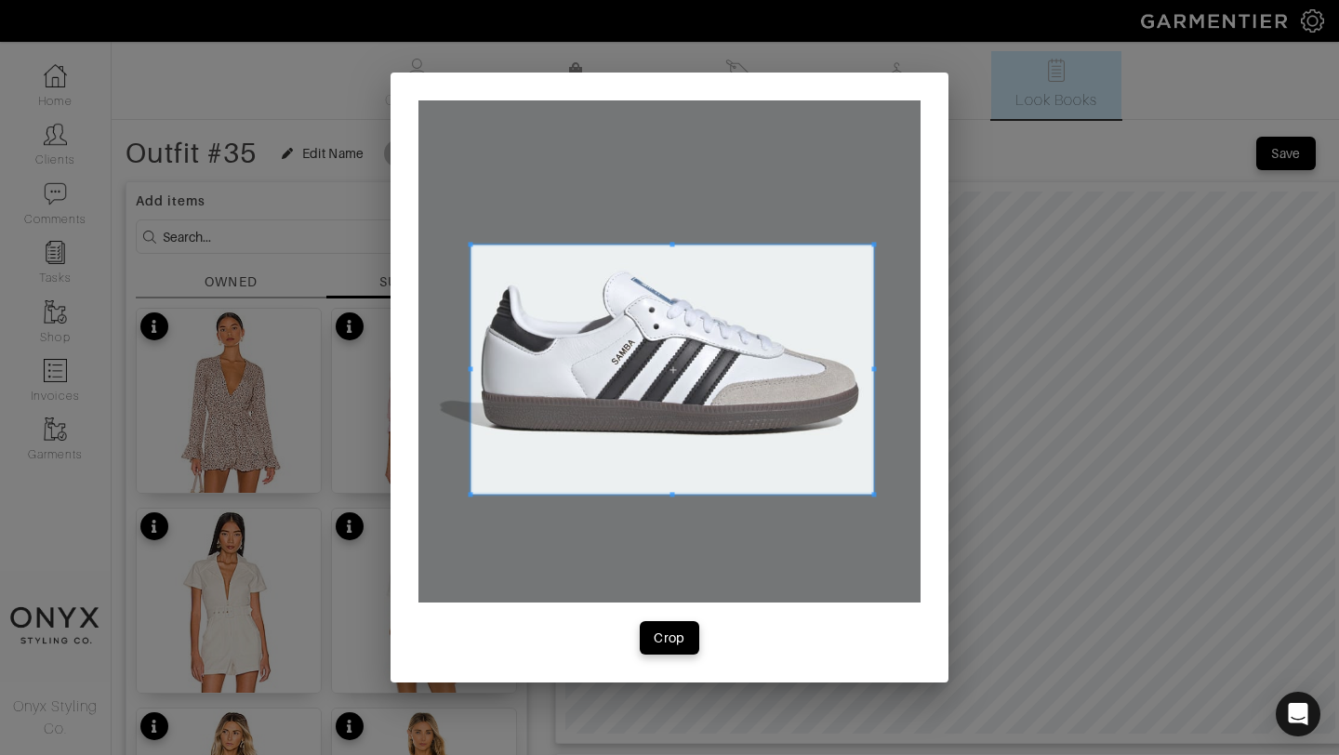
click at [835, 279] on span at bounding box center [671, 369] width 403 height 249
click at [881, 374] on span at bounding box center [878, 369] width 5 height 249
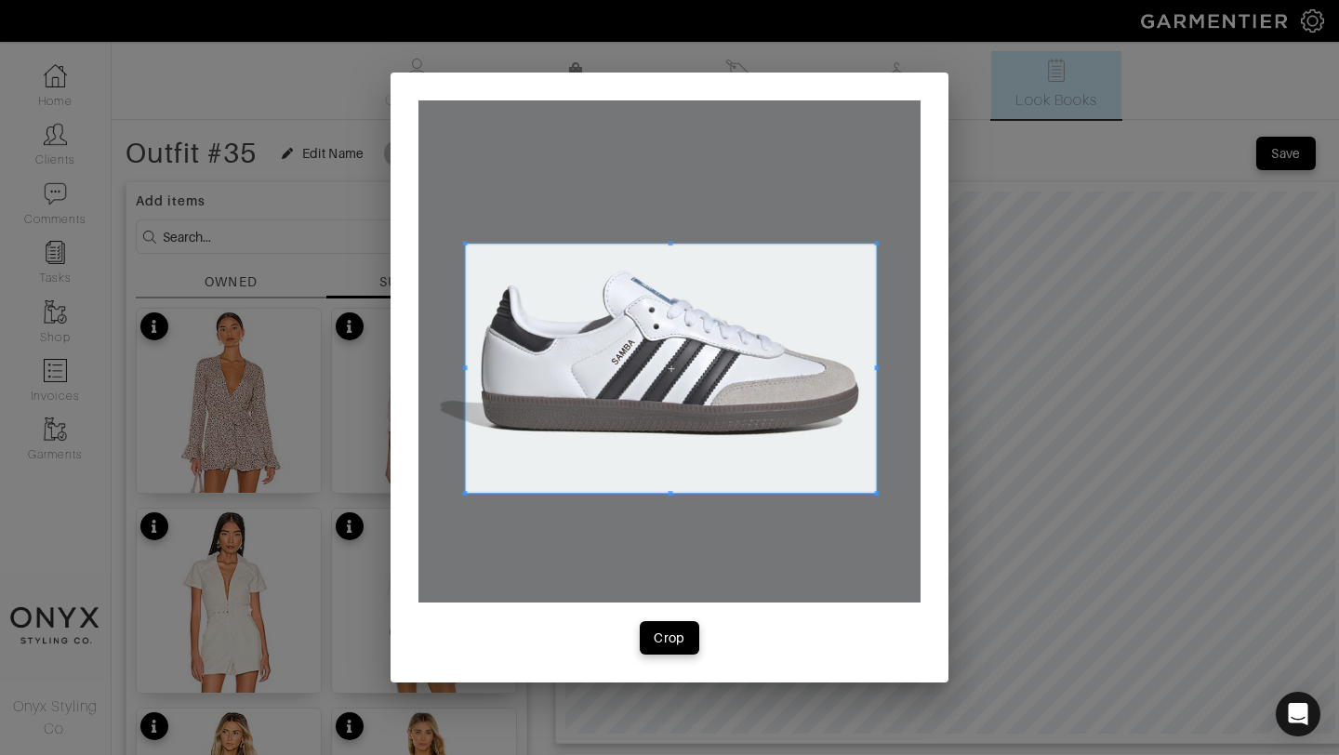
click at [821, 378] on span at bounding box center [671, 368] width 411 height 249
click at [680, 634] on div "Crop" at bounding box center [670, 638] width 32 height 19
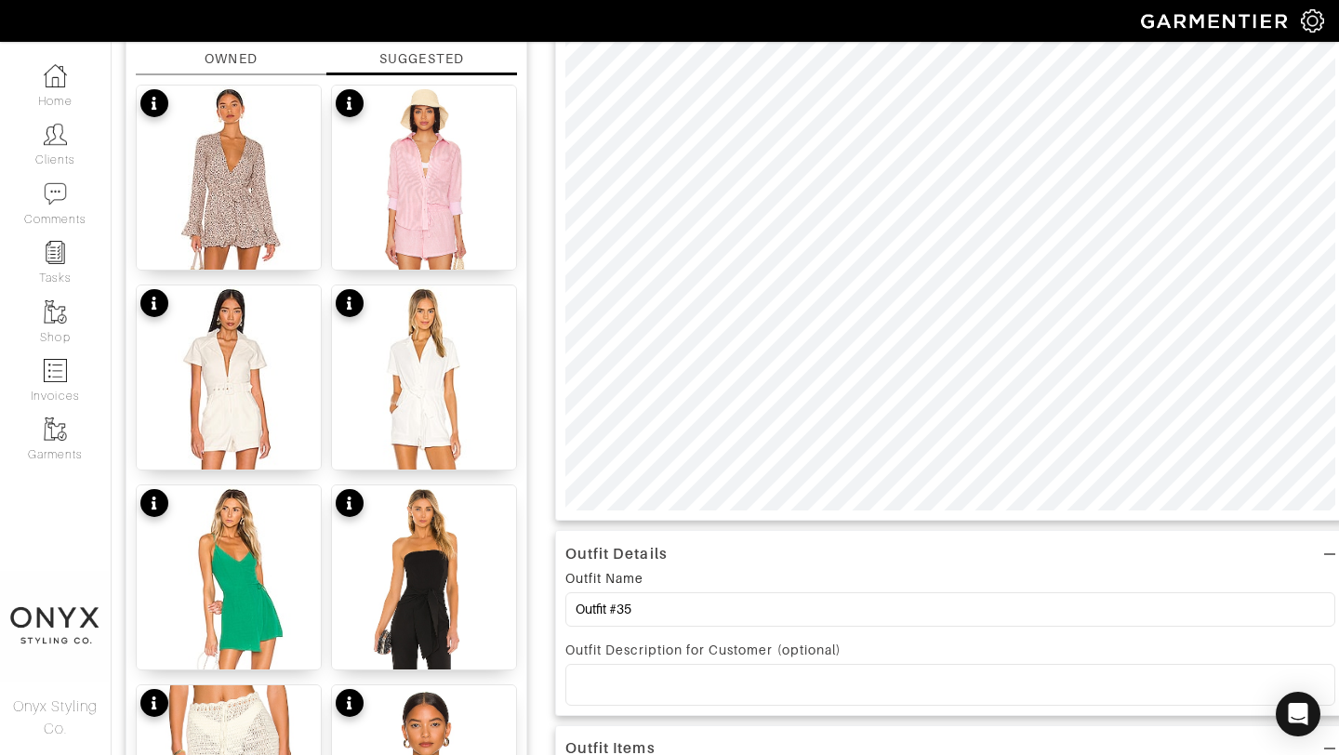
scroll to position [438, 0]
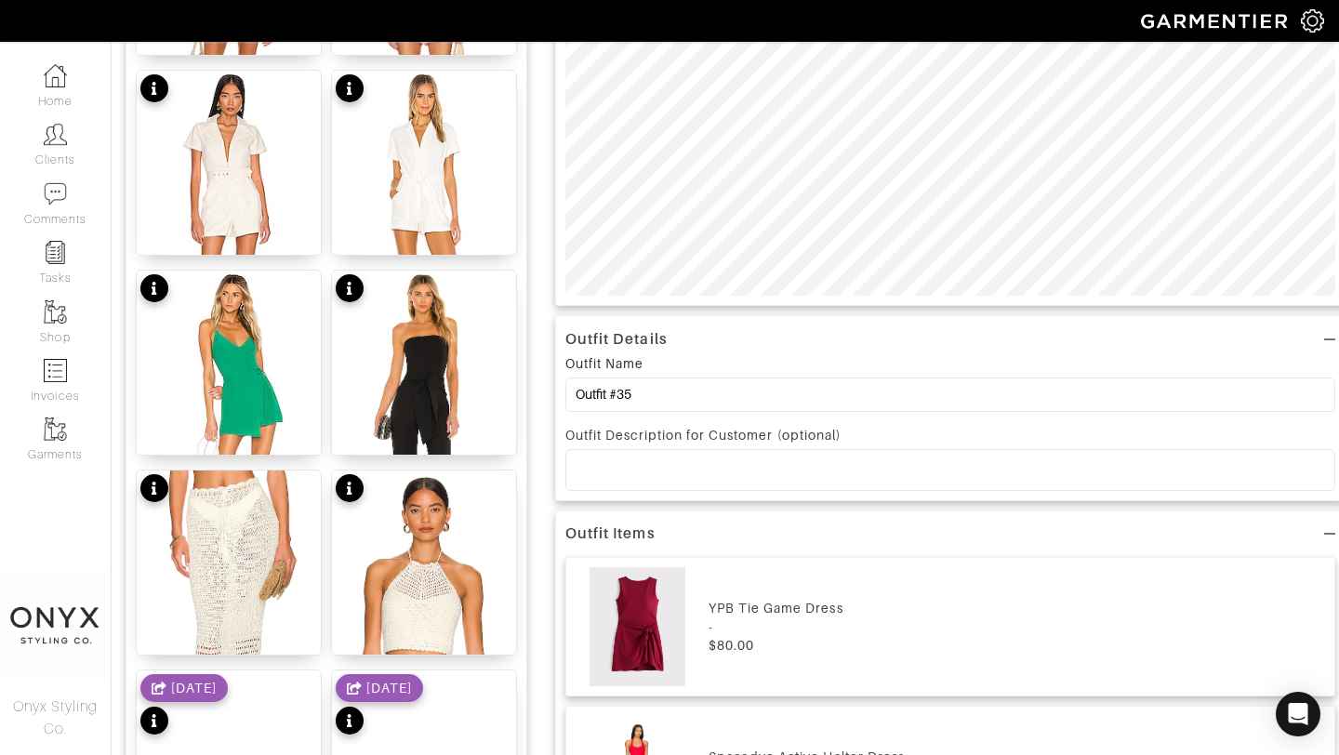
click at [821, 464] on p at bounding box center [950, 469] width 740 height 17
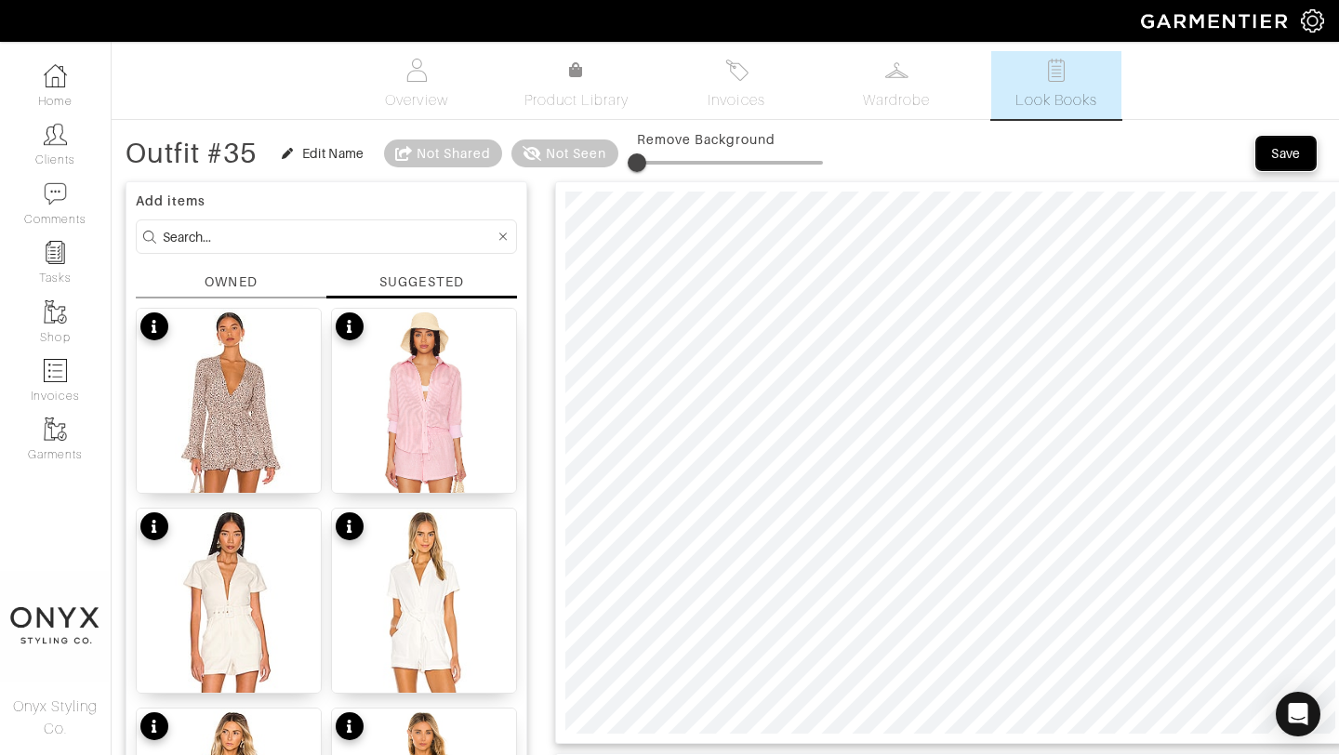
click at [1297, 155] on div "Save" at bounding box center [1286, 153] width 30 height 19
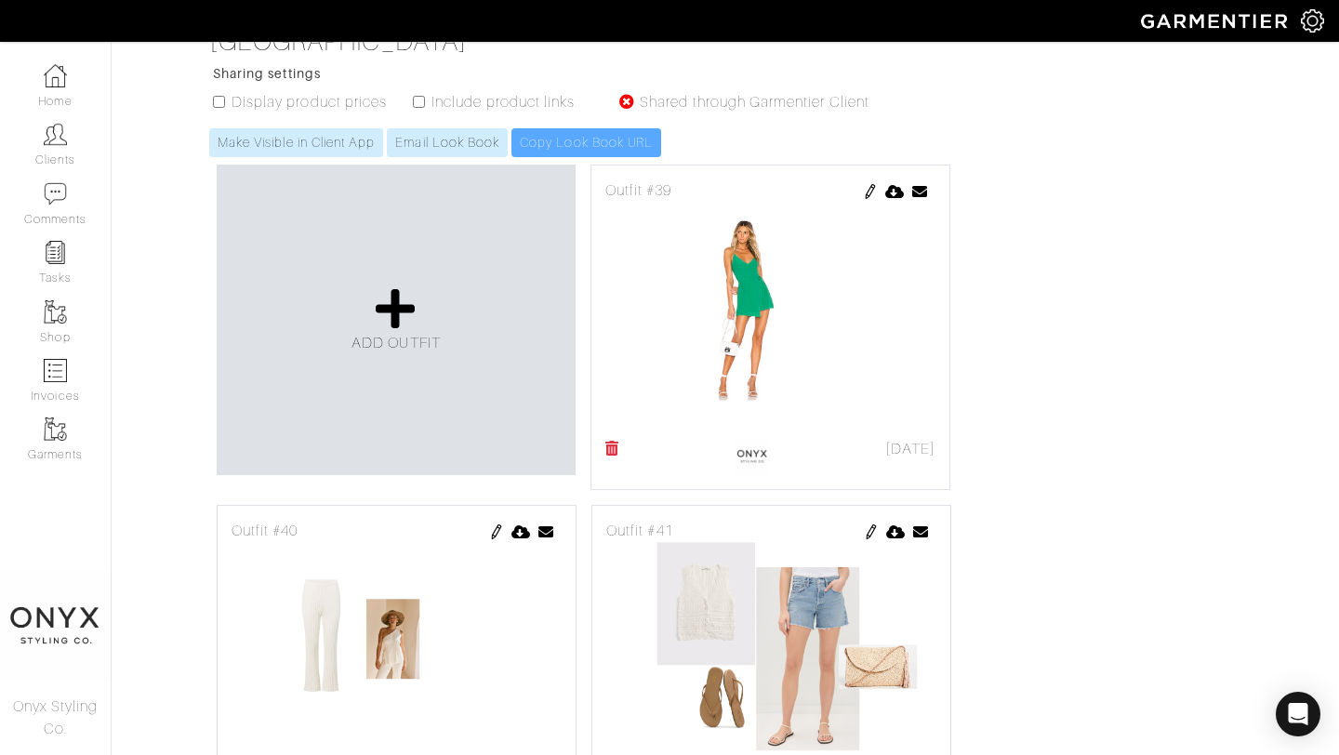
scroll to position [816, 0]
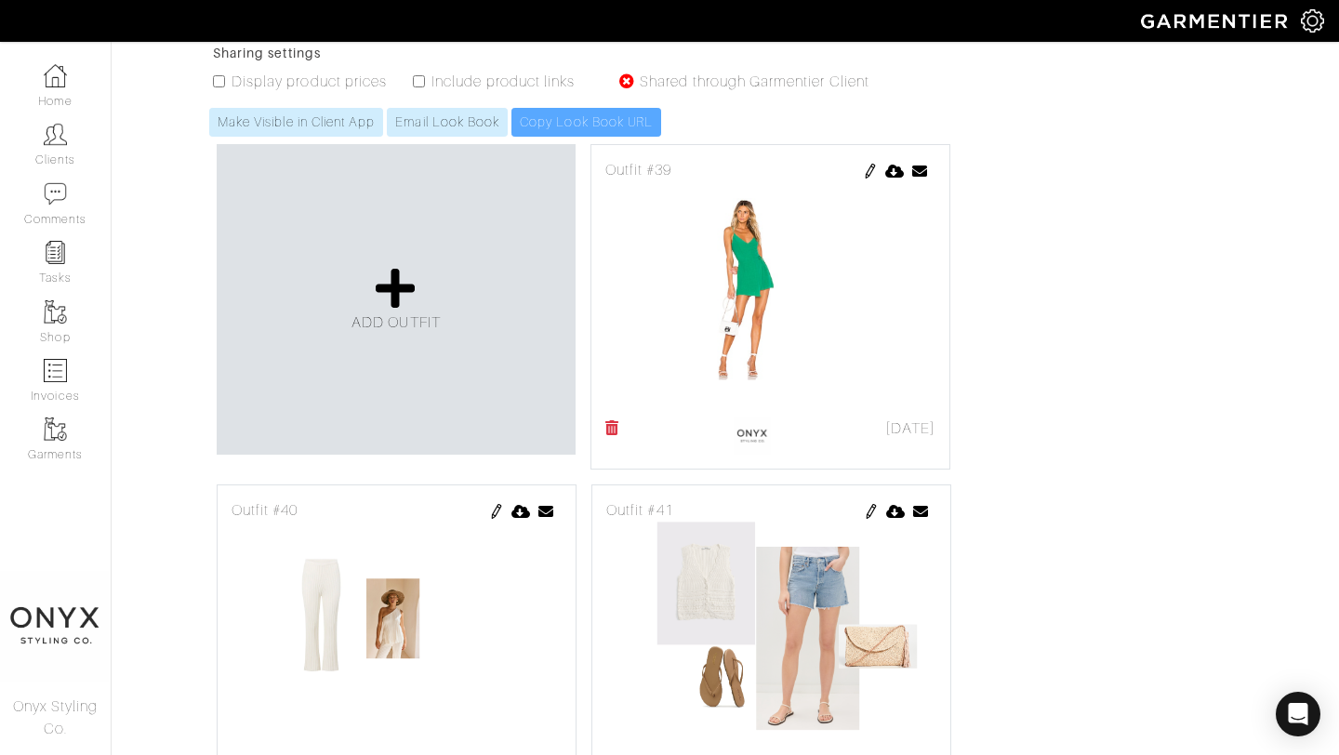
click at [870, 173] on img at bounding box center [870, 171] width 15 height 15
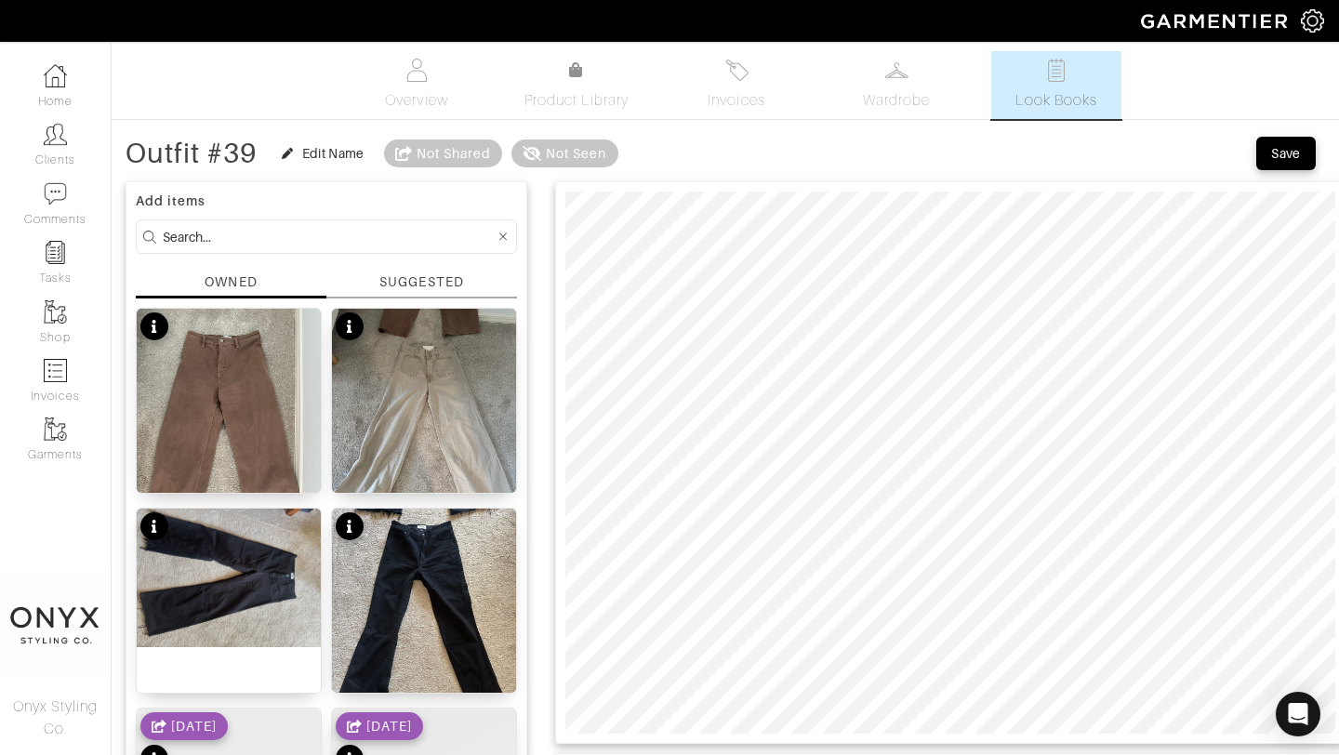
click at [412, 282] on div "SUGGESTED" at bounding box center [421, 282] width 84 height 20
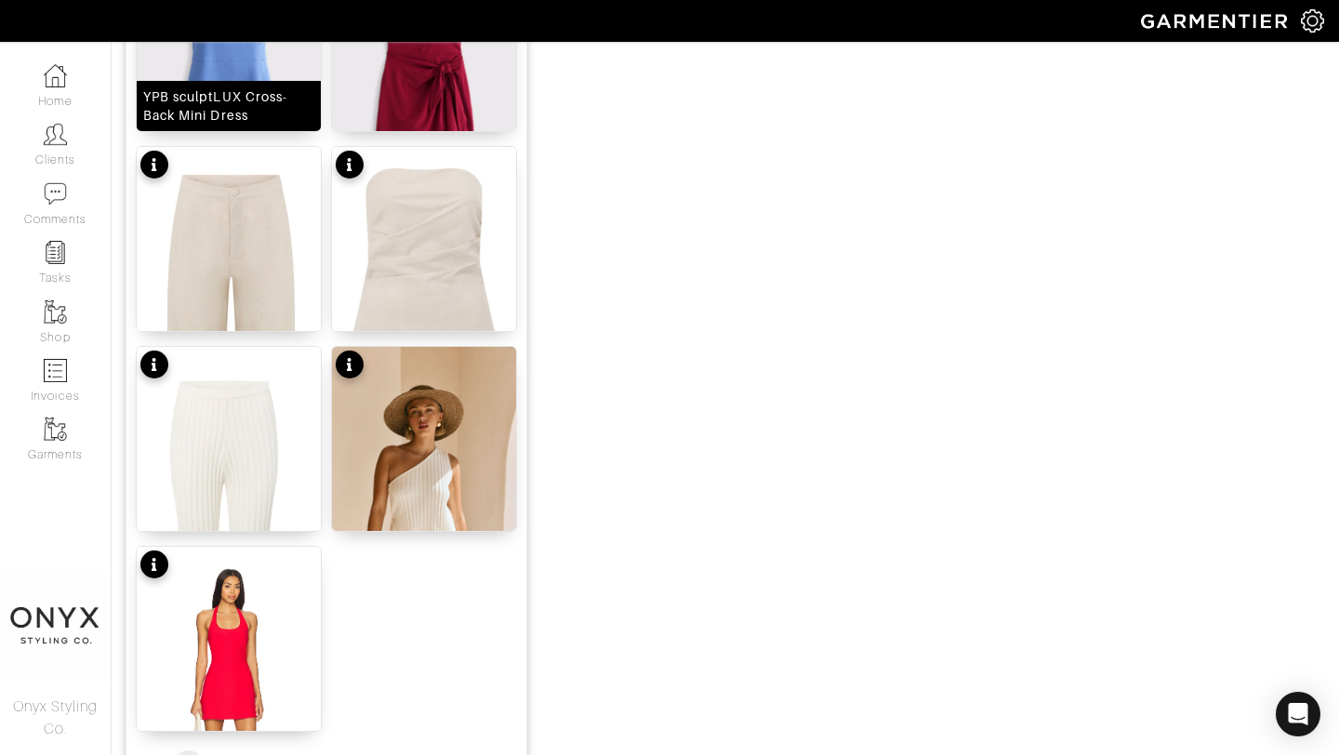
scroll to position [2276, 0]
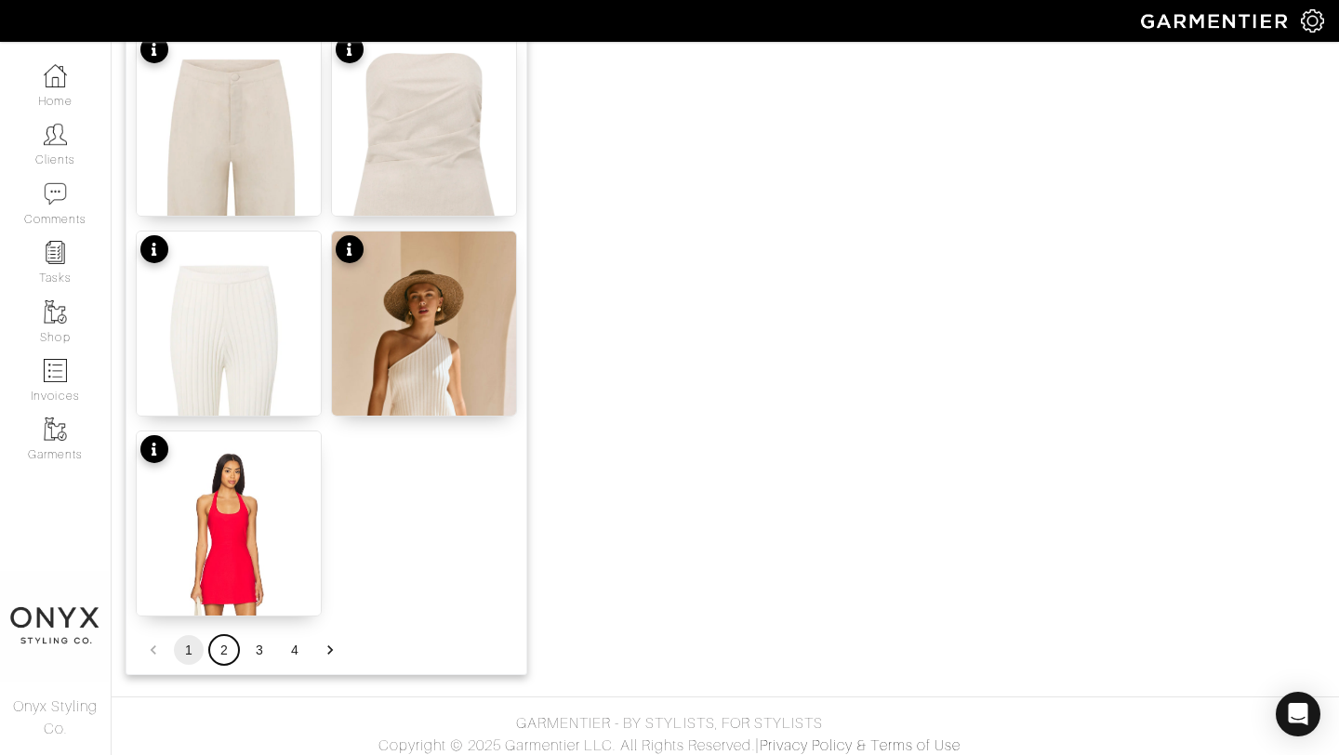
click at [218, 649] on button "2" at bounding box center [224, 650] width 30 height 30
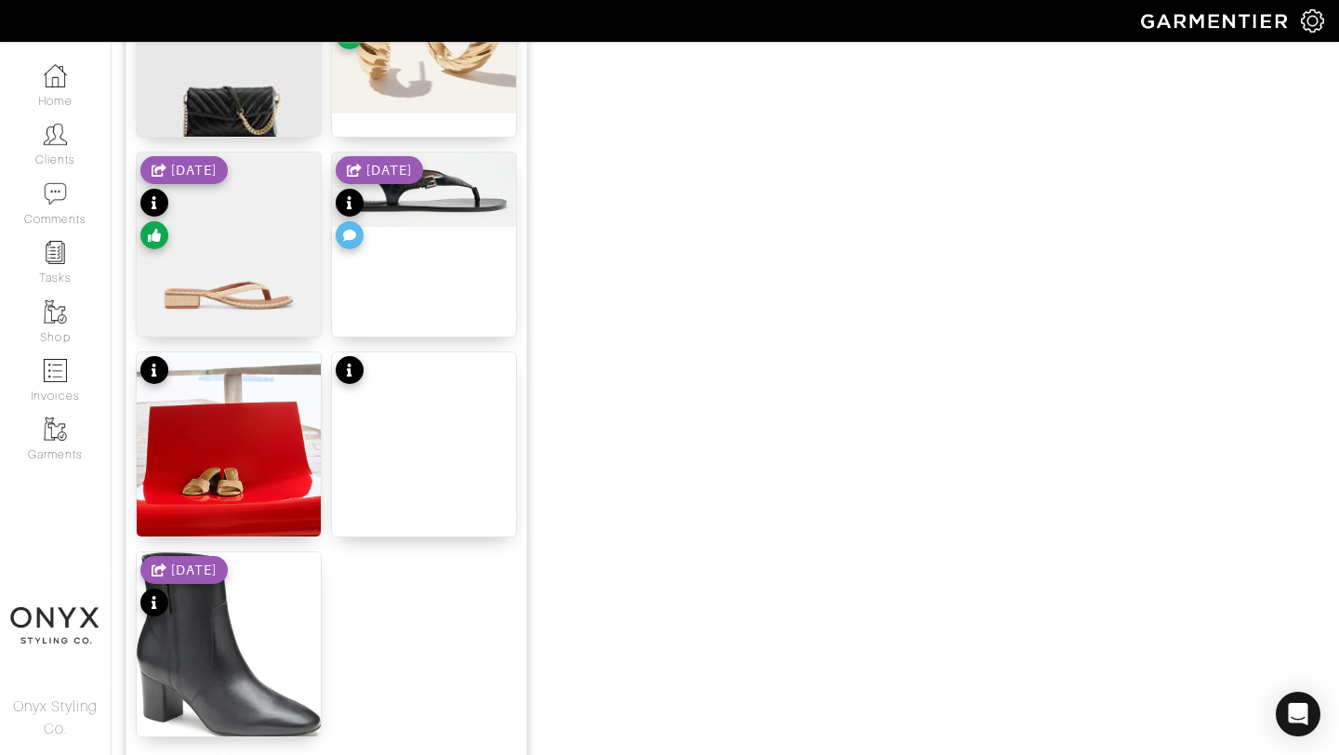
scroll to position [2143, 0]
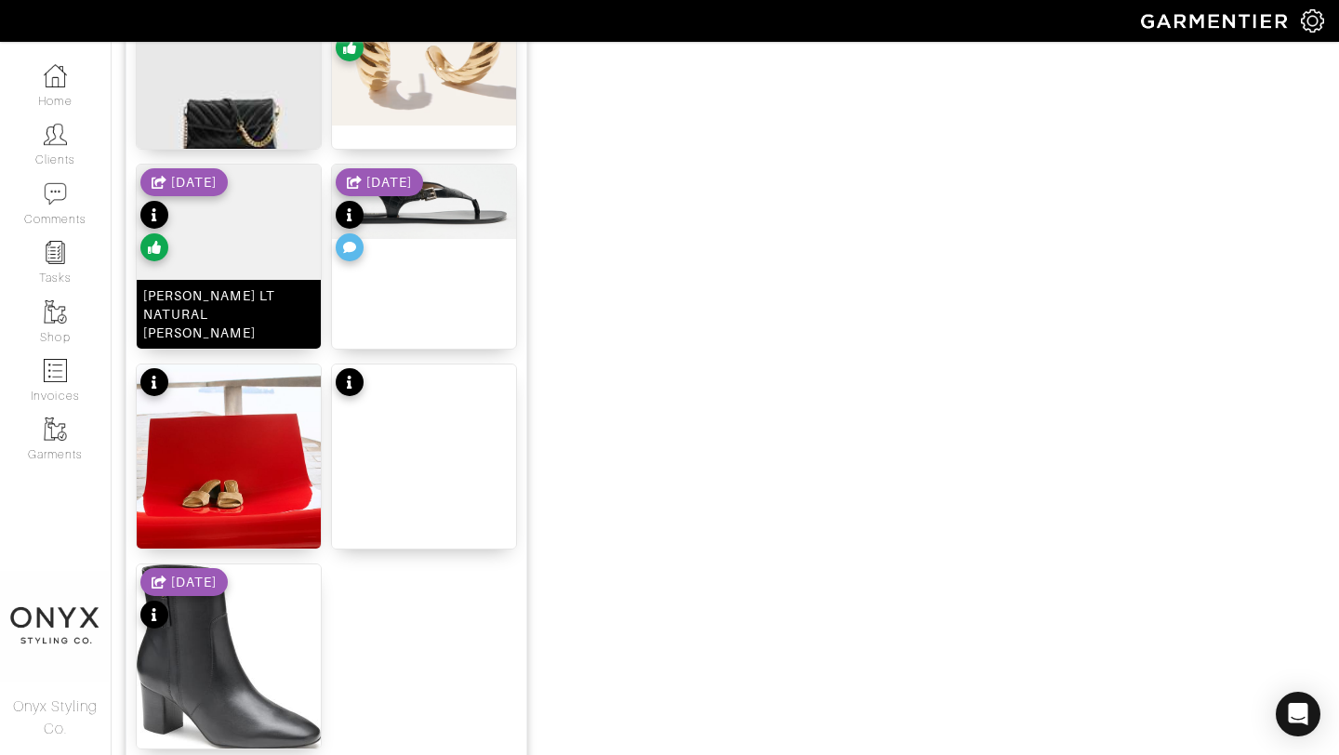
click at [228, 290] on img at bounding box center [229, 257] width 184 height 184
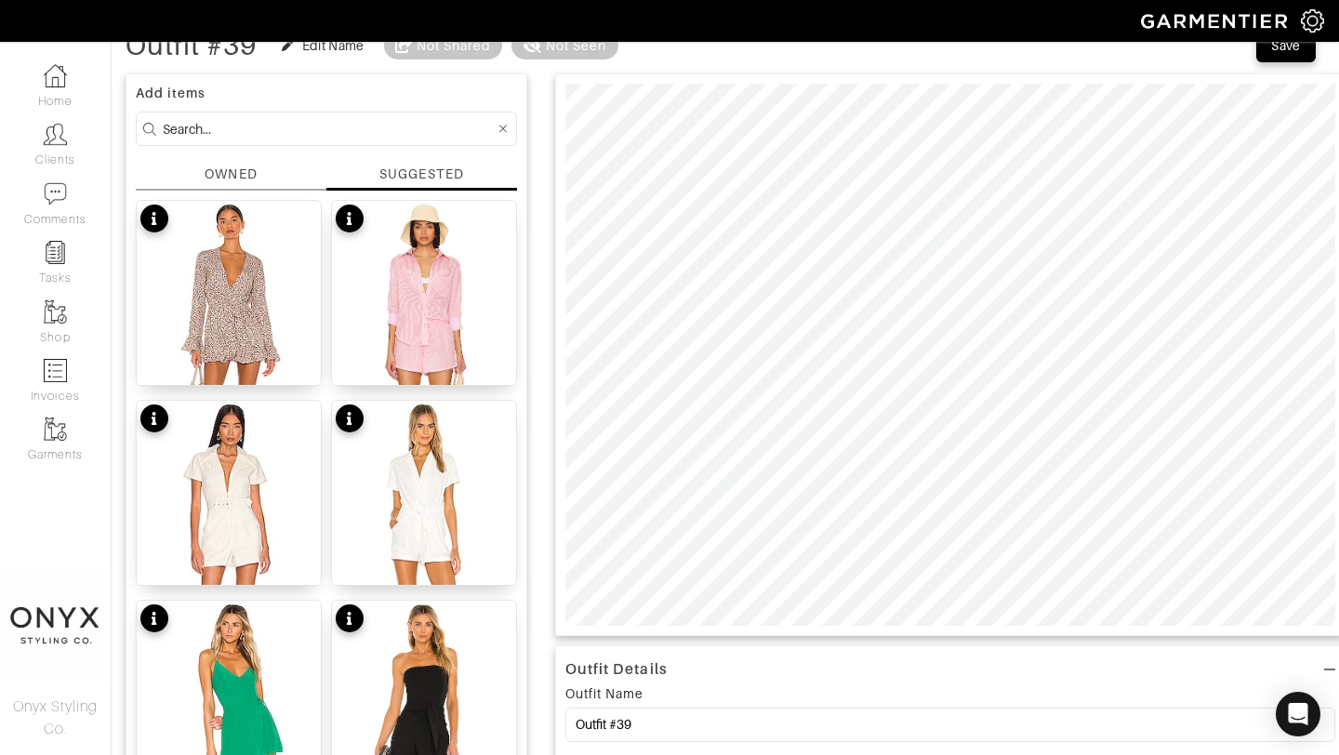
scroll to position [0, 0]
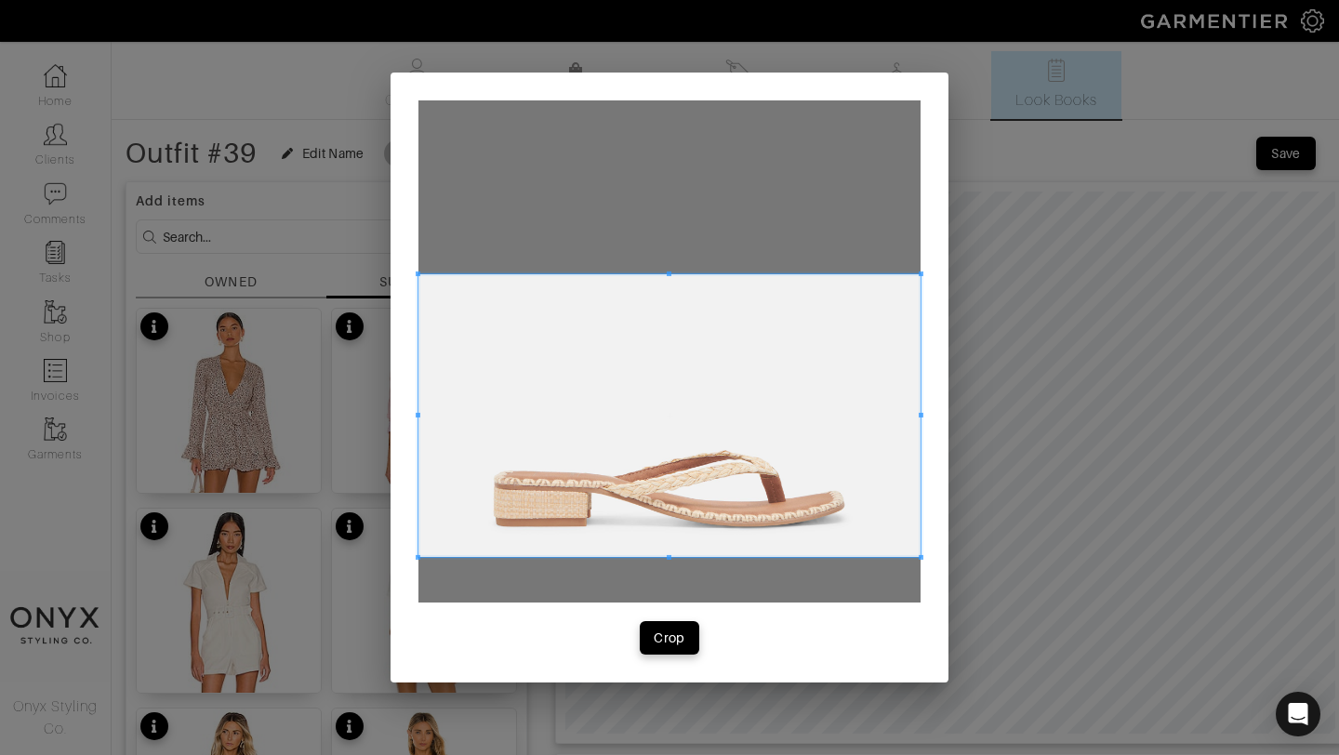
click at [887, 351] on span at bounding box center [669, 415] width 502 height 283
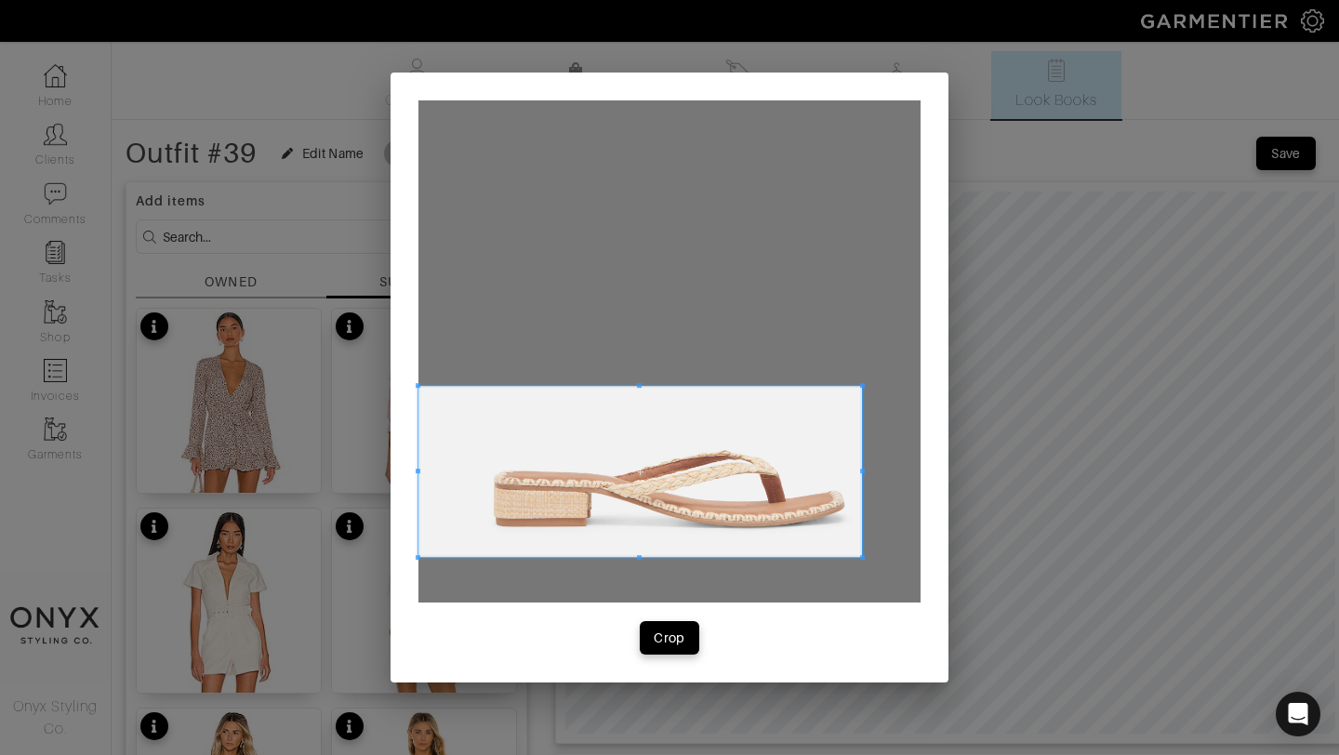
click at [860, 388] on span at bounding box center [862, 385] width 5 height 5
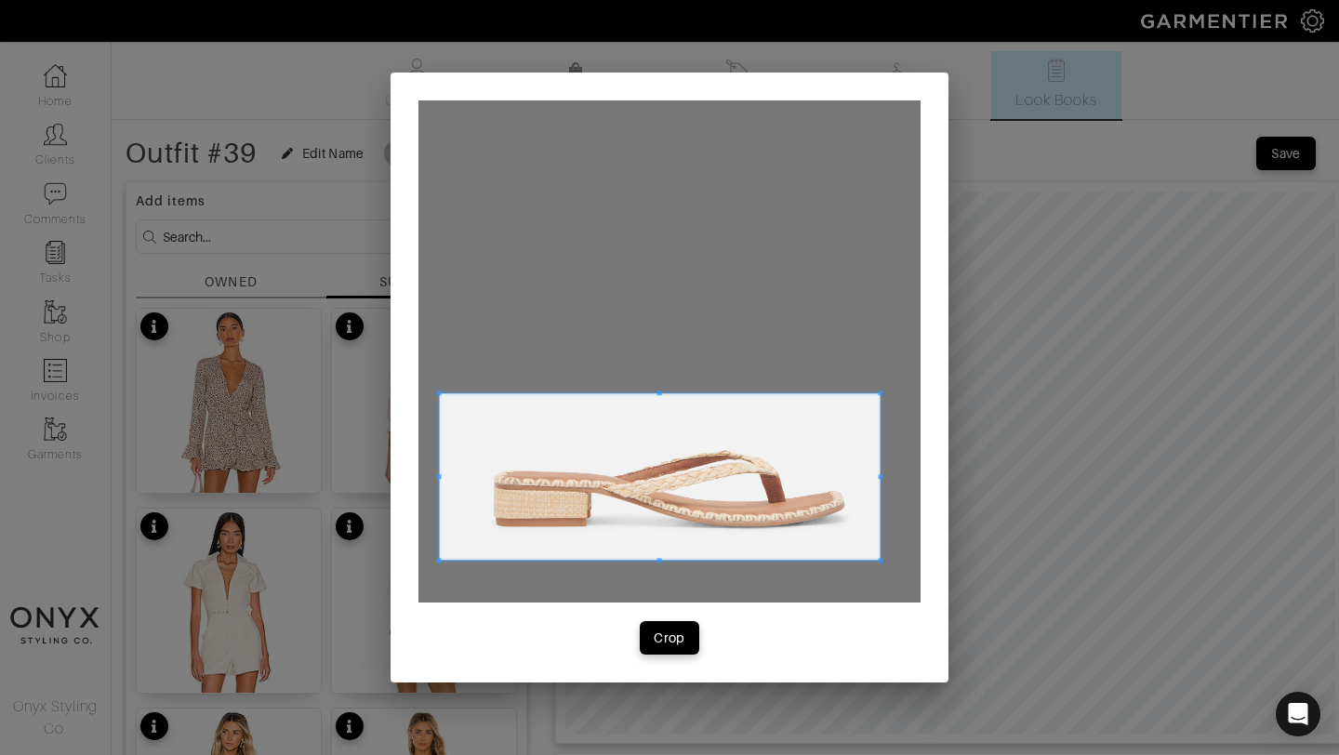
click at [807, 456] on span at bounding box center [660, 476] width 441 height 166
click at [673, 646] on div "Crop" at bounding box center [670, 638] width 32 height 19
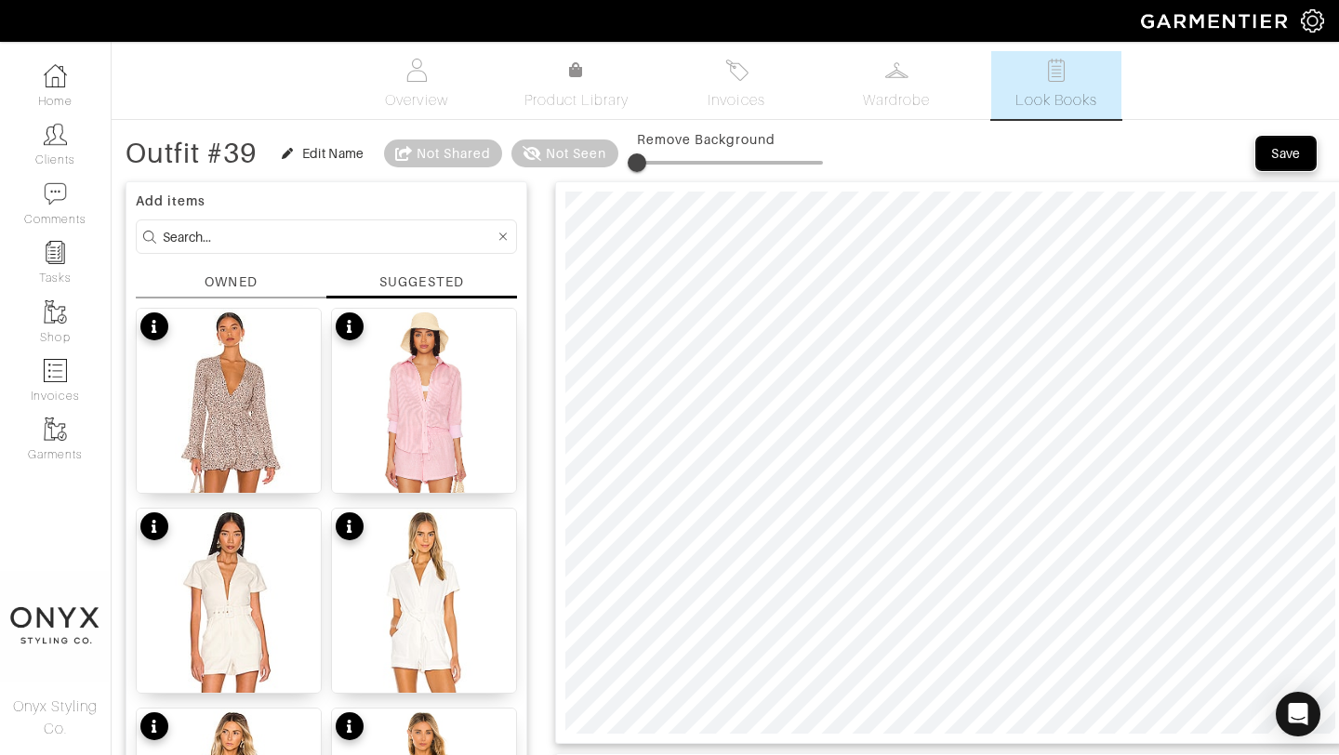
click at [1291, 158] on div "Save" at bounding box center [1286, 153] width 30 height 19
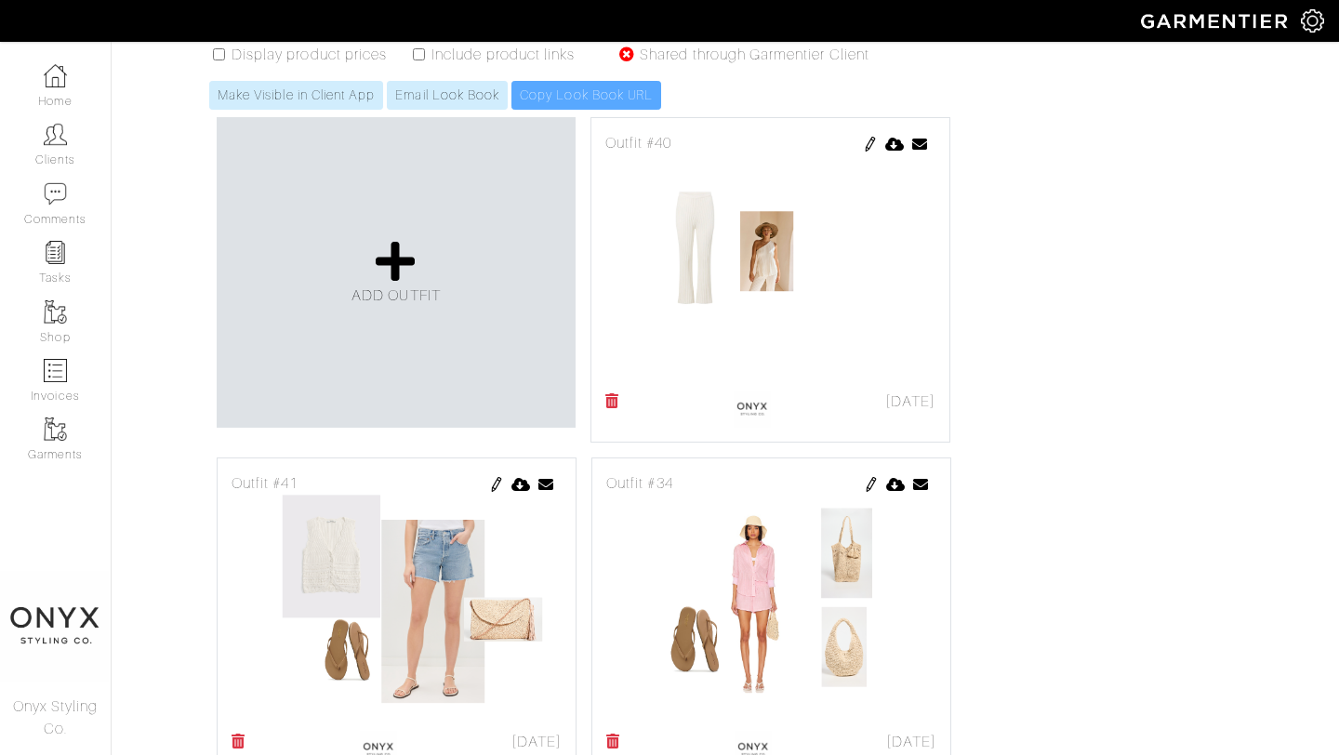
scroll to position [793, 0]
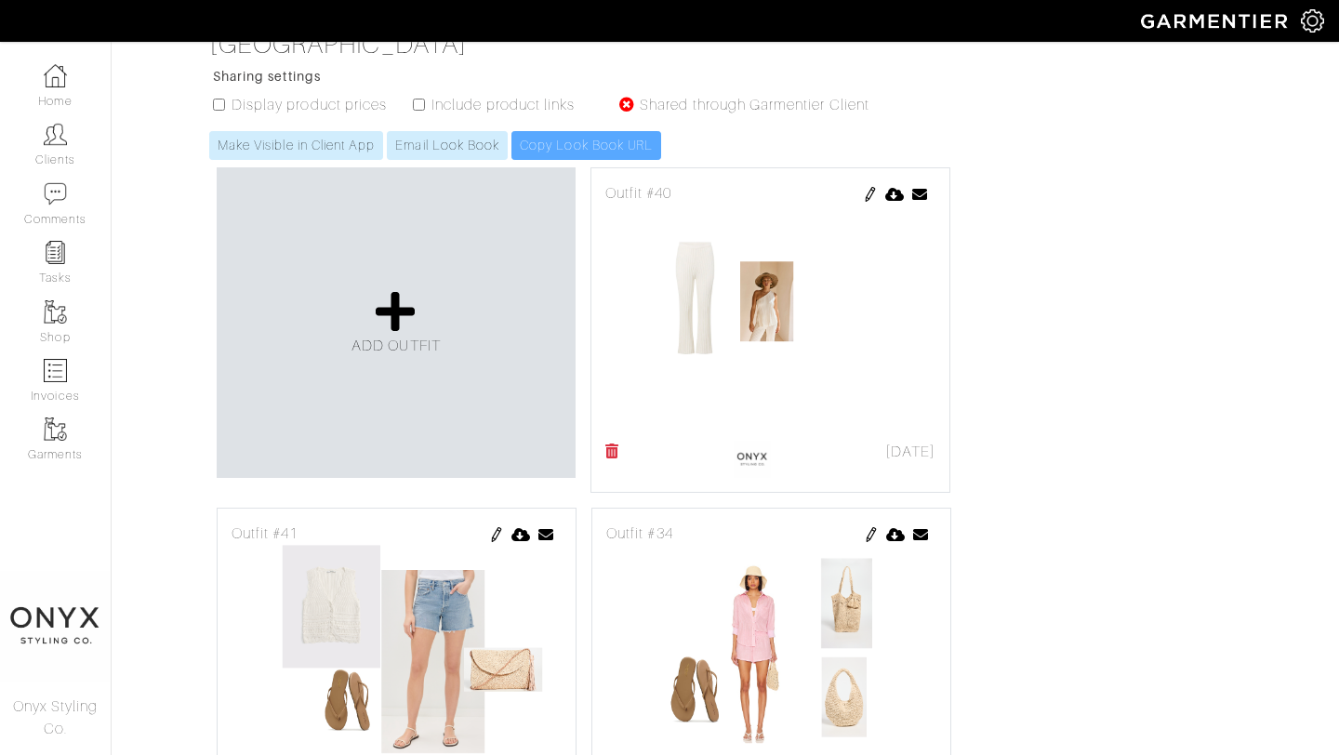
click at [868, 191] on img at bounding box center [870, 194] width 15 height 15
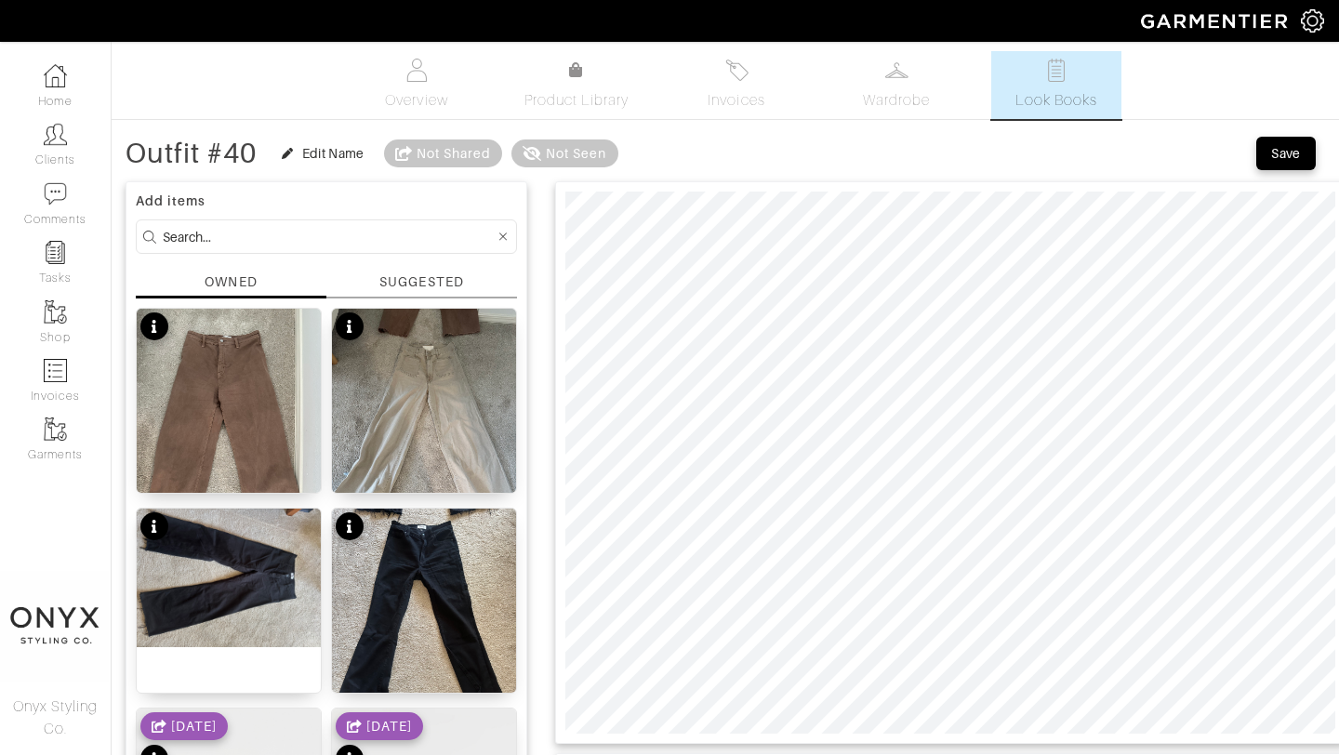
click at [438, 279] on div "SUGGESTED" at bounding box center [421, 282] width 84 height 20
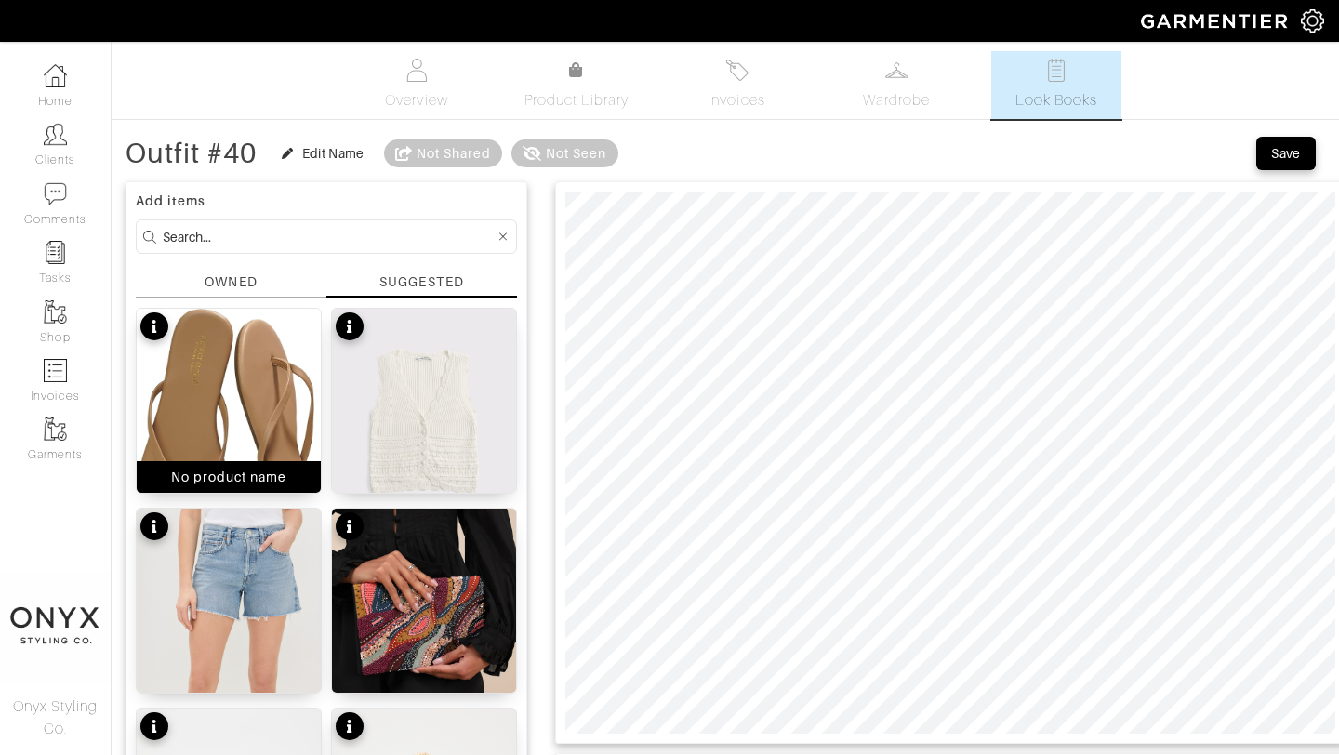
click at [235, 372] on img at bounding box center [229, 435] width 184 height 252
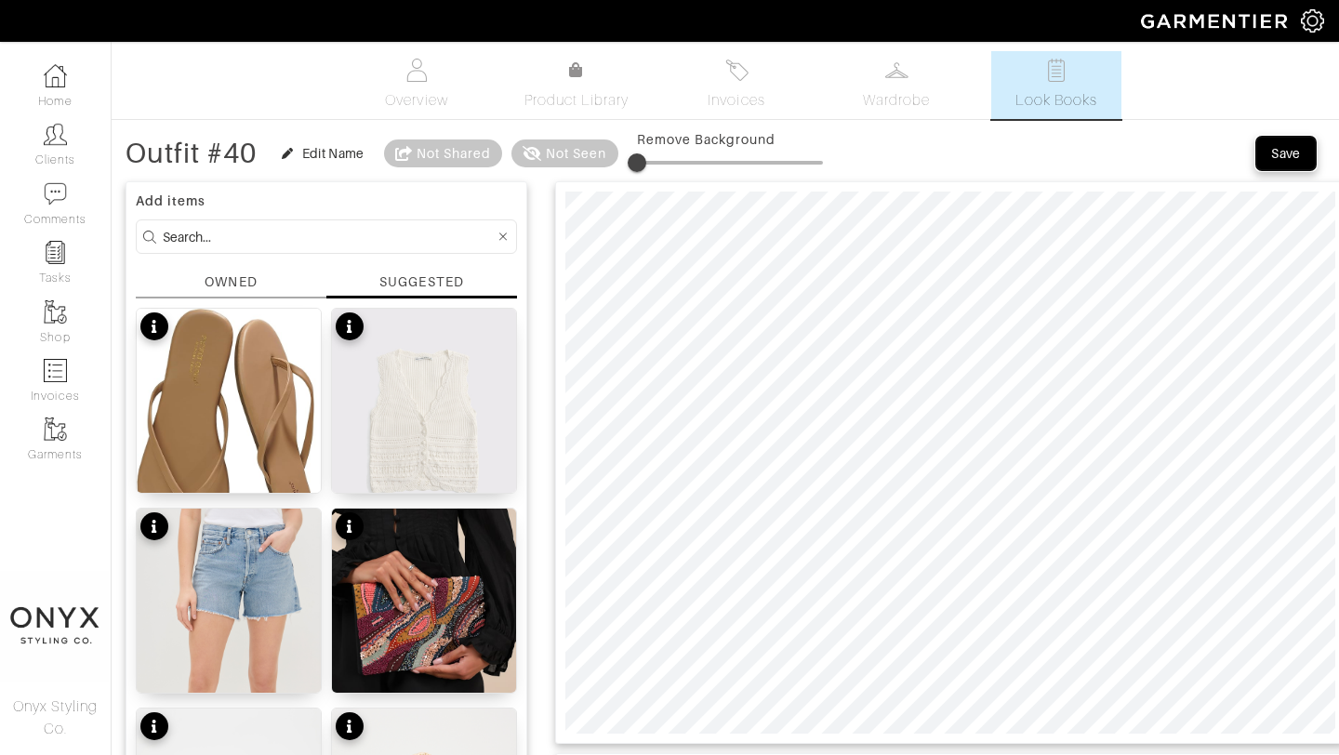
click at [1288, 158] on div "Save" at bounding box center [1286, 153] width 30 height 19
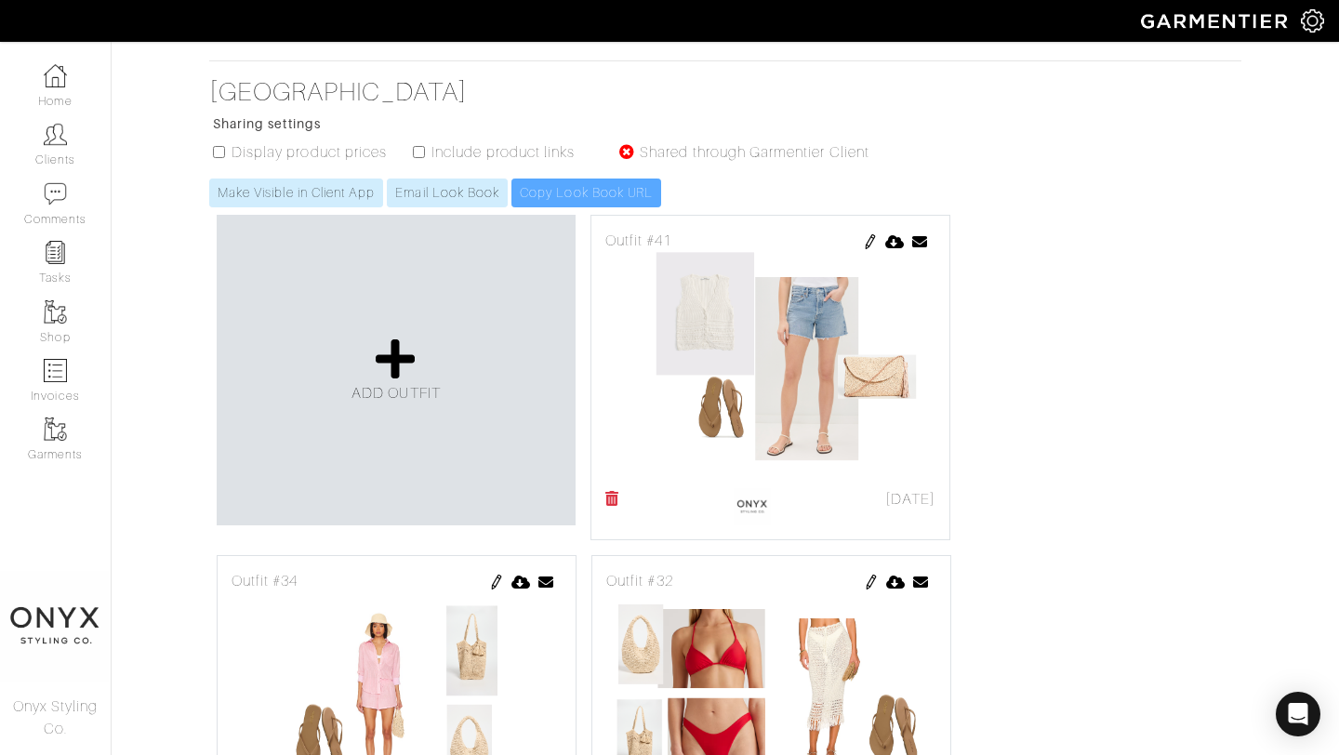
scroll to position [789, 0]
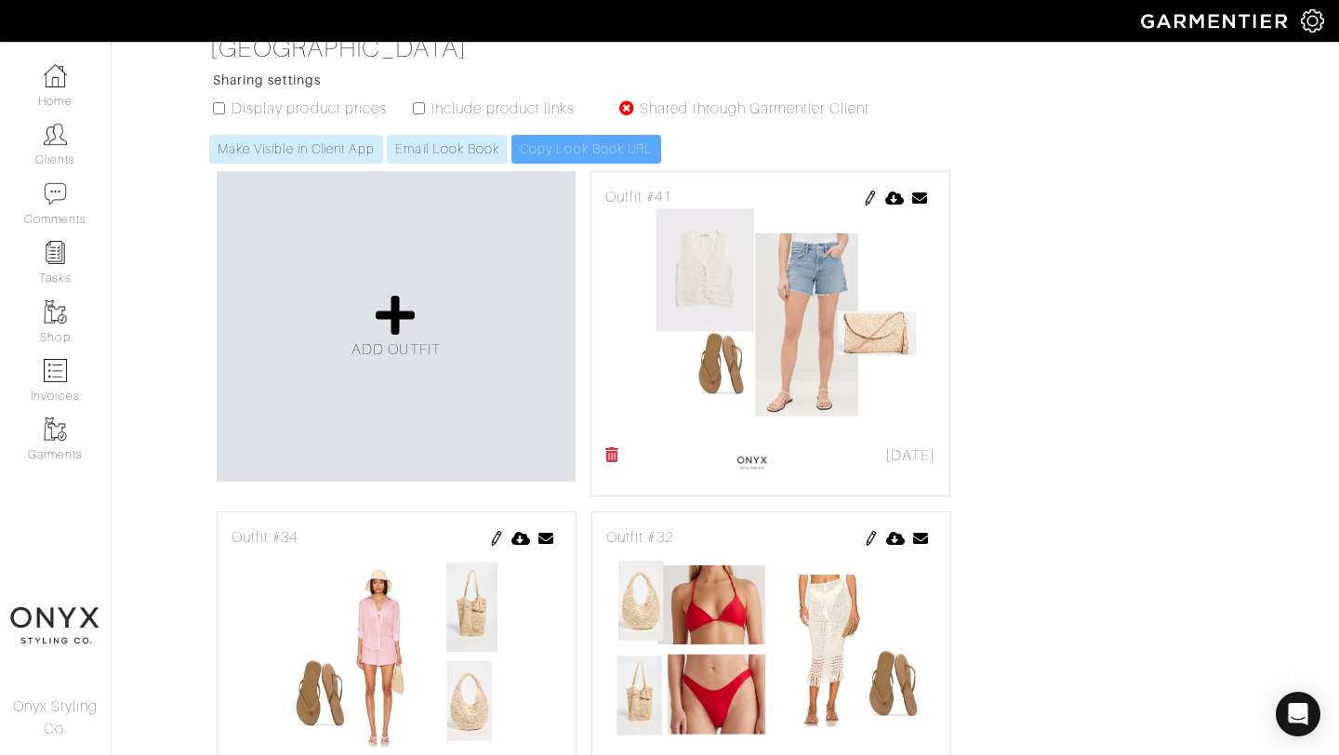
click at [418, 109] on input "checkbox" at bounding box center [419, 108] width 12 height 12
checkbox input "true"
click at [218, 109] on input "checkbox" at bounding box center [219, 108] width 12 height 12
checkbox input "true"
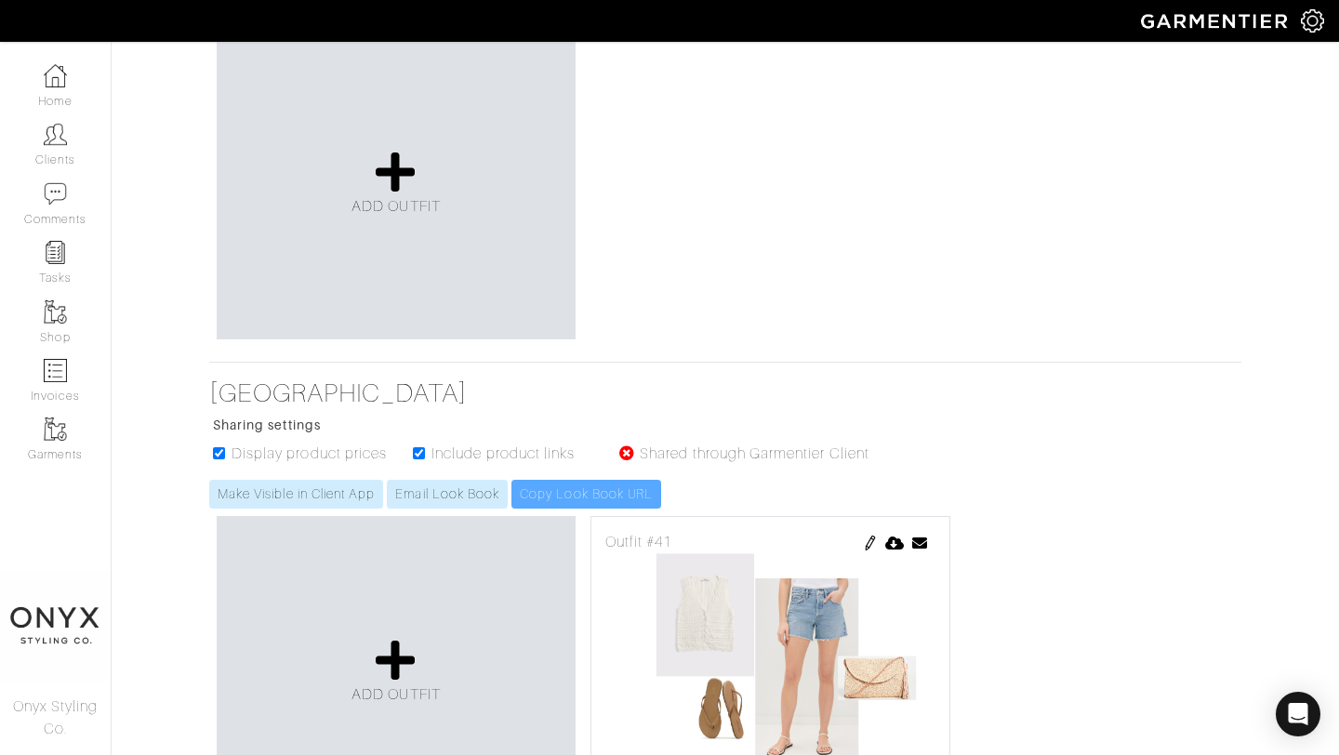
scroll to position [537, 0]
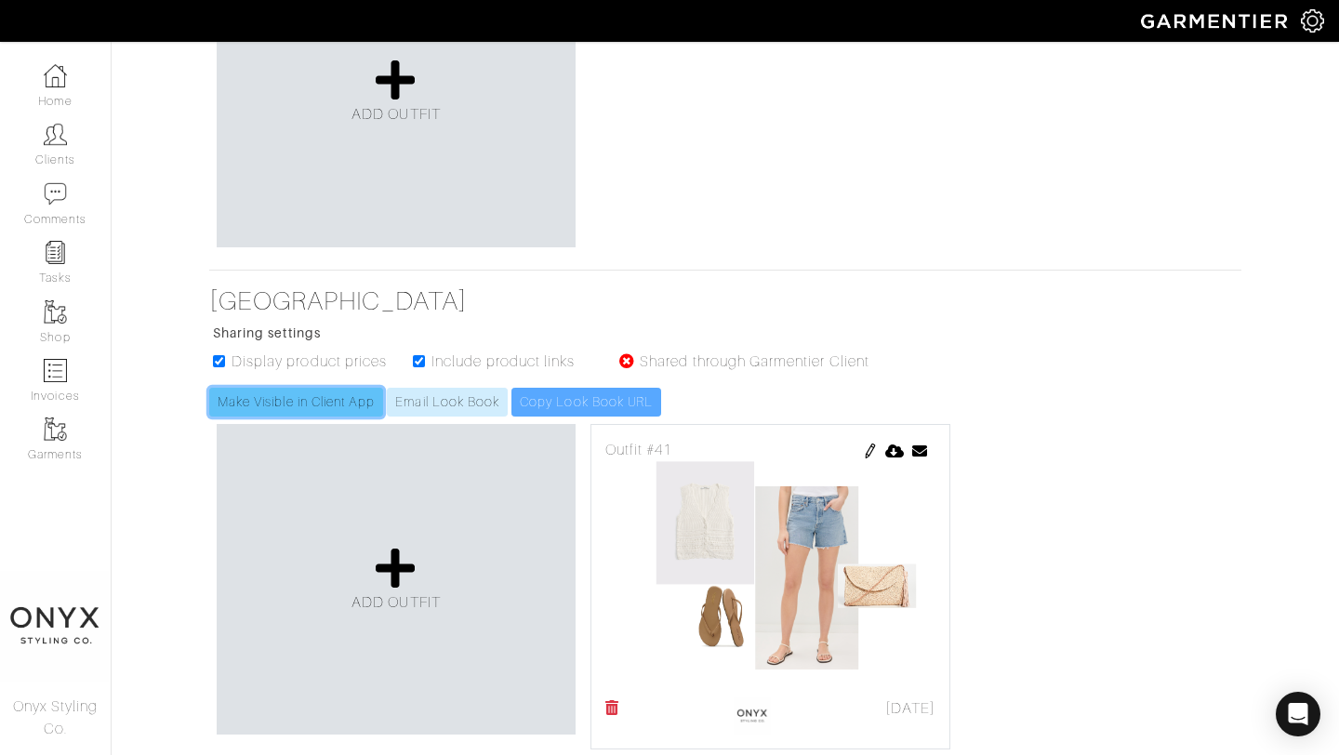
click at [279, 410] on link "Make Visible in Client App" at bounding box center [296, 402] width 174 height 29
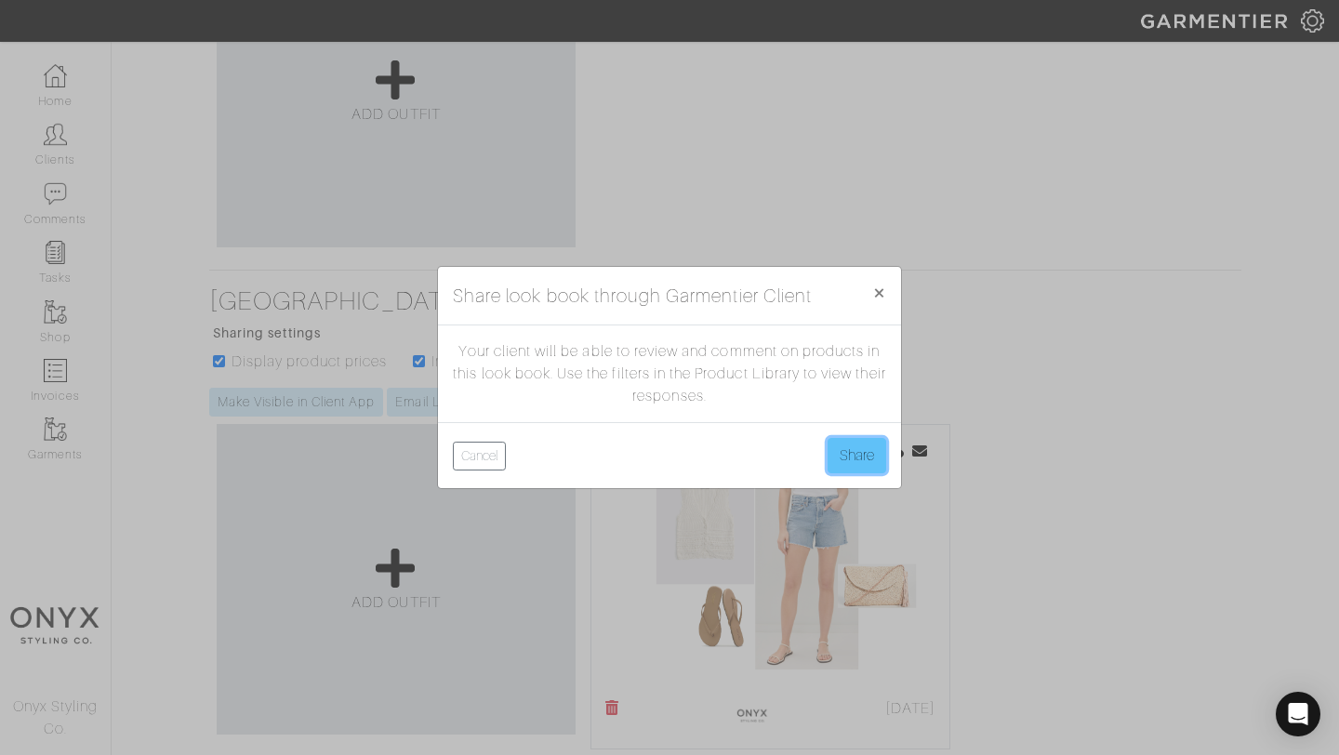
click at [841, 457] on button "Share" at bounding box center [857, 455] width 59 height 35
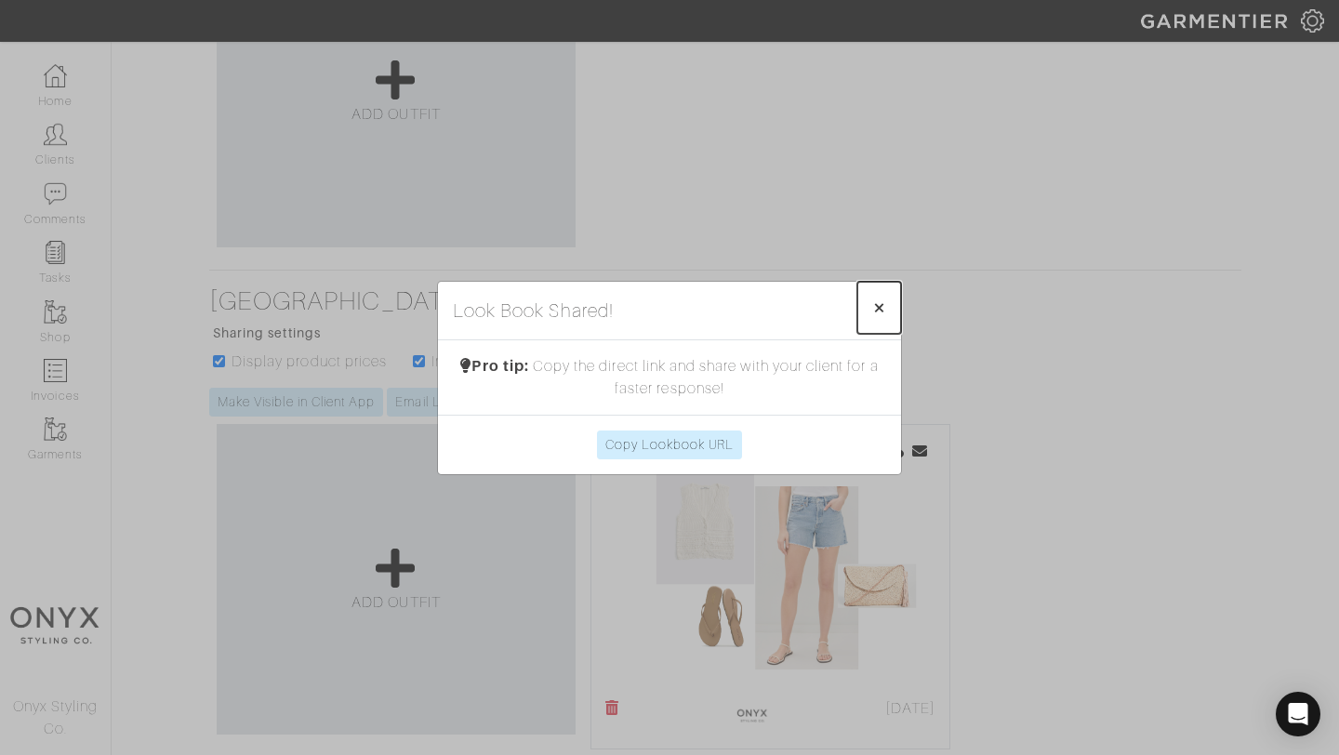
click at [876, 310] on span "×" at bounding box center [879, 307] width 14 height 25
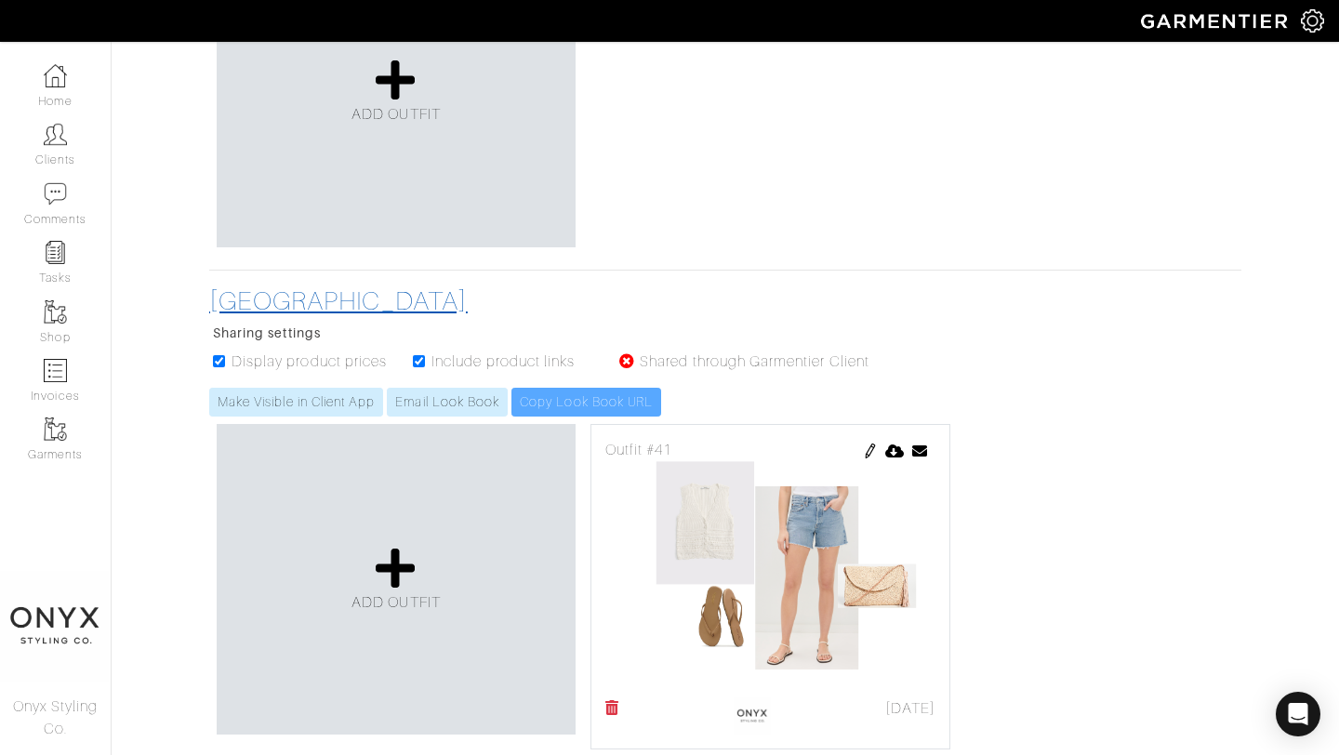
click at [250, 307] on h3 "[GEOGRAPHIC_DATA]" at bounding box center [548, 301] width 679 height 32
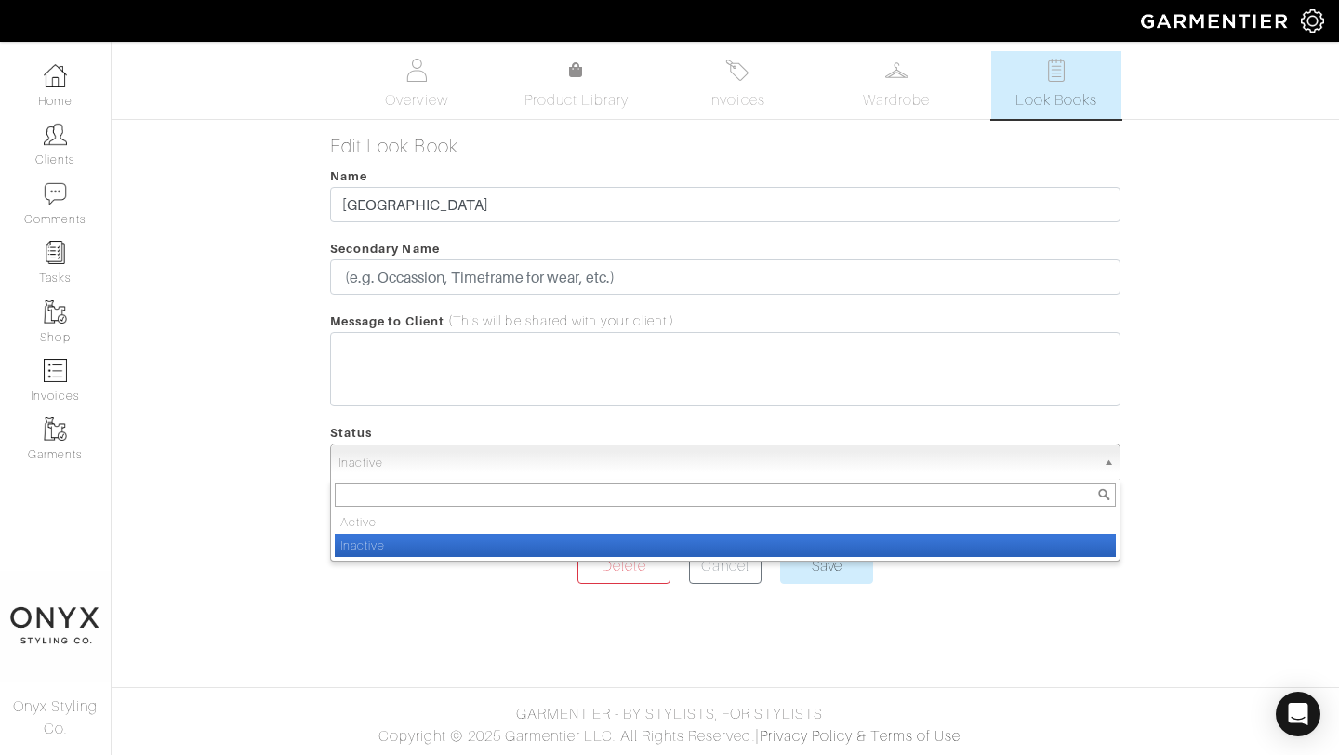
click at [512, 470] on span "Inactive" at bounding box center [716, 462] width 757 height 37
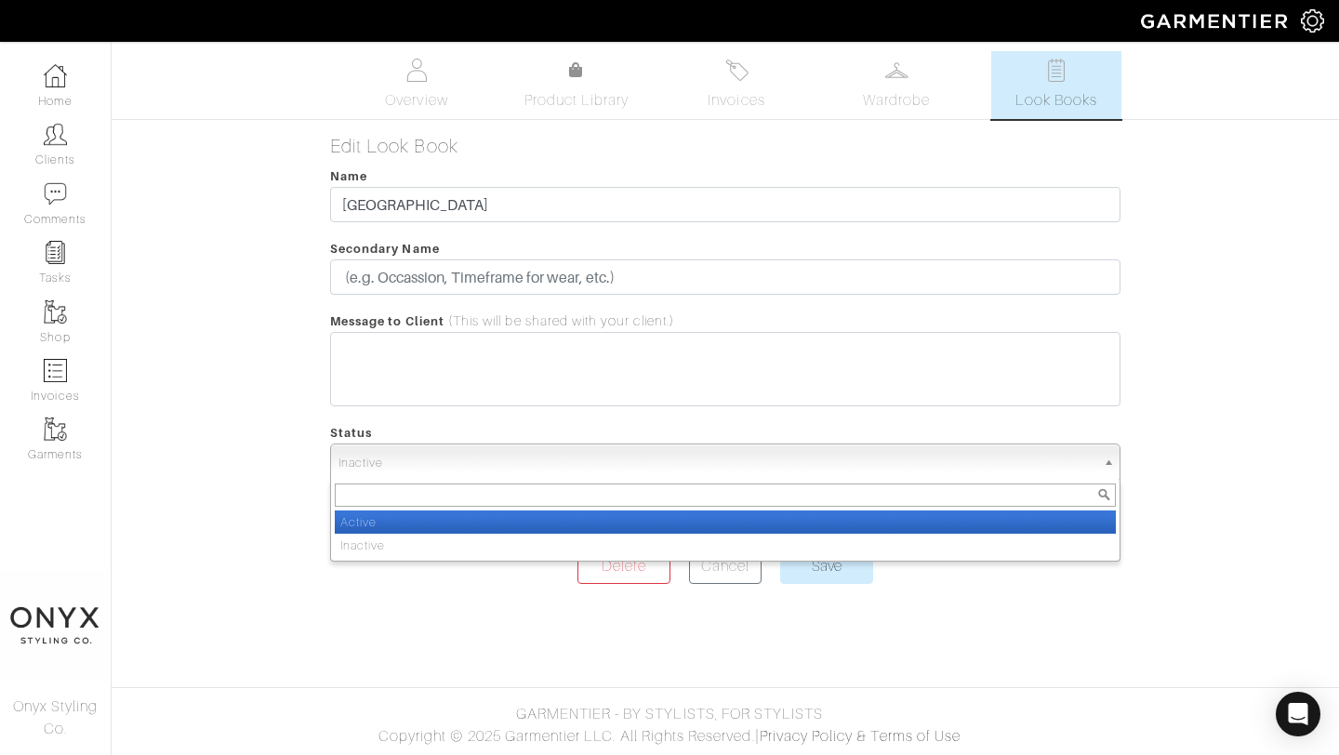
click at [495, 529] on li "Active" at bounding box center [725, 521] width 781 height 23
select select "Active"
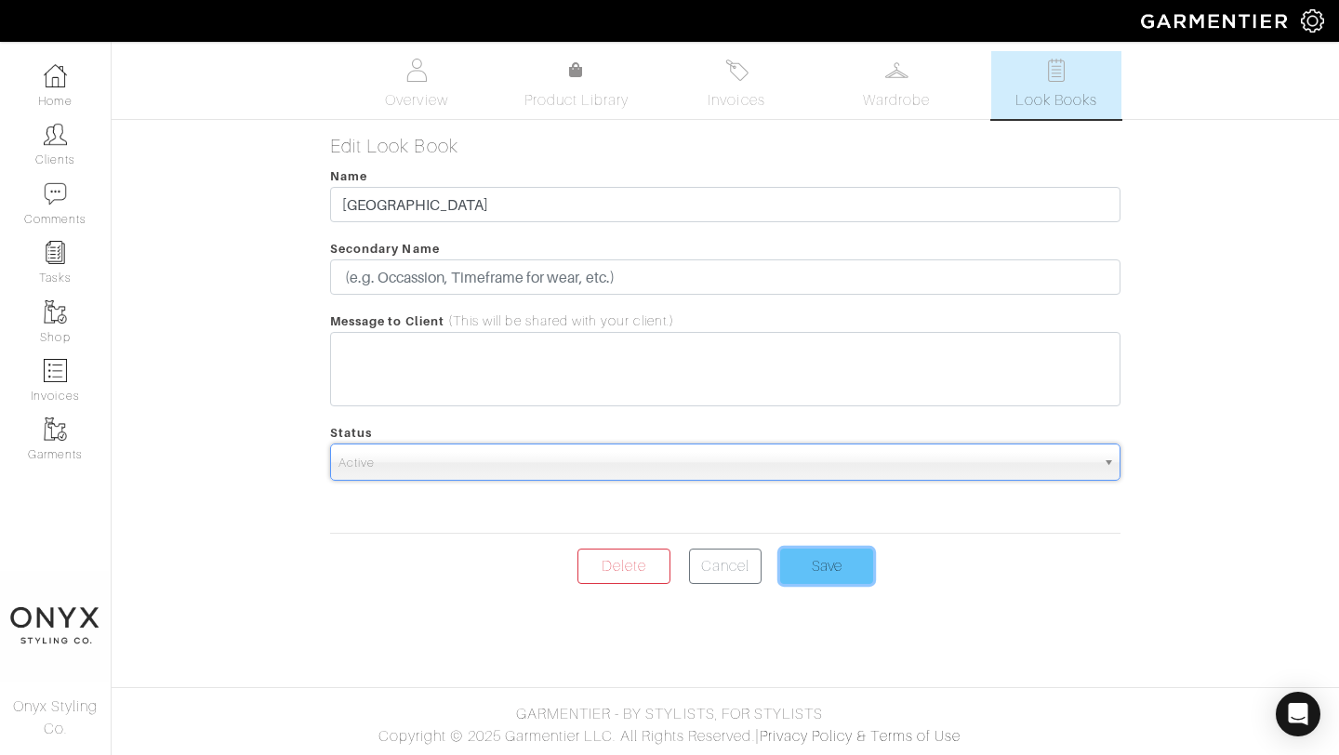
click at [829, 570] on input "Save" at bounding box center [826, 566] width 93 height 35
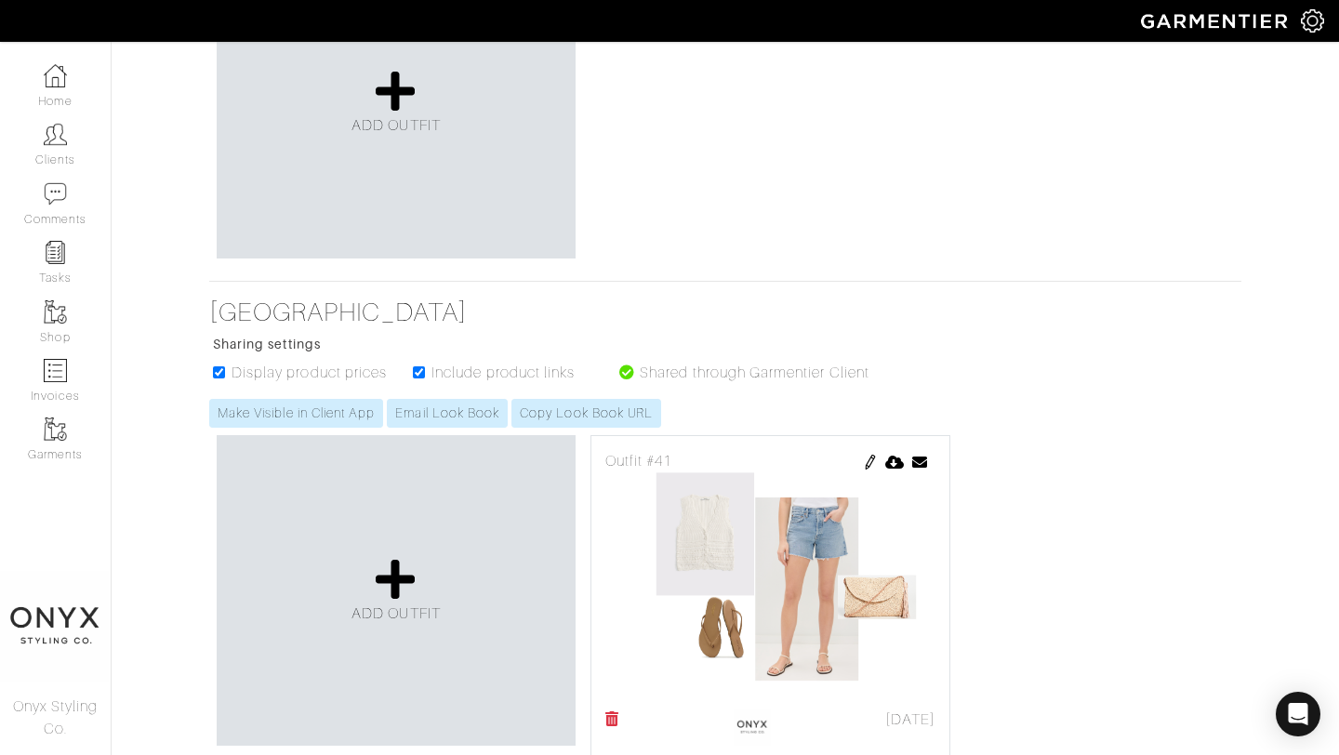
scroll to position [541, 0]
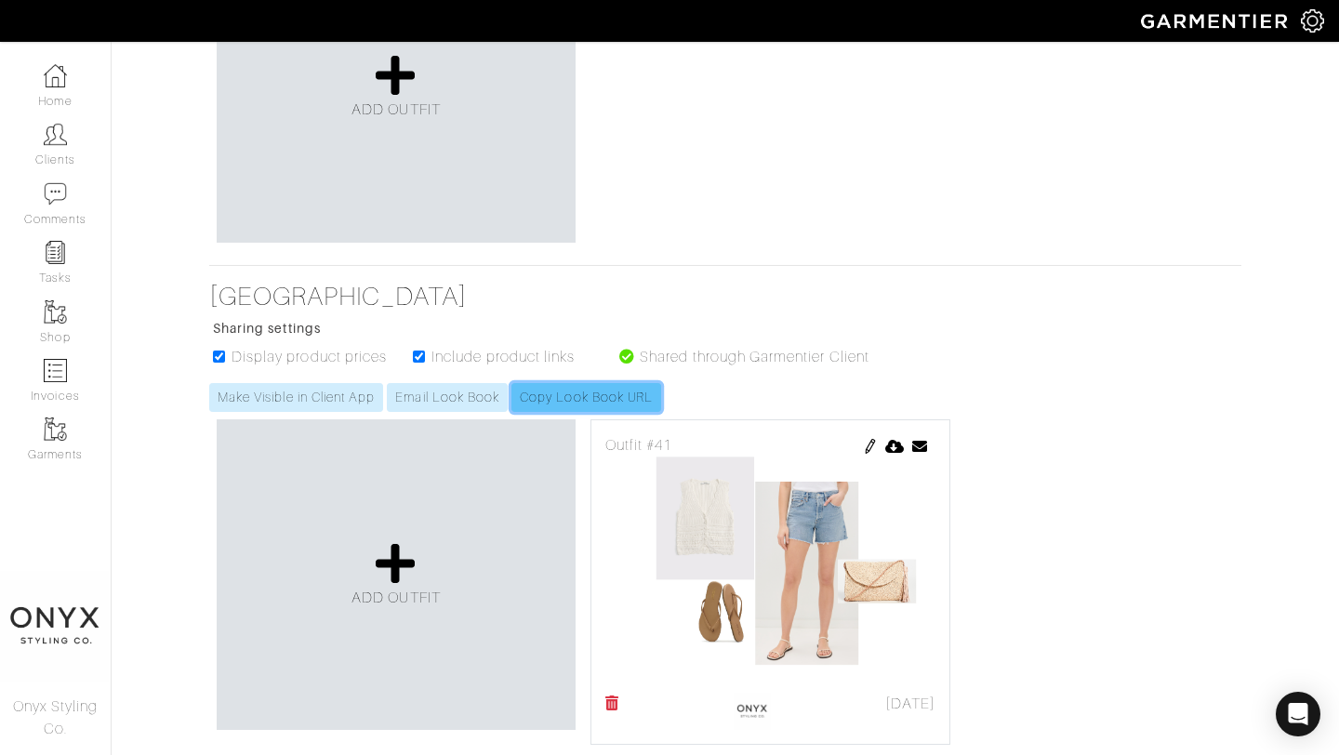
click at [609, 388] on link "Copy Look Book URL" at bounding box center [586, 397] width 150 height 29
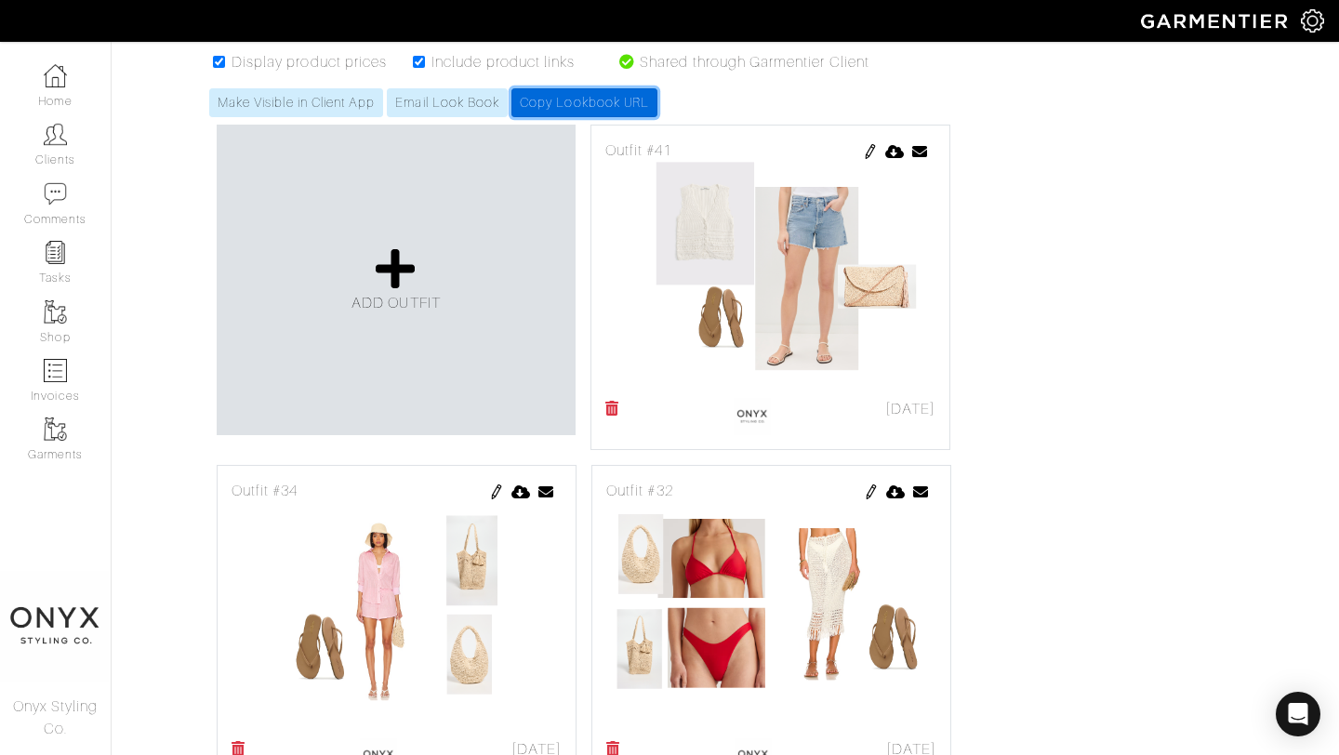
scroll to position [839, 0]
